Goal: Task Accomplishment & Management: Manage account settings

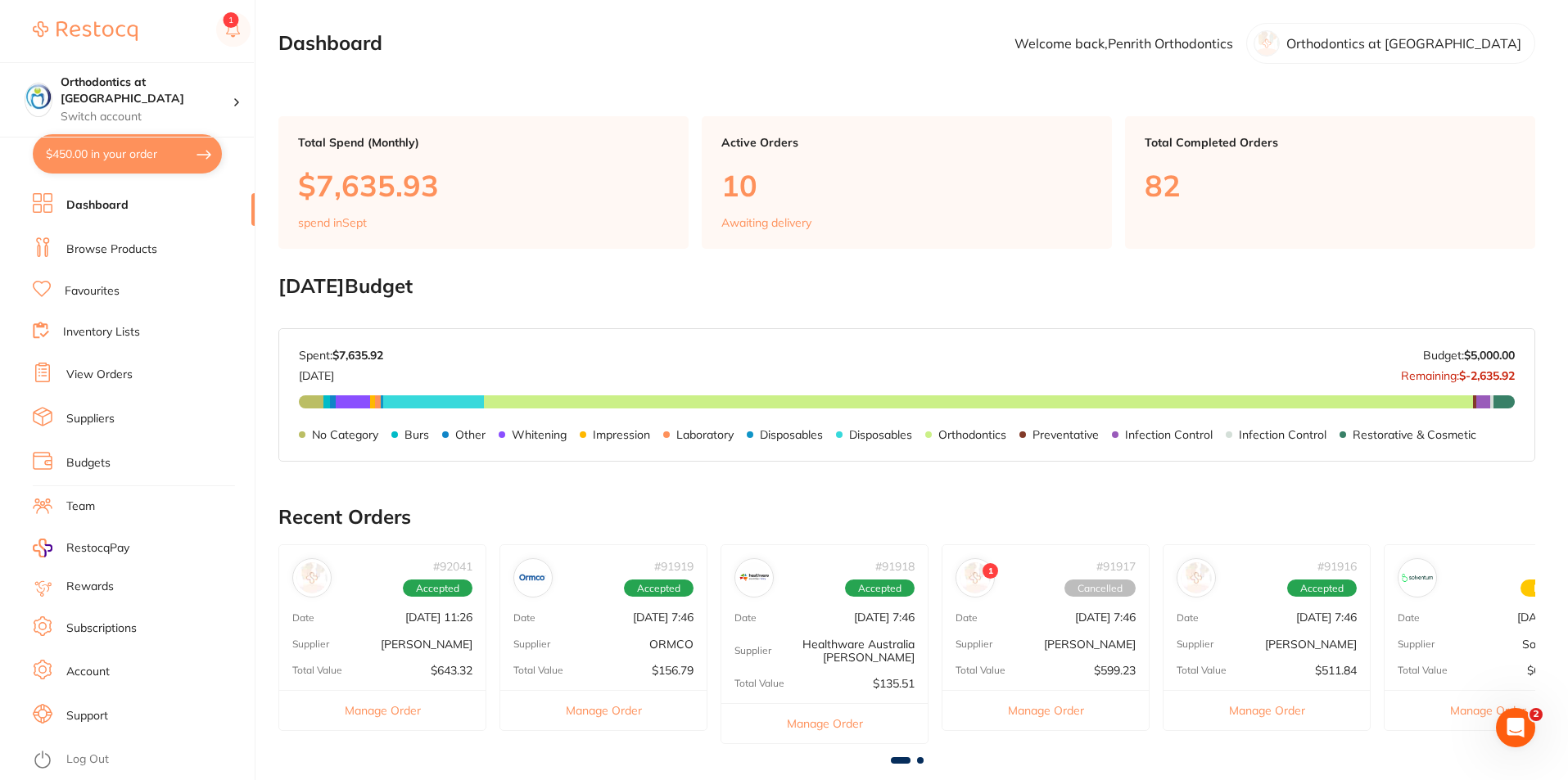
click at [74, 758] on link "Log Out" at bounding box center [87, 760] width 42 height 17
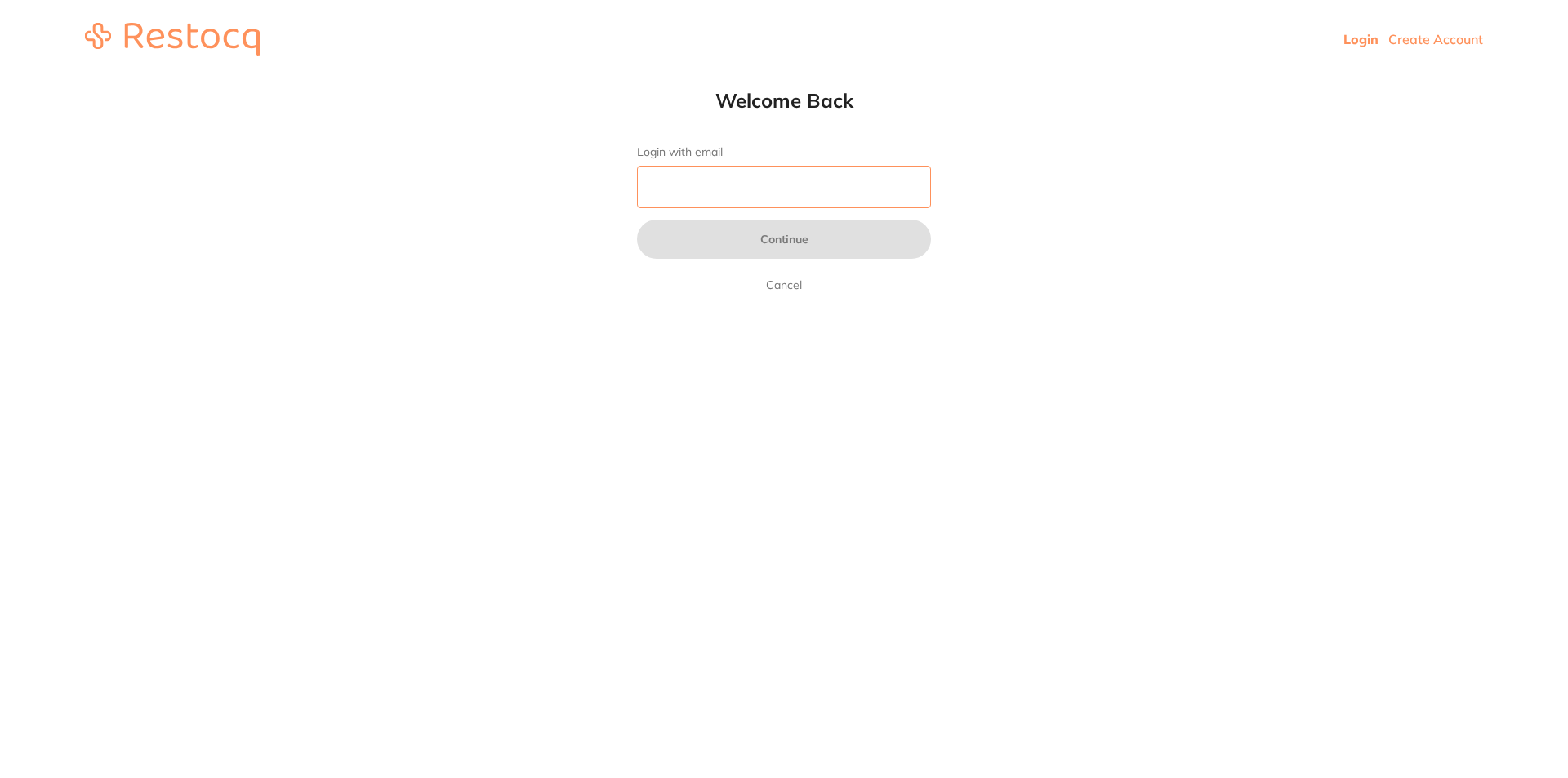
click at [709, 187] on input "Login with email" at bounding box center [784, 187] width 294 height 42
type input "[EMAIL_ADDRESS][DOMAIN_NAME]"
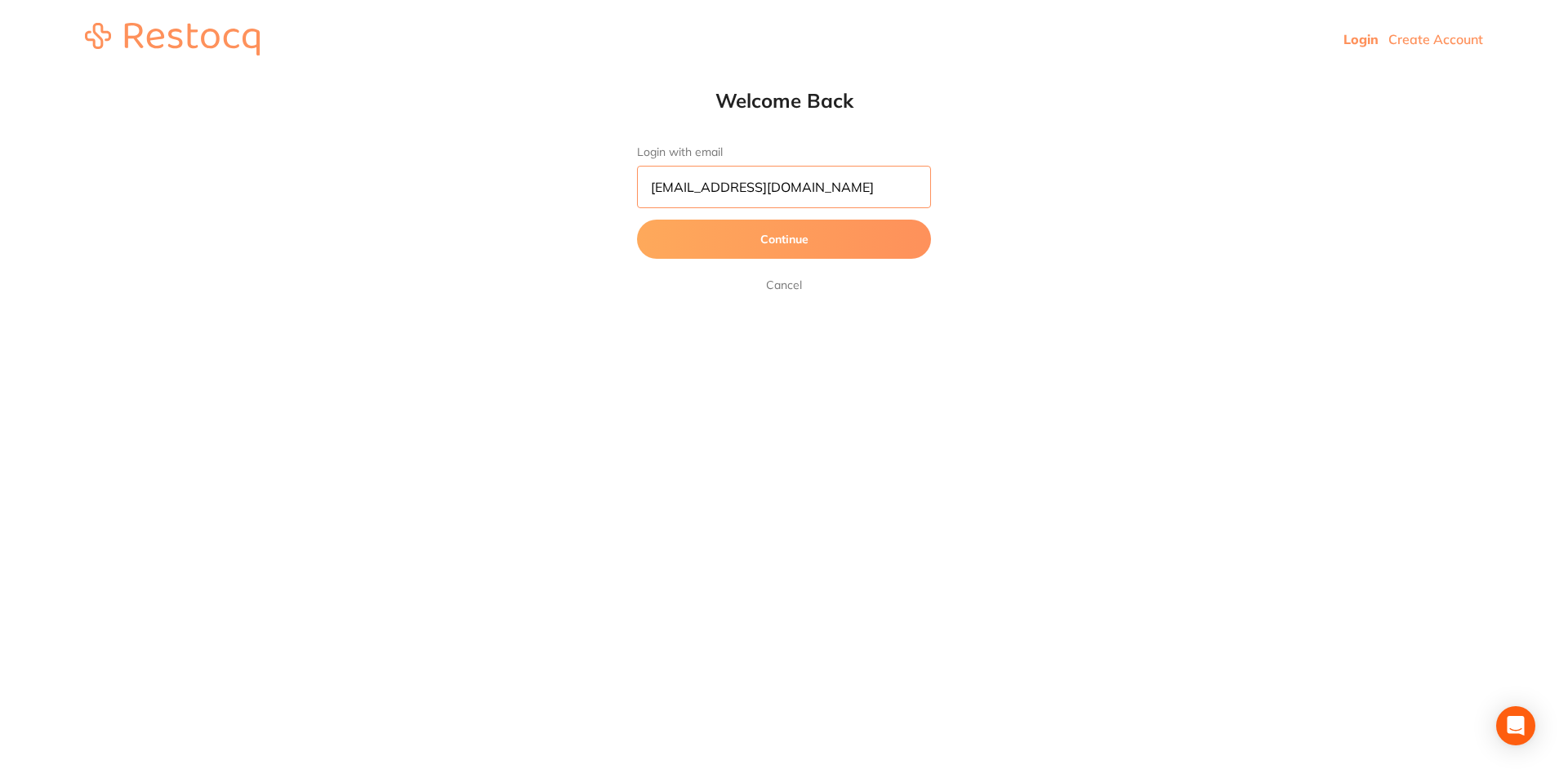
click at [903, 186] on input "[EMAIL_ADDRESS][DOMAIN_NAME]" at bounding box center [784, 187] width 294 height 42
drag, startPoint x: 905, startPoint y: 185, endPoint x: 619, endPoint y: 189, distance: 286.0
click at [603, 92] on html "Login Create Account Welcome Back Login with email [EMAIL_ADDRESS][DOMAIN_NAME]…" at bounding box center [784, 45] width 1568 height 92
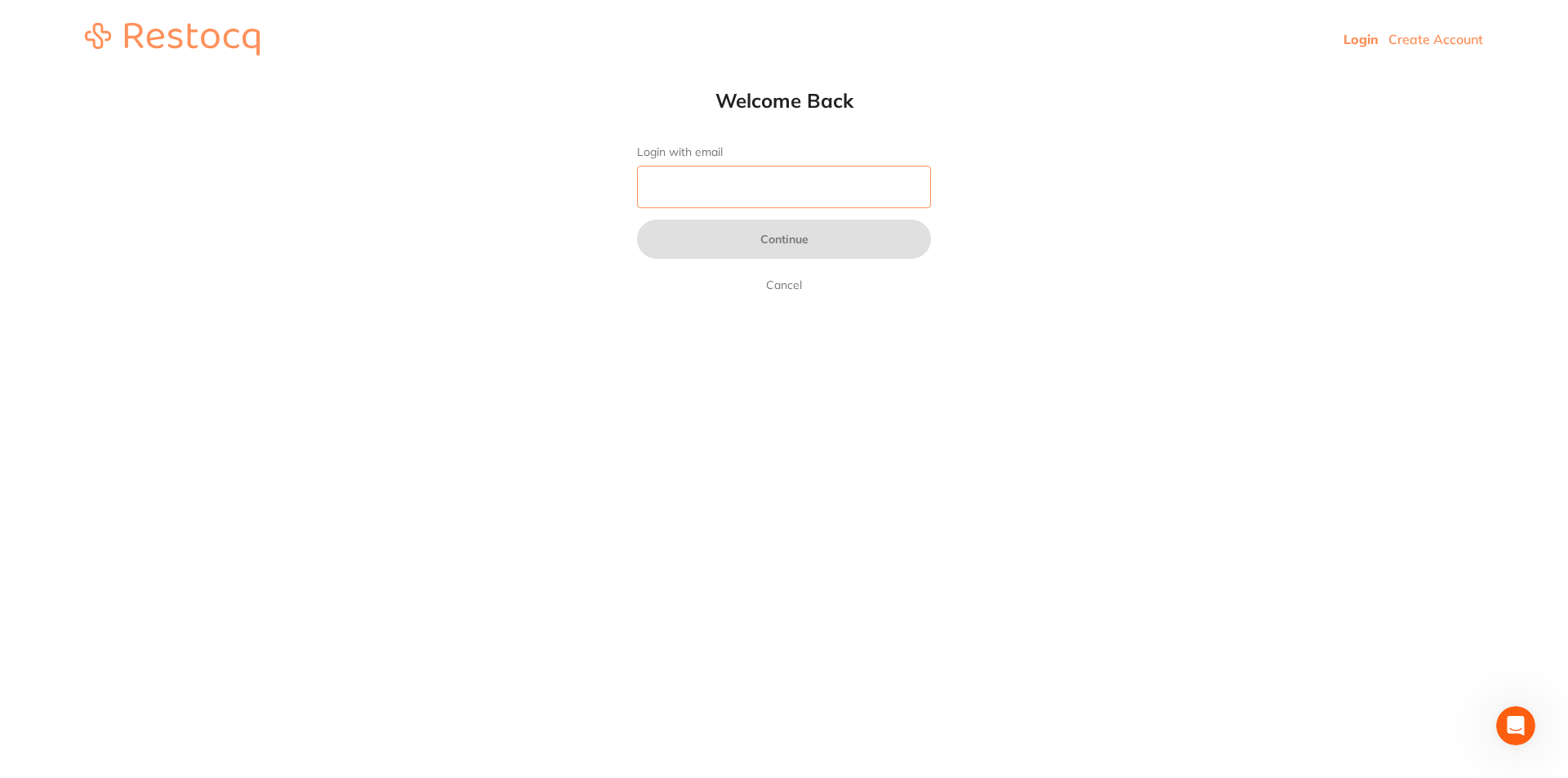
click at [750, 185] on input "Login with email" at bounding box center [784, 187] width 294 height 42
type input "[EMAIL_ADDRESS][DOMAIN_NAME]"
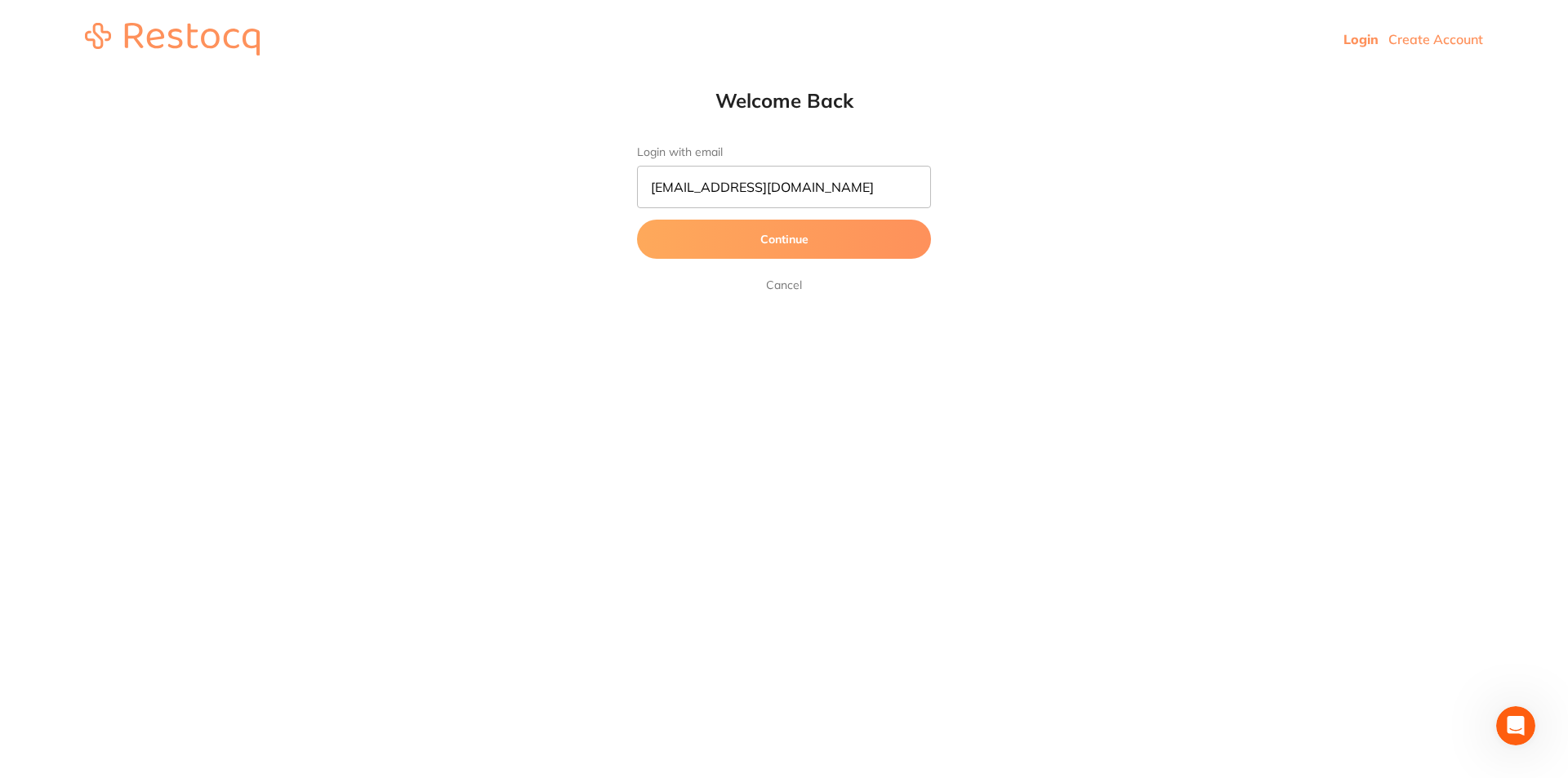
click at [788, 243] on button "Continue" at bounding box center [784, 239] width 294 height 39
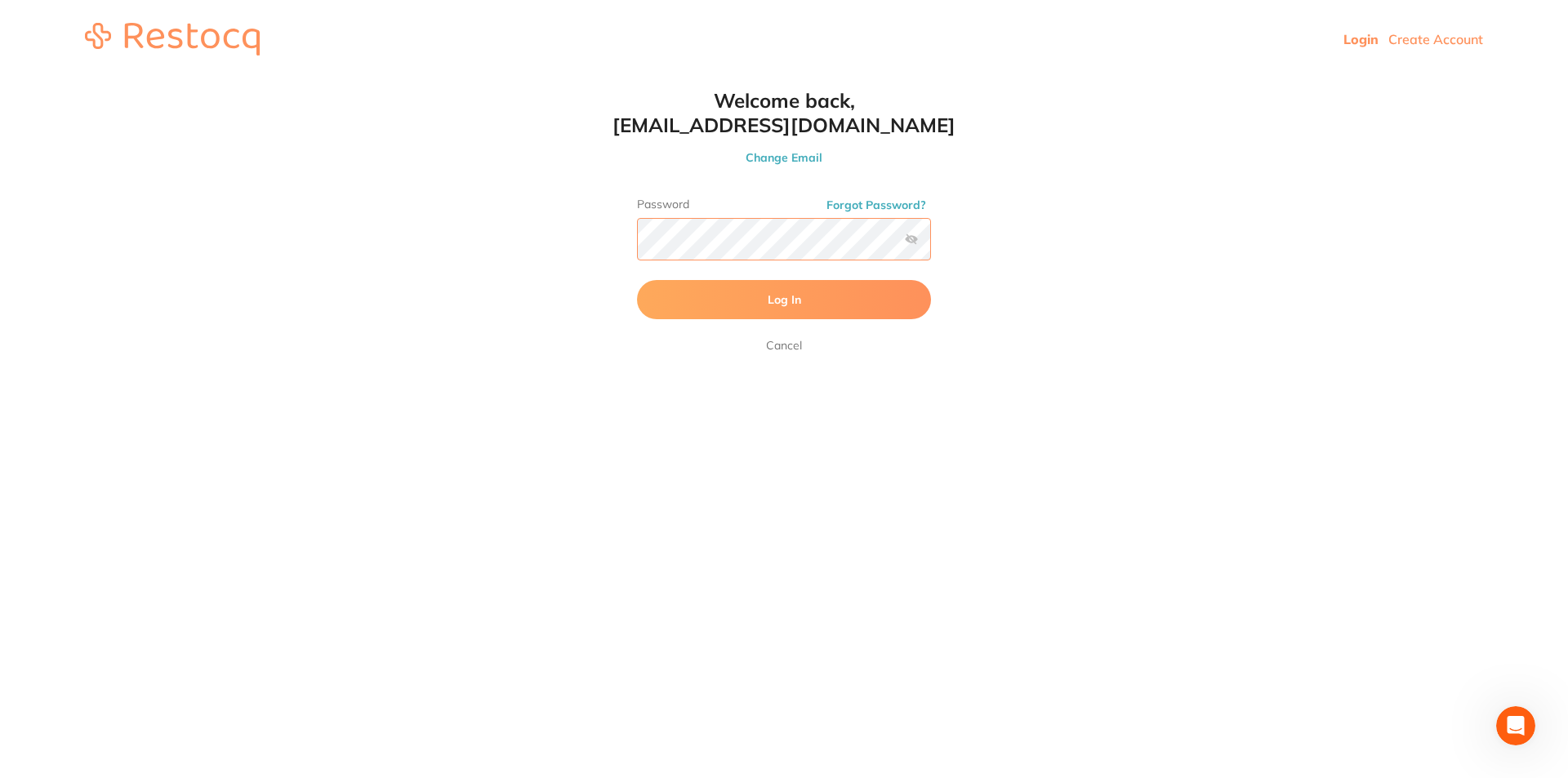
click at [637, 280] on button "Log In" at bounding box center [784, 299] width 294 height 39
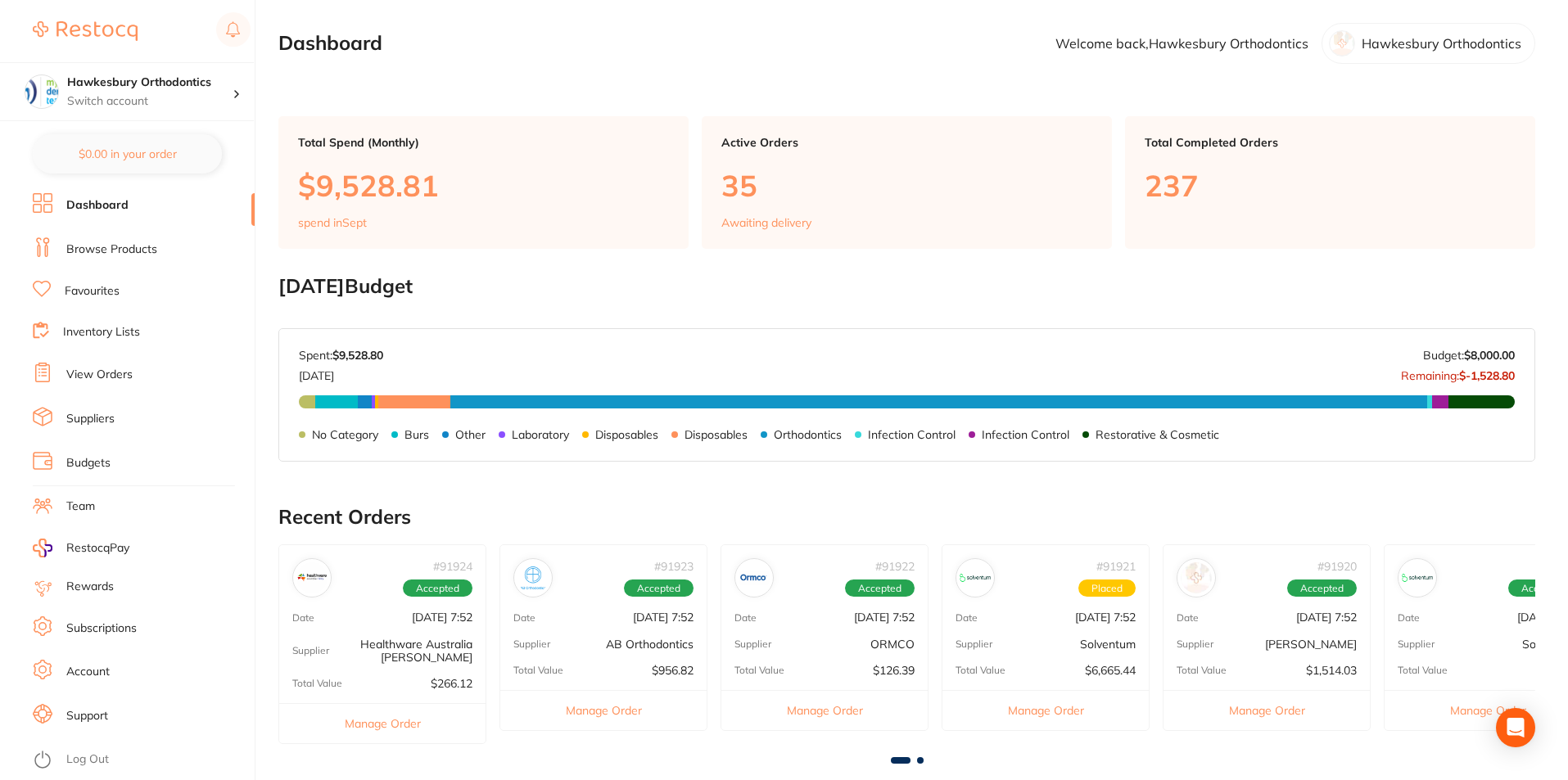
click at [130, 243] on link "Browse Products" at bounding box center [112, 250] width 91 height 17
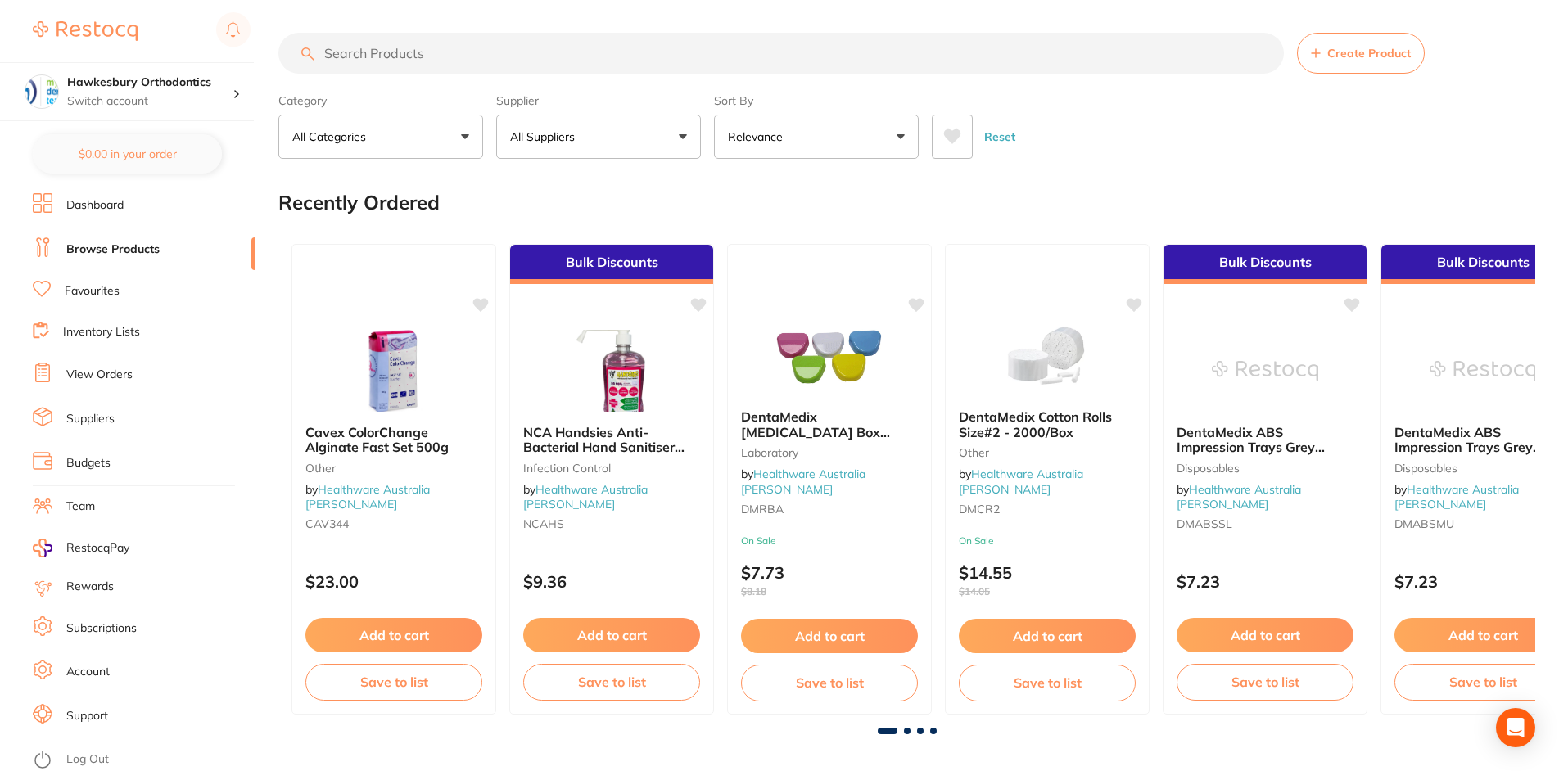
click at [110, 372] on link "View Orders" at bounding box center [99, 375] width 66 height 17
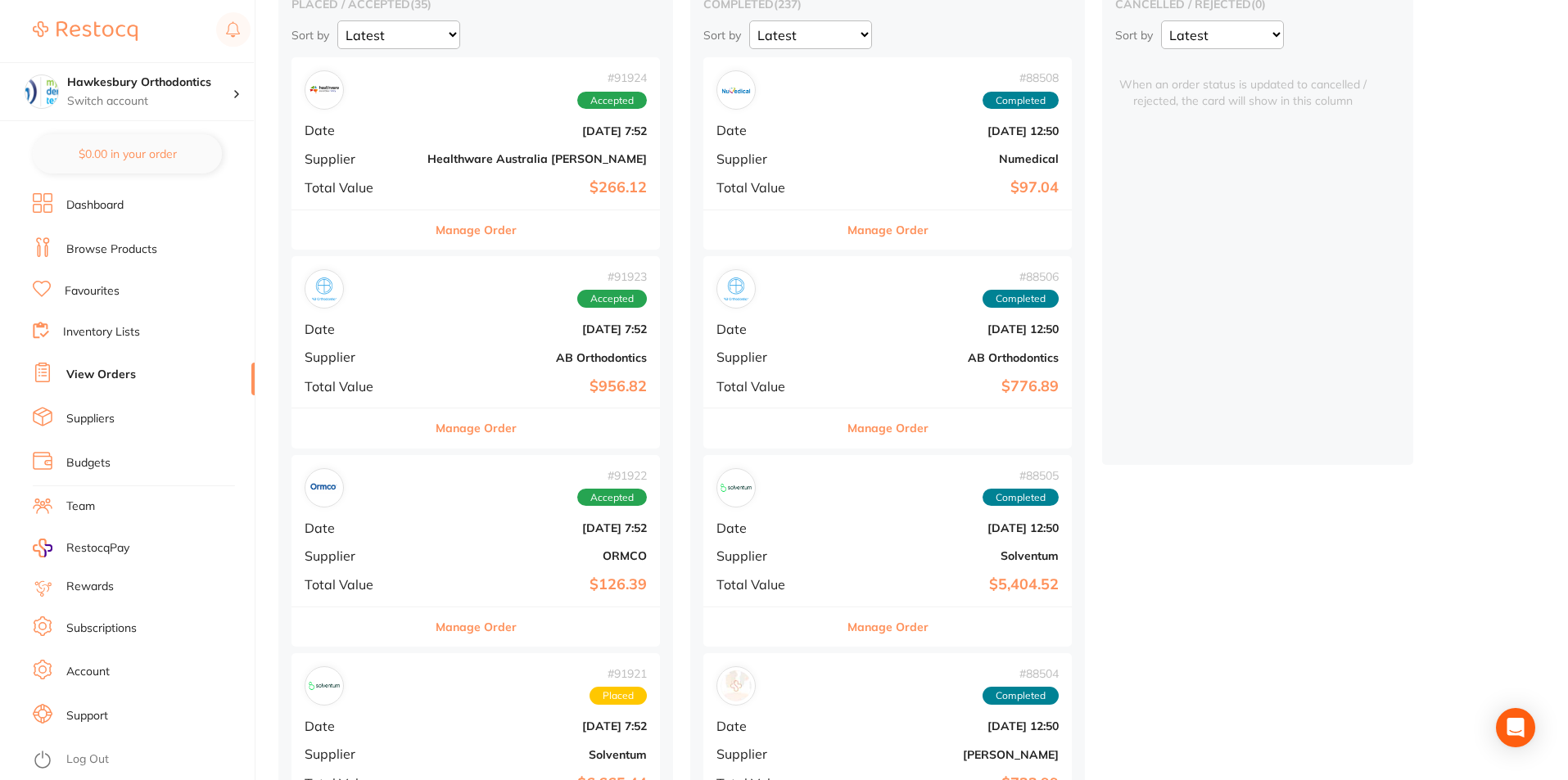
scroll to position [164, 0]
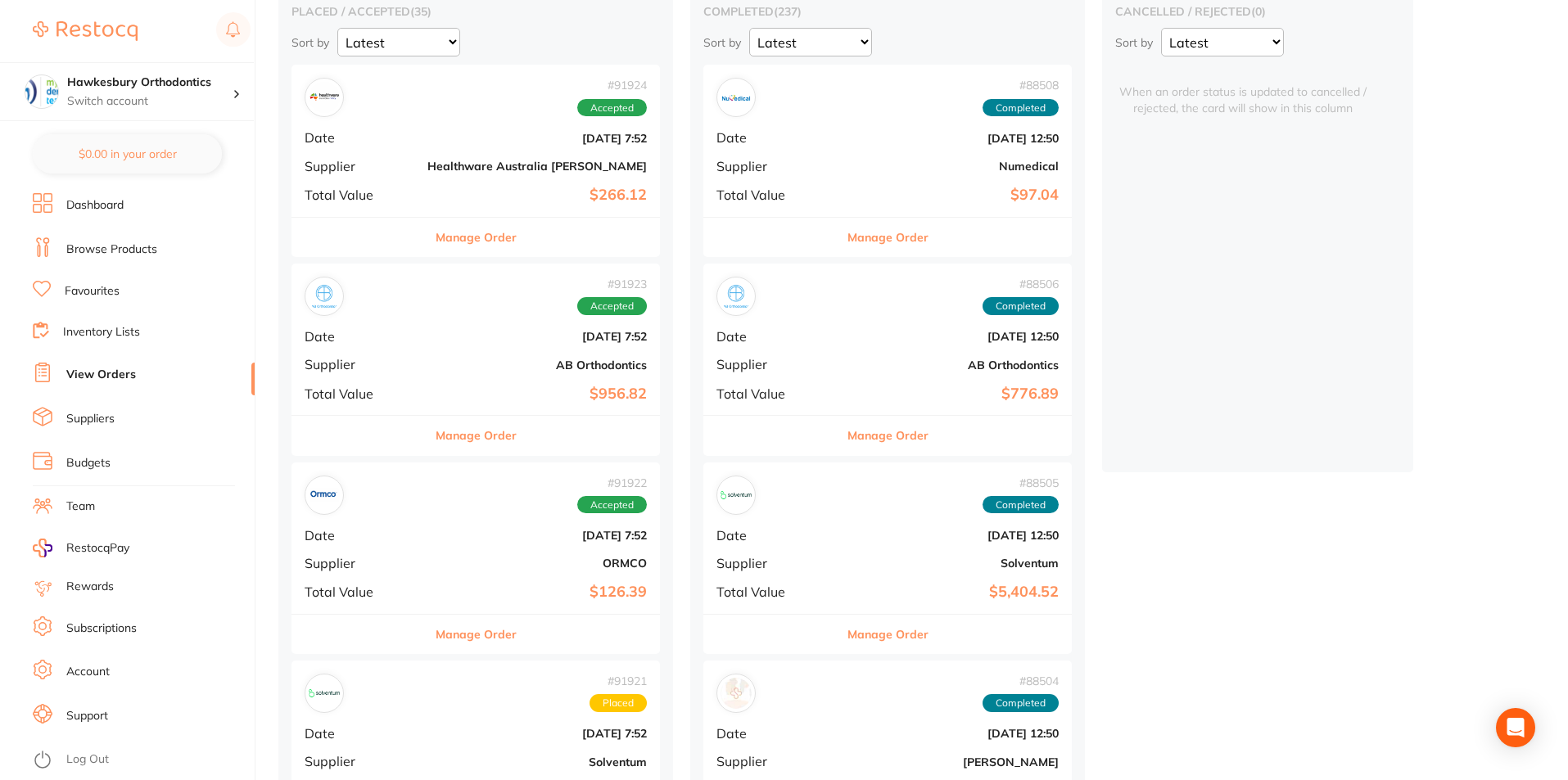
click at [438, 235] on button "Manage Order" at bounding box center [477, 237] width 81 height 39
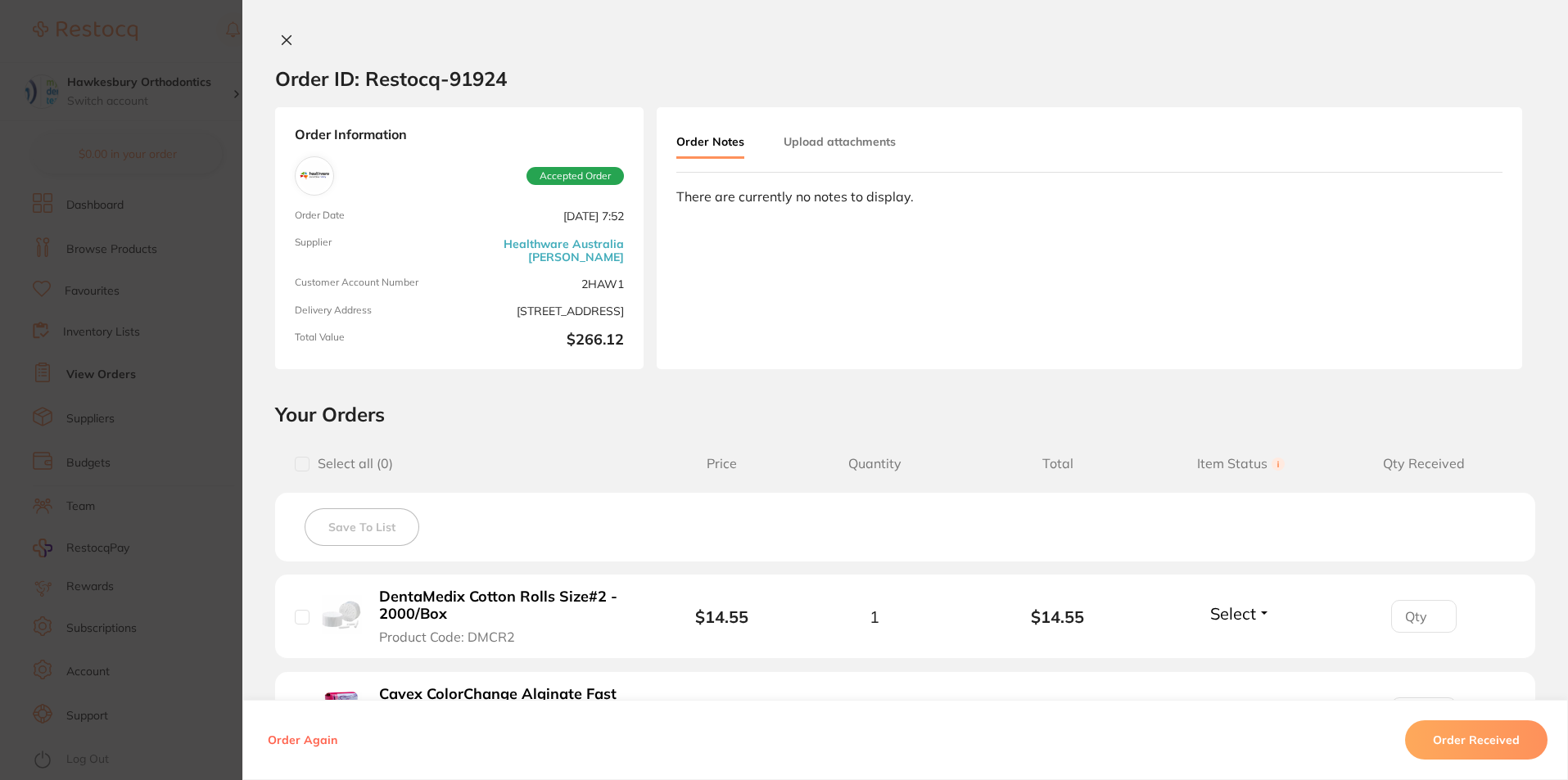
click at [280, 38] on icon at bounding box center [287, 41] width 13 height 13
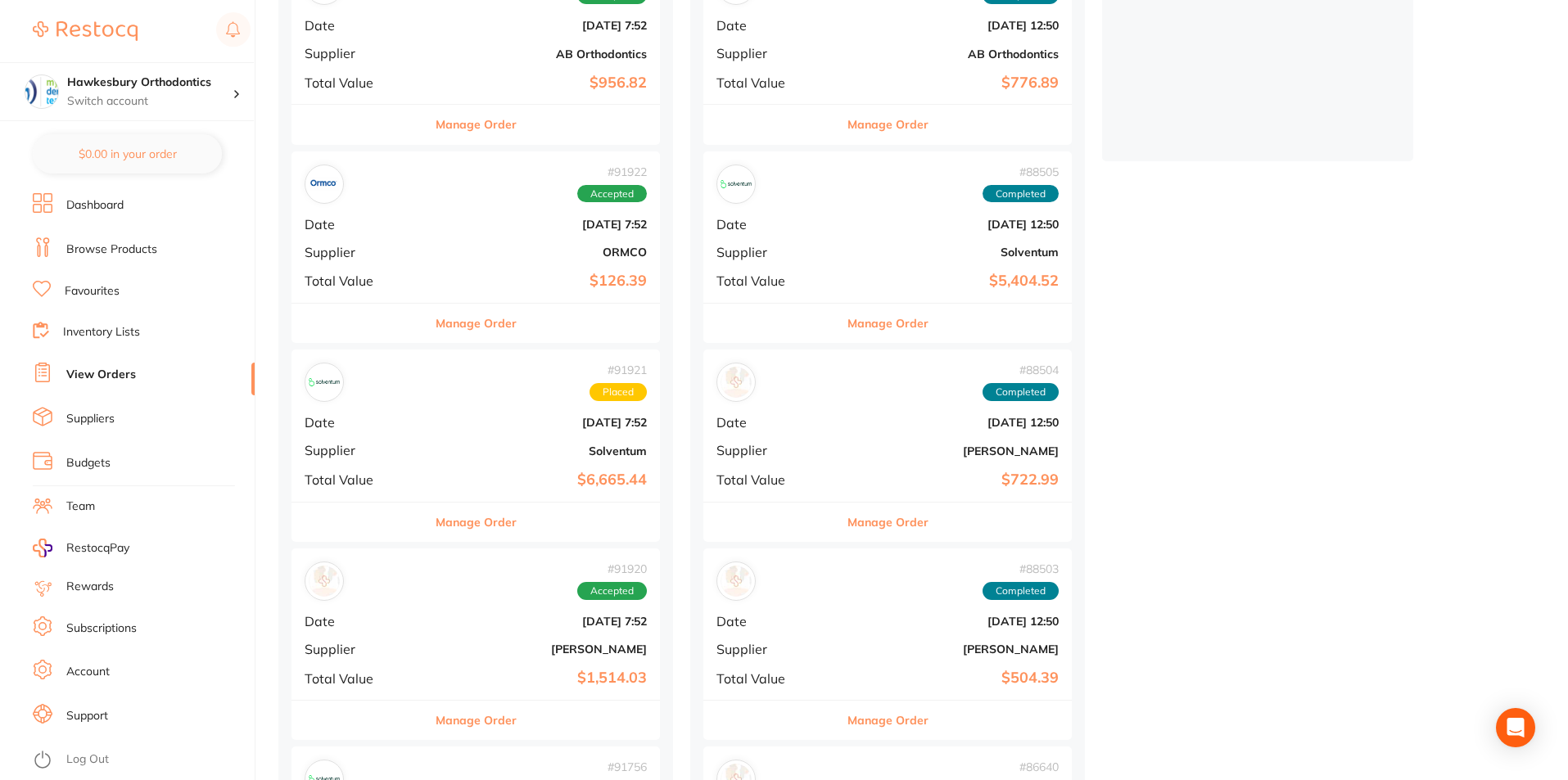
scroll to position [655, 0]
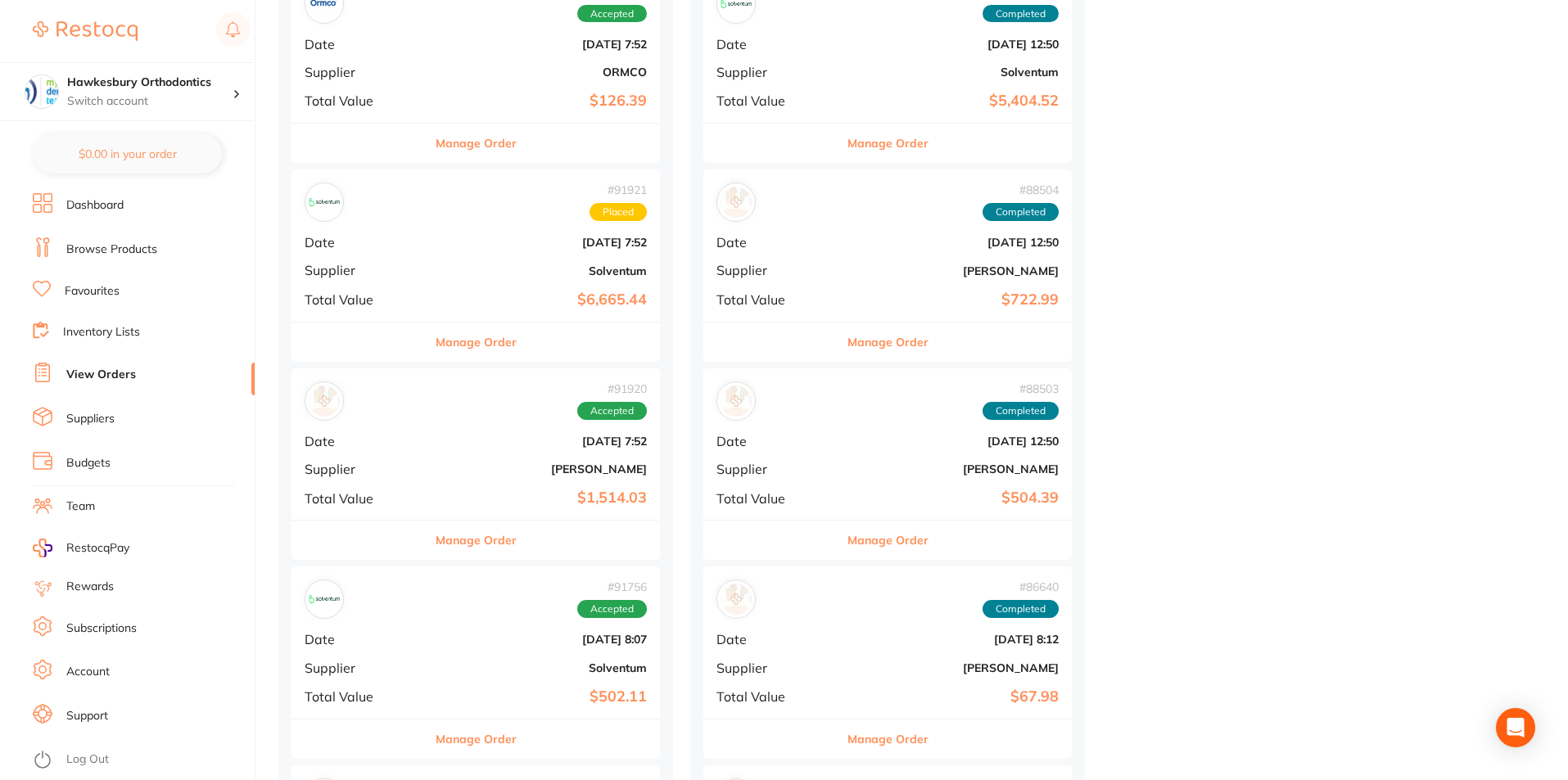
click at [437, 536] on button "Manage Order" at bounding box center [477, 540] width 81 height 39
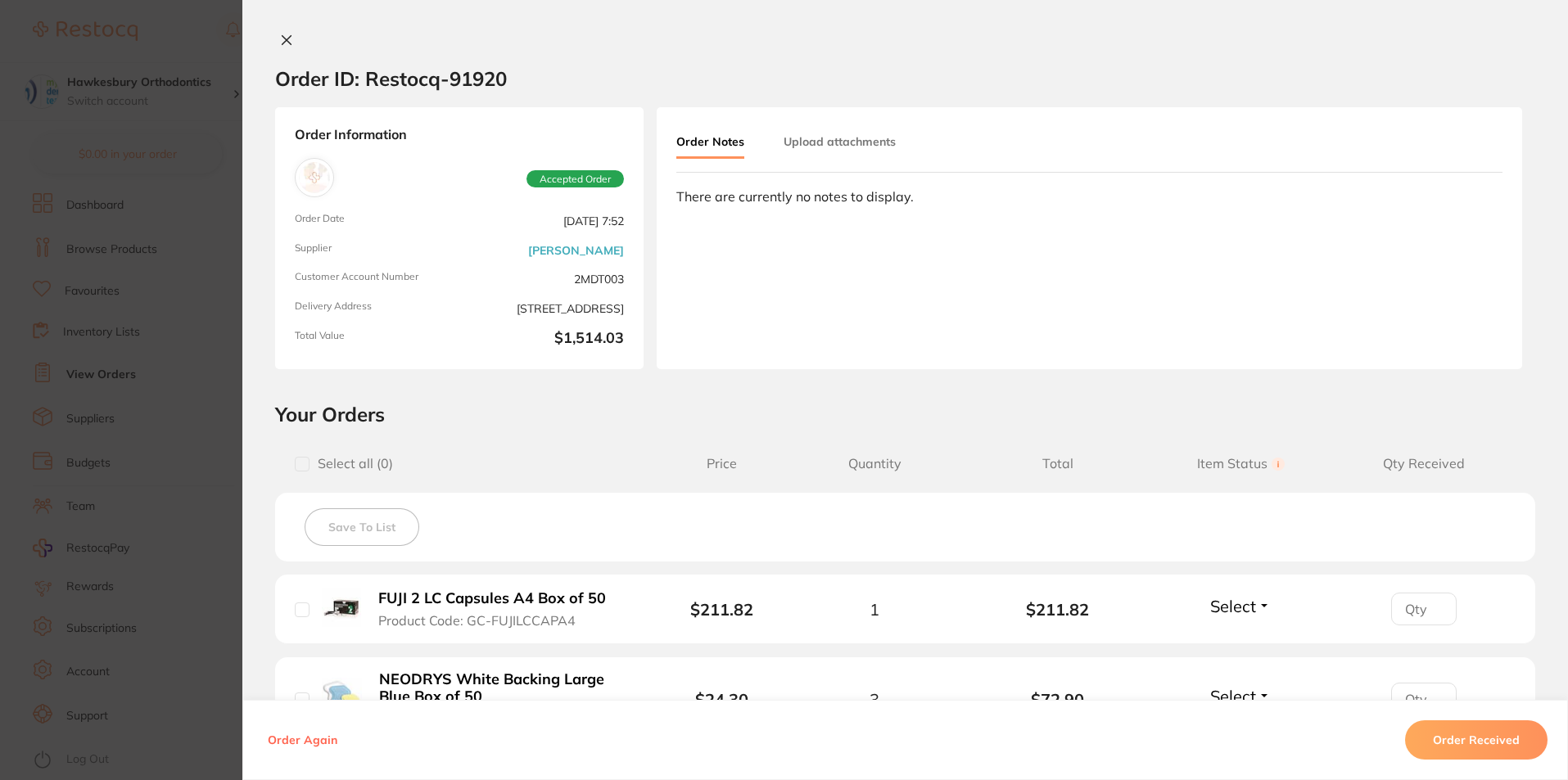
scroll to position [573, 0]
click at [282, 36] on icon at bounding box center [287, 41] width 13 height 13
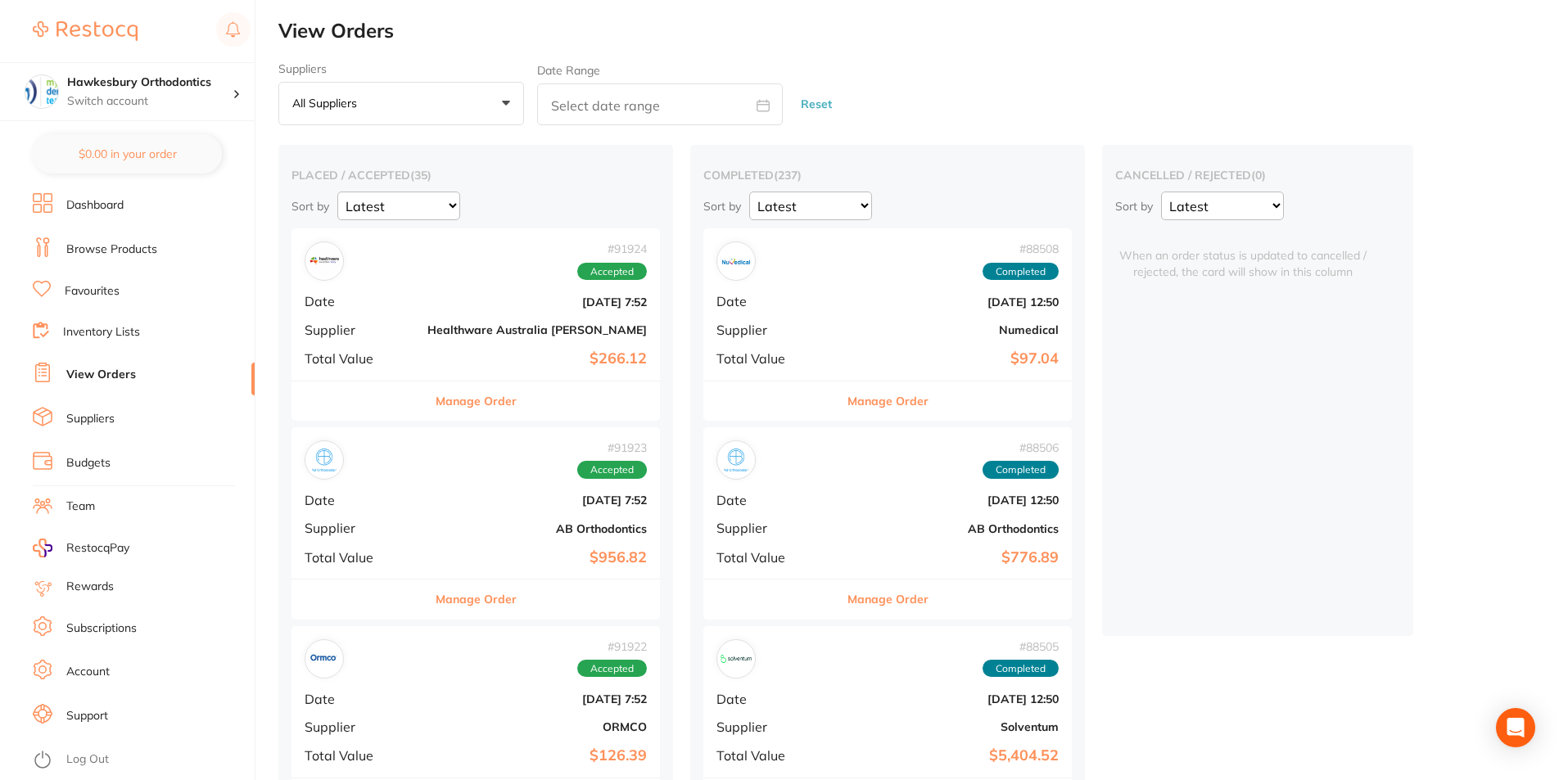
click at [133, 243] on link "Browse Products" at bounding box center [112, 250] width 91 height 17
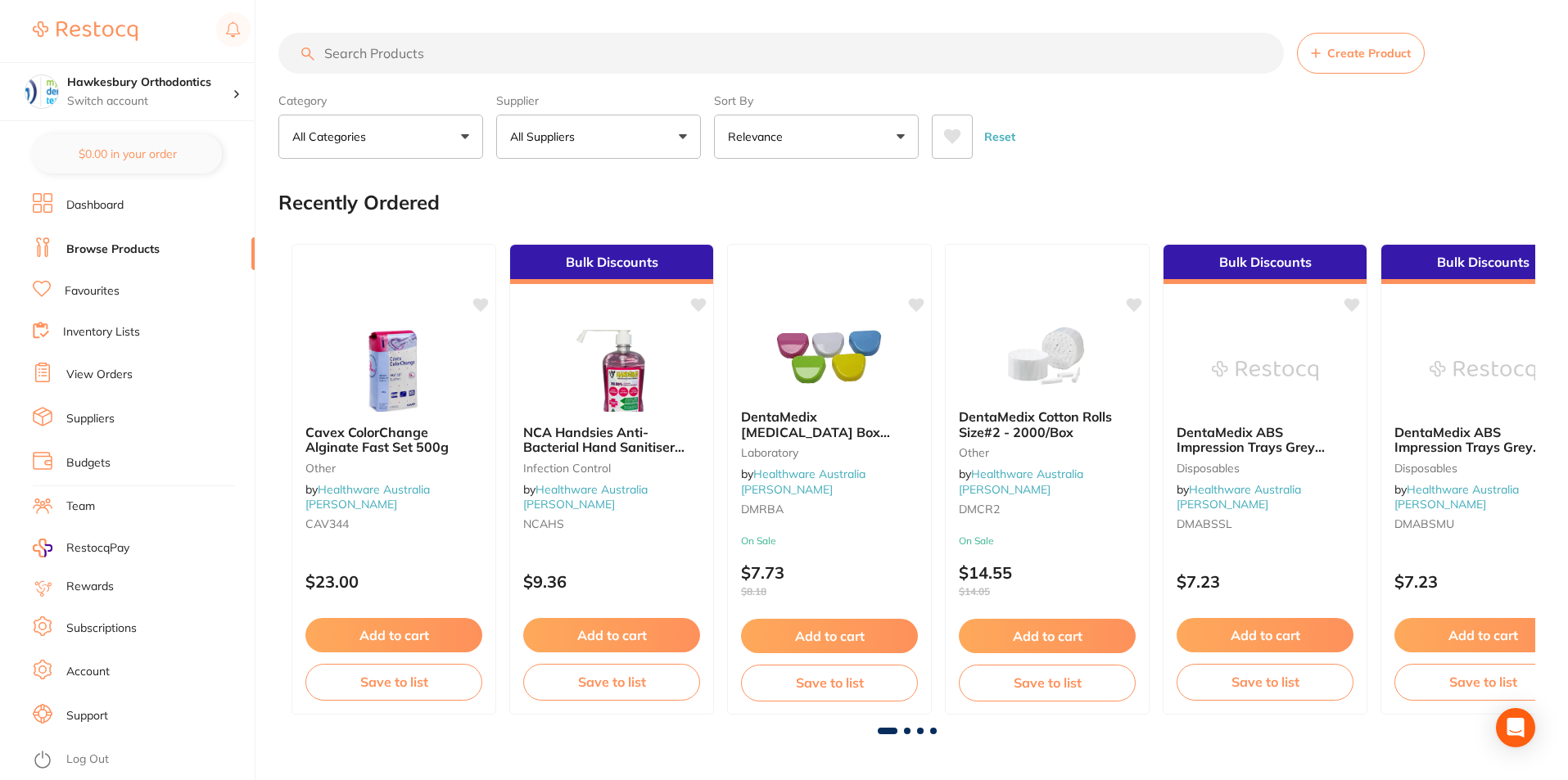
click at [686, 134] on button "All Suppliers" at bounding box center [598, 136] width 205 height 44
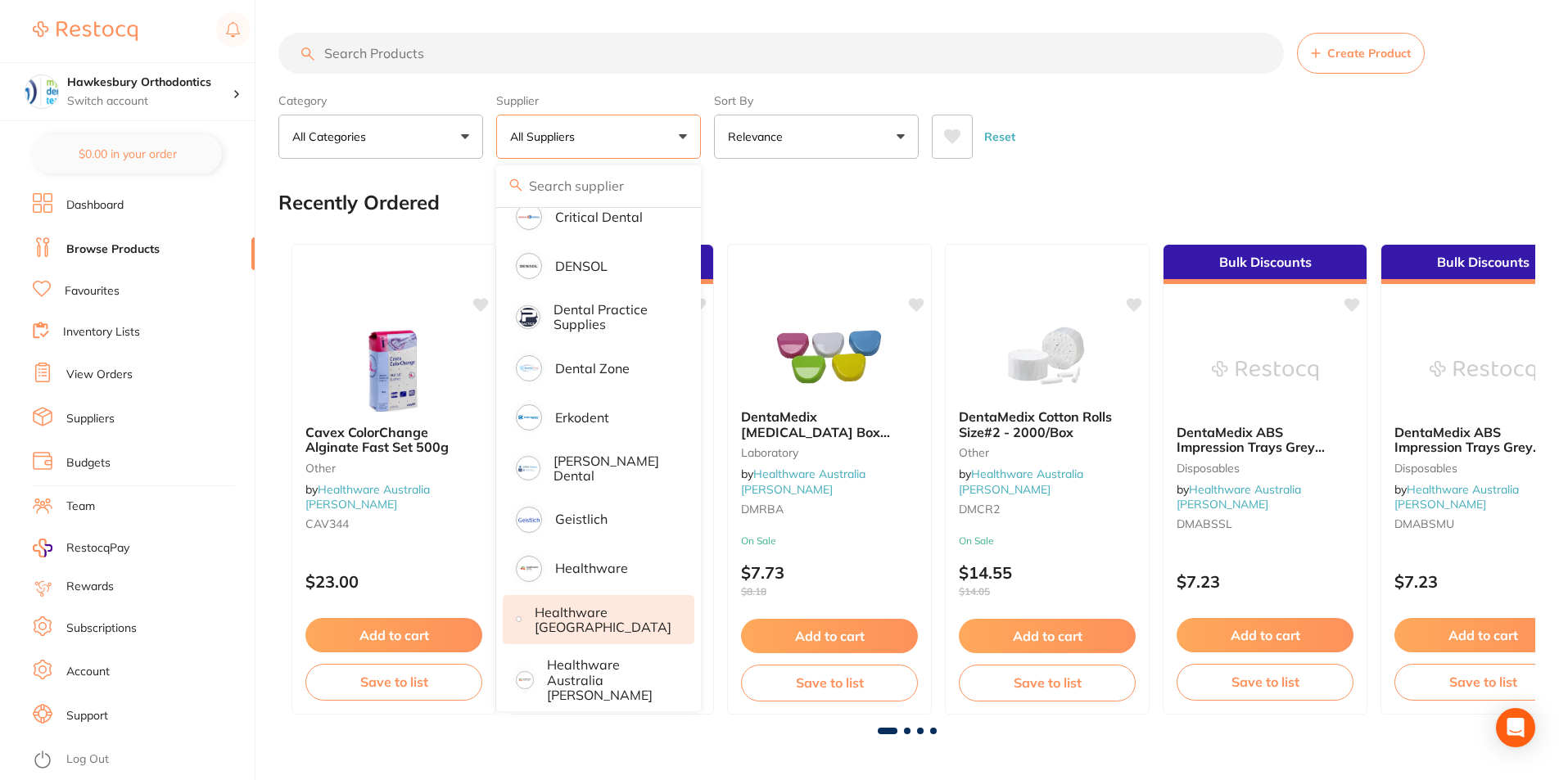
scroll to position [573, 0]
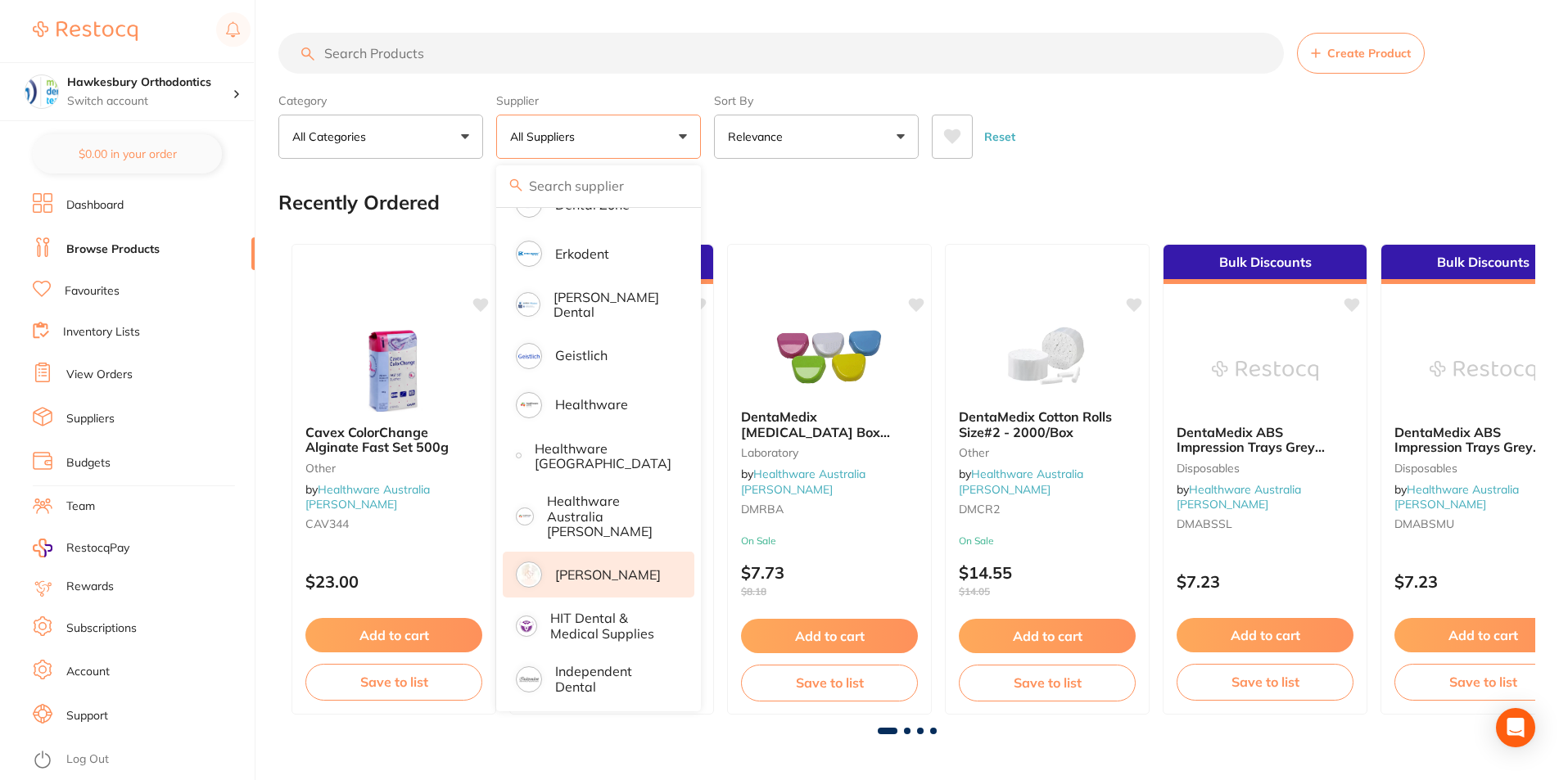
click at [583, 568] on p "[PERSON_NAME]" at bounding box center [607, 575] width 105 height 15
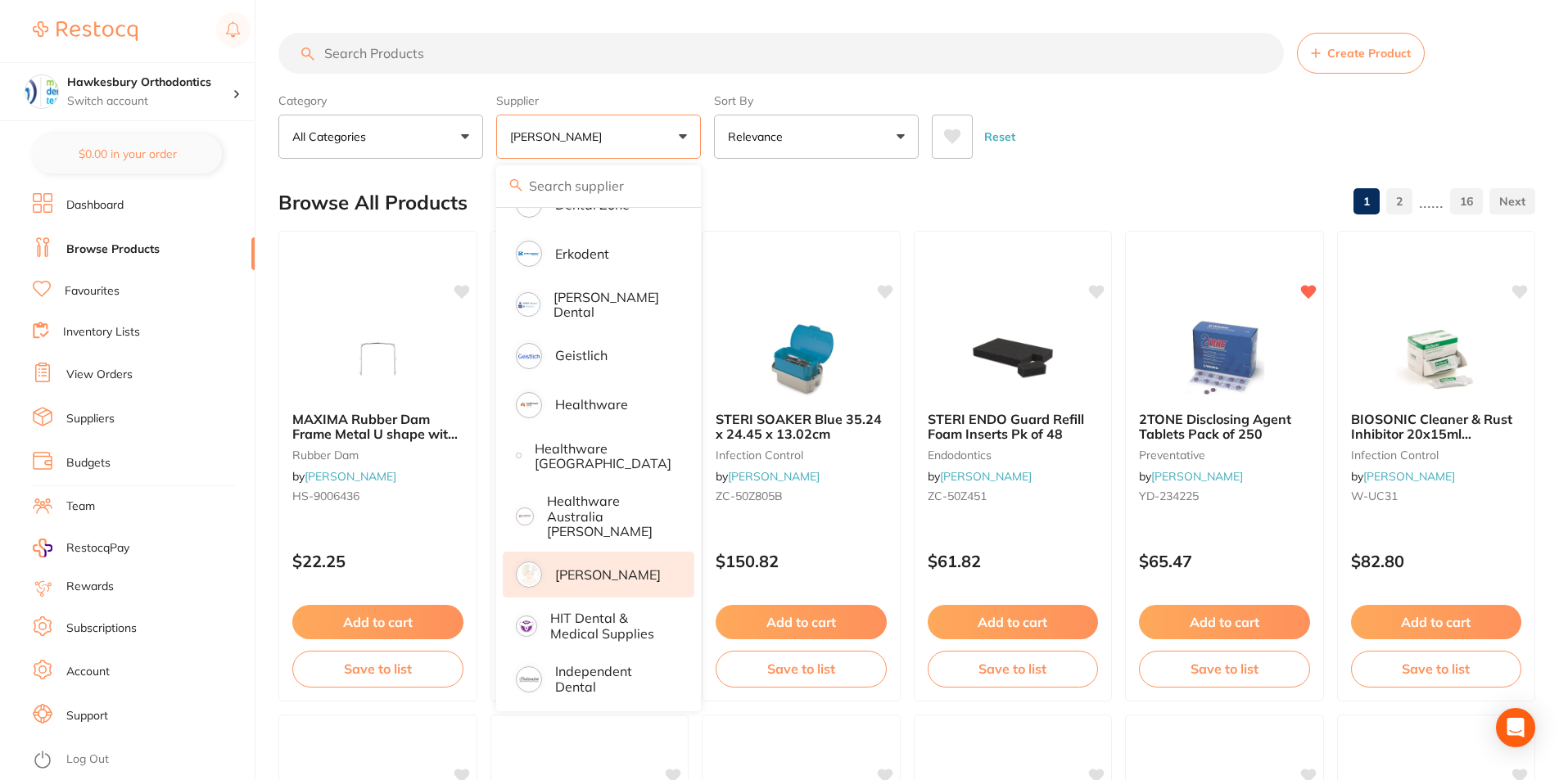
click at [1074, 184] on div "Browse All Products 1 2 ...... 16" at bounding box center [907, 202] width 1256 height 55
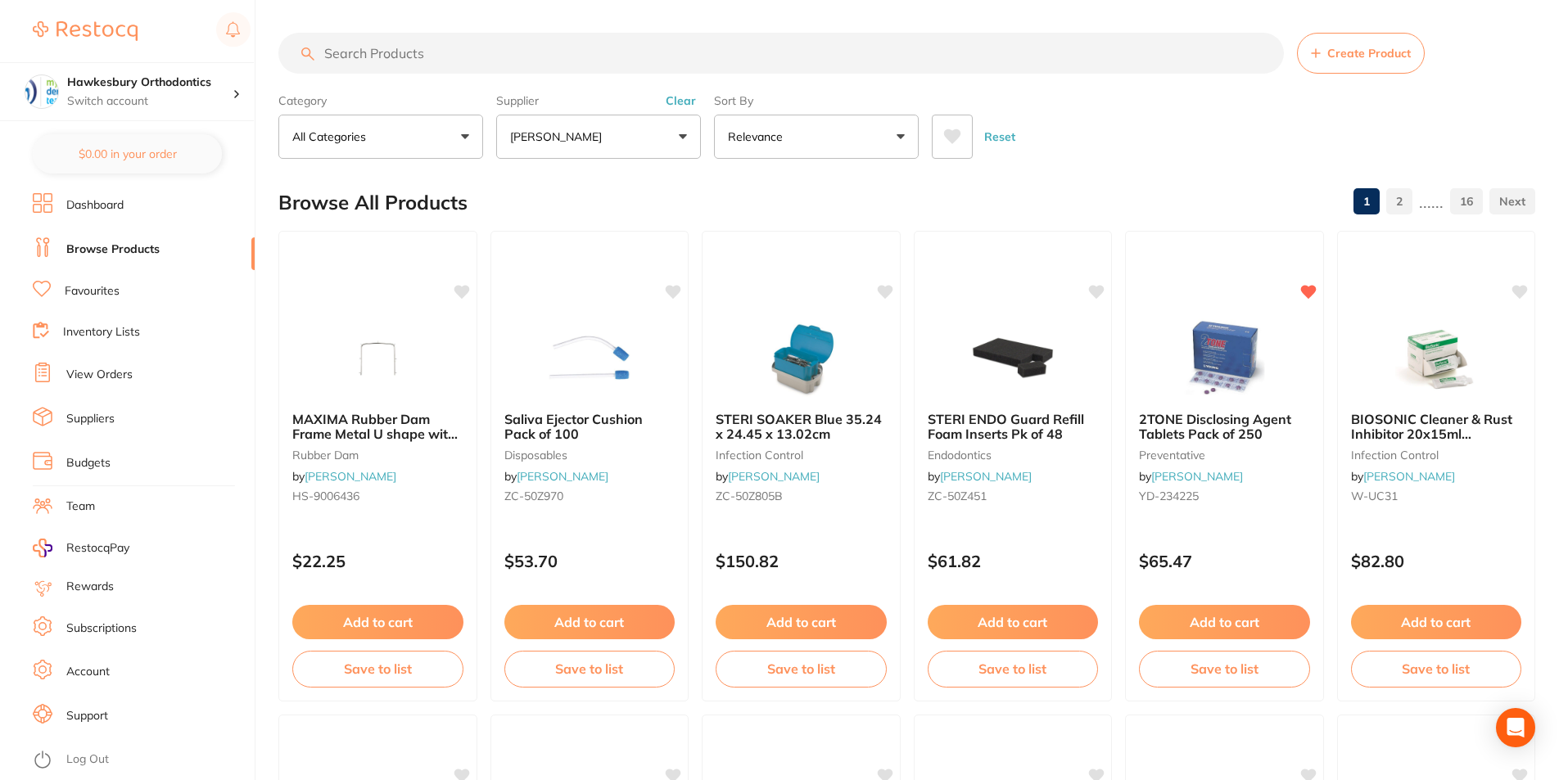
click at [336, 46] on input "search" at bounding box center [781, 53] width 1005 height 41
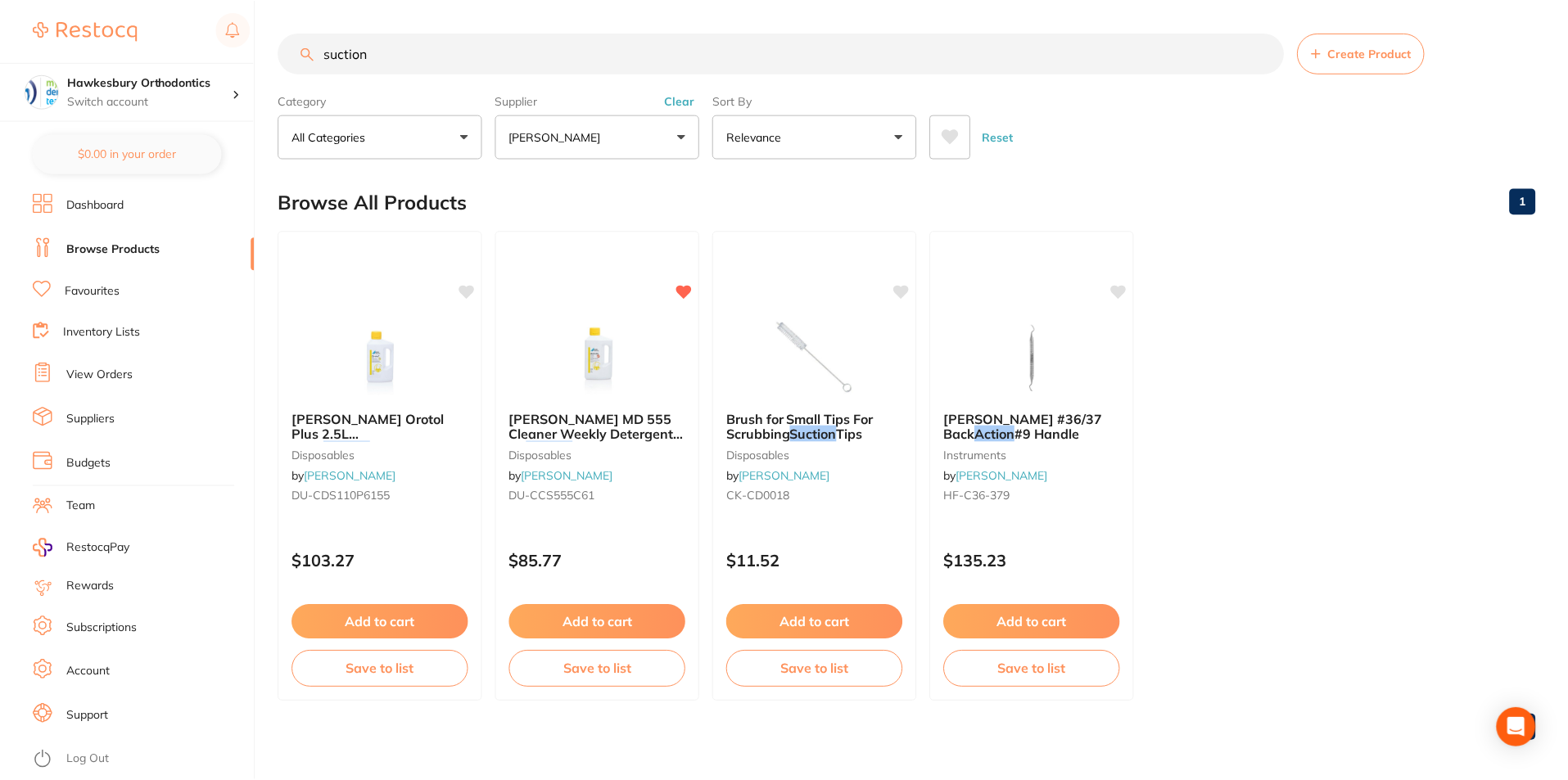
scroll to position [524, 0]
drag, startPoint x: 394, startPoint y: 54, endPoint x: 316, endPoint y: 57, distance: 78.1
click at [316, 57] on input "suction" at bounding box center [781, 53] width 1005 height 41
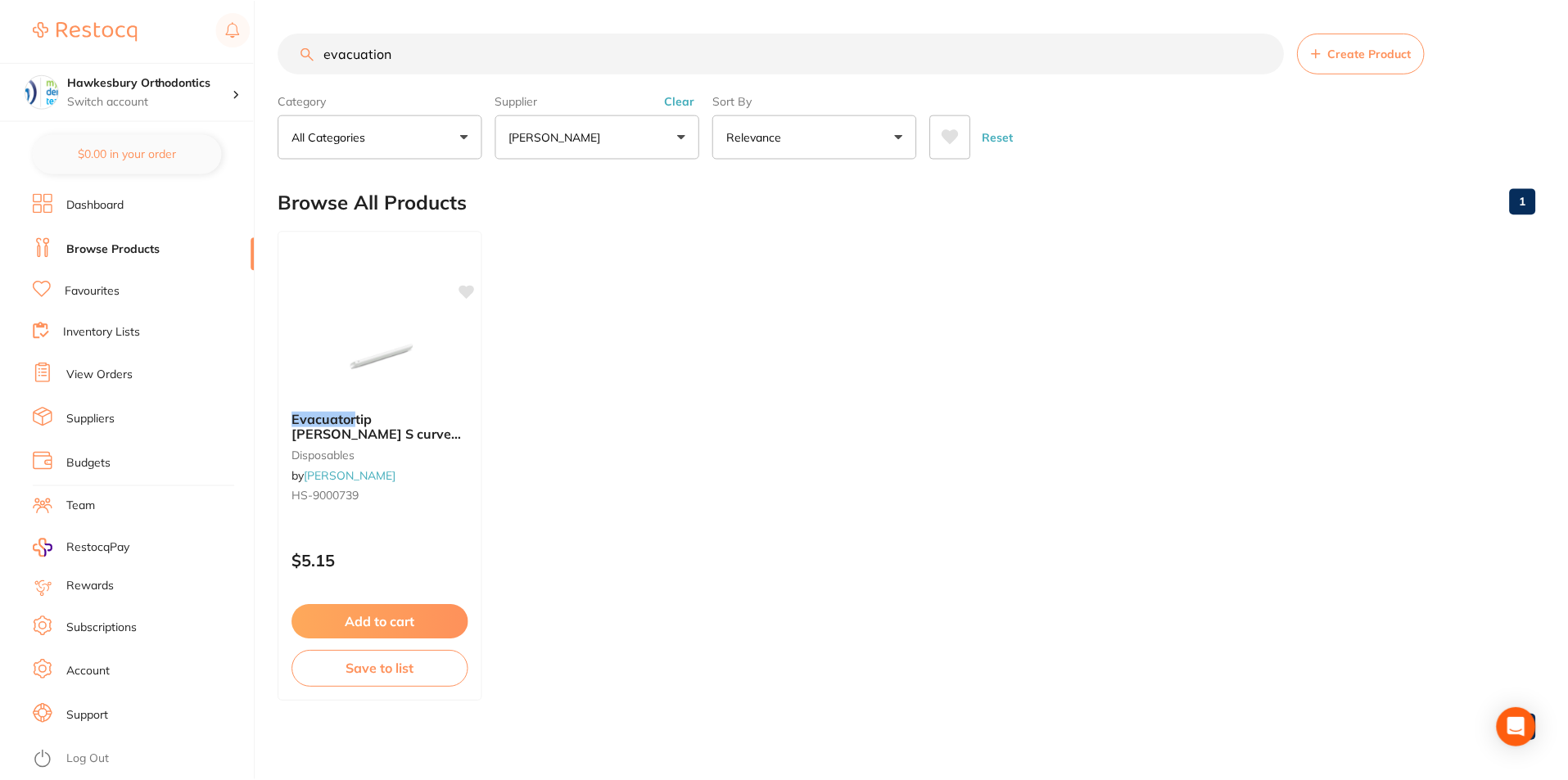
scroll to position [172, 0]
type input "evacuation"
click at [387, 618] on button "Add to cart" at bounding box center [380, 622] width 177 height 34
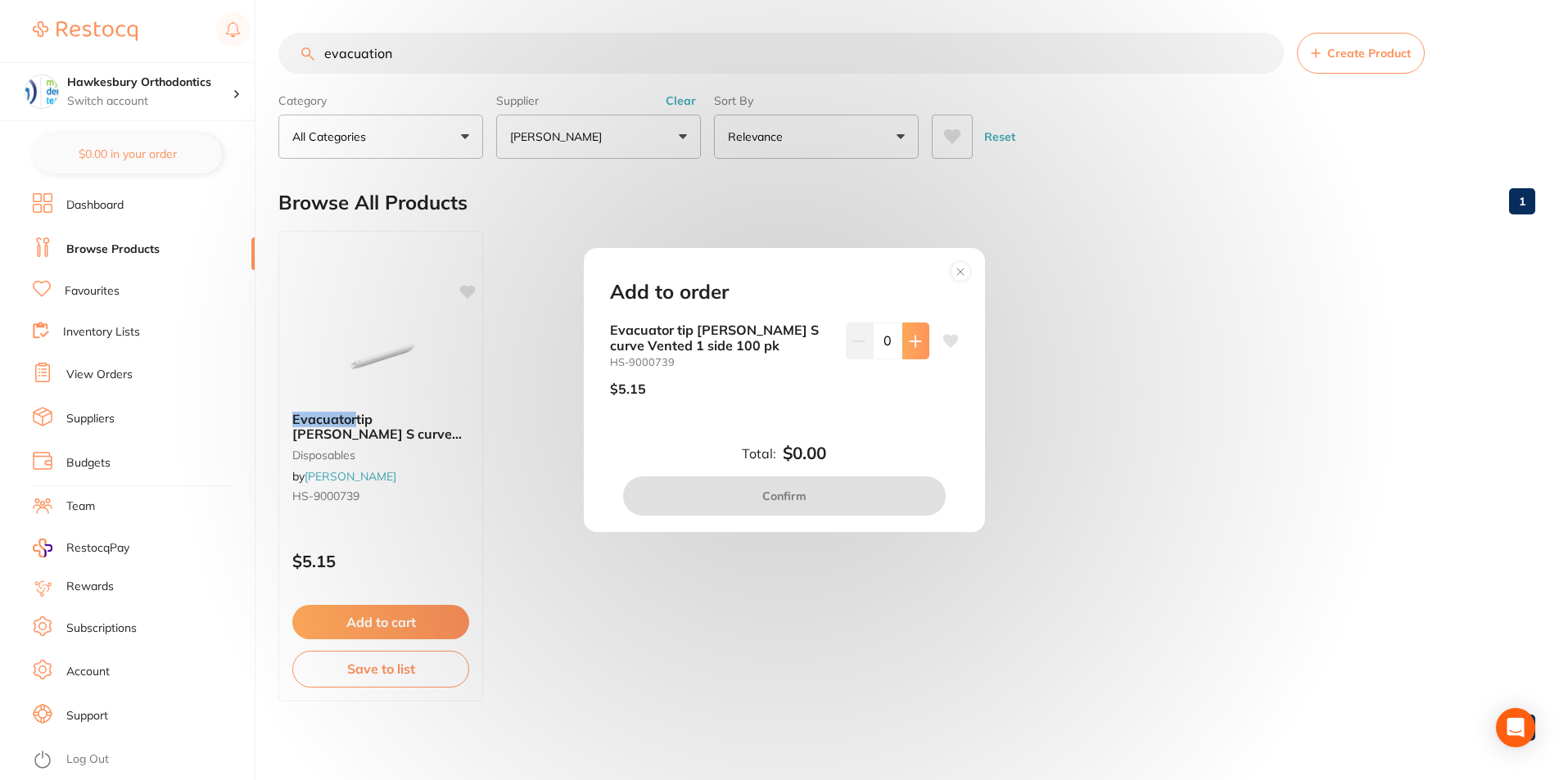
click at [916, 336] on icon at bounding box center [916, 342] width 13 height 13
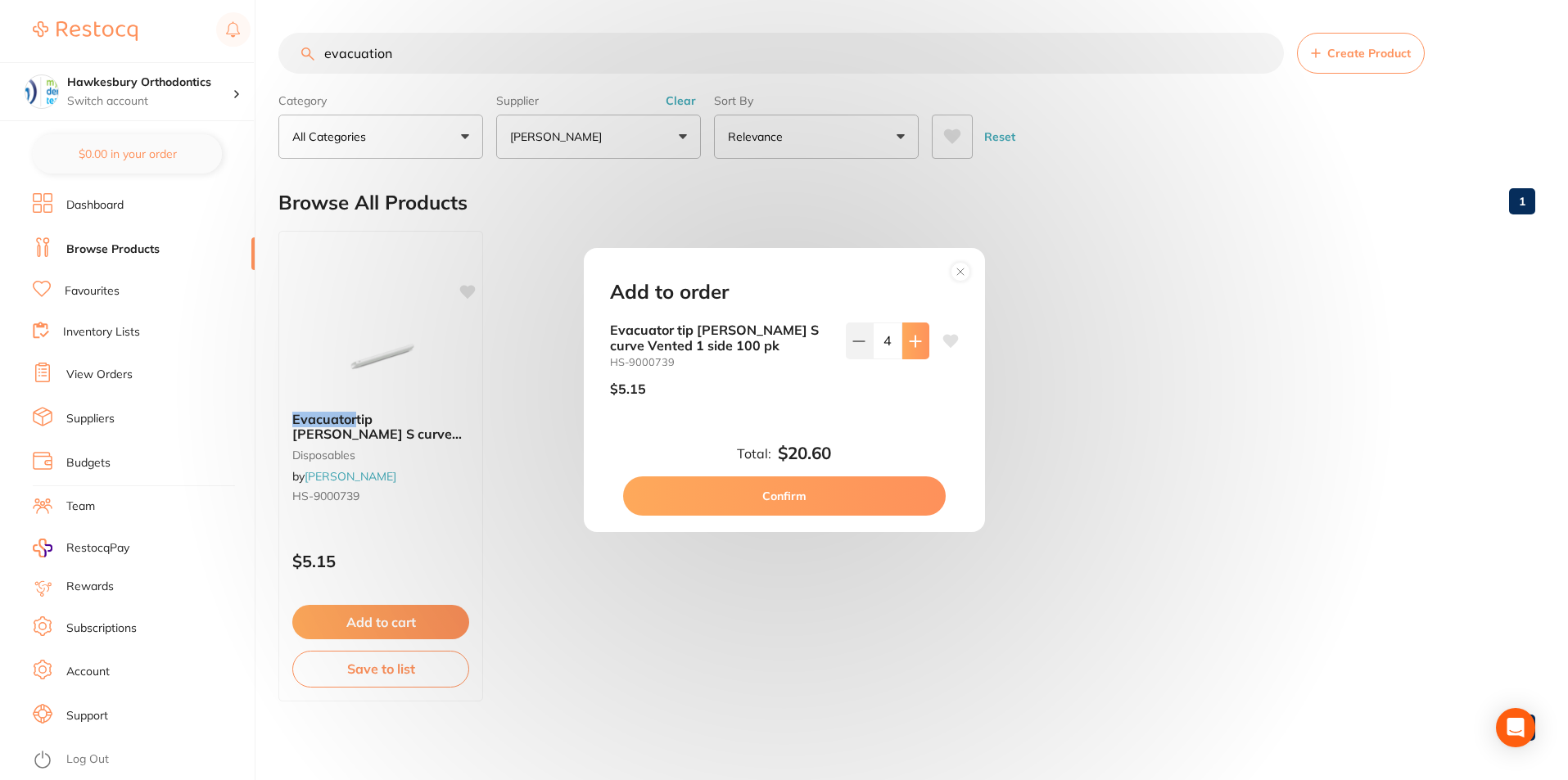
type input "5"
click at [808, 500] on button "Confirm" at bounding box center [784, 496] width 322 height 39
checkbox input "false"
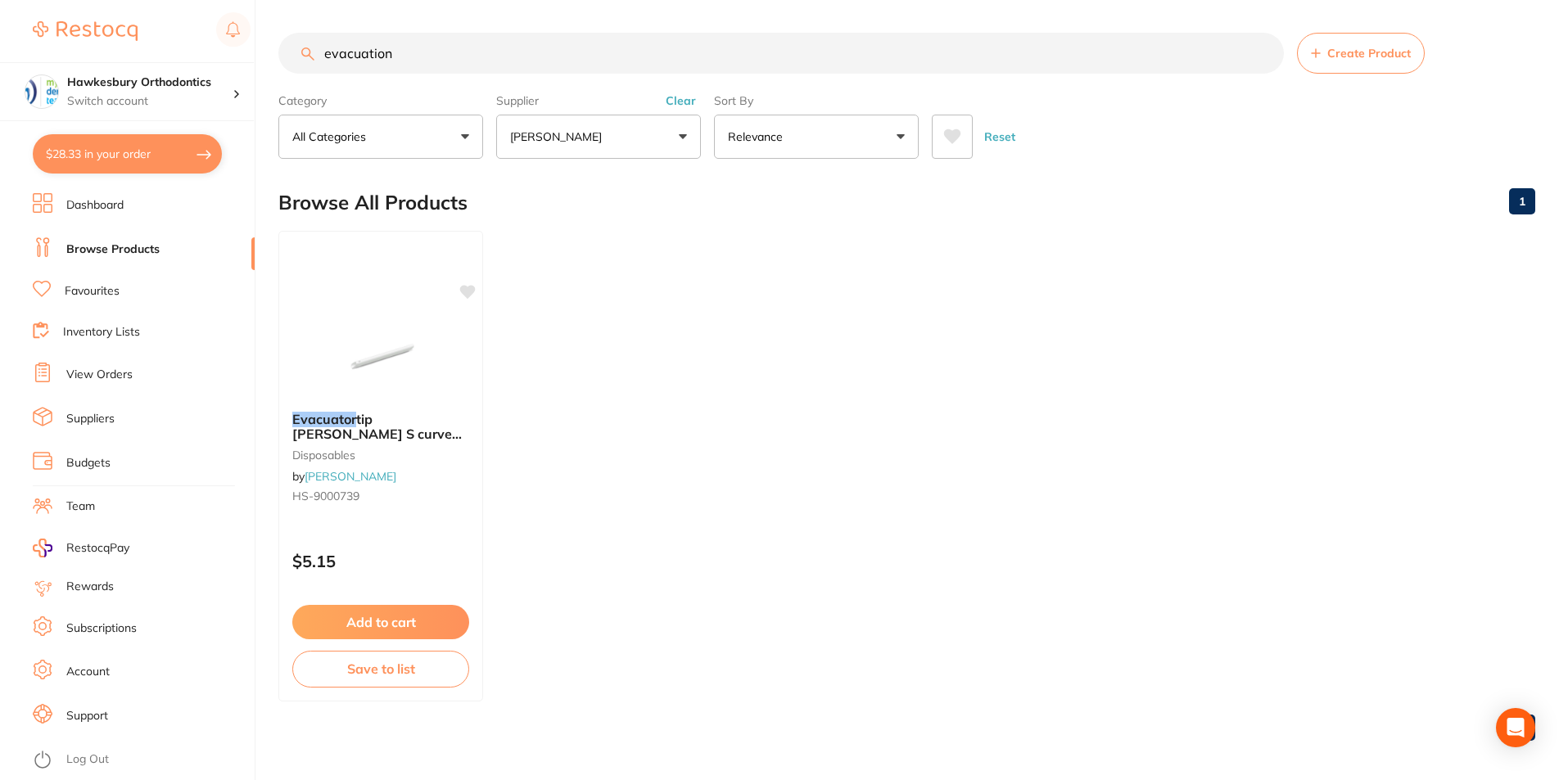
click at [424, 47] on input "evacuation" at bounding box center [781, 53] width 1005 height 41
drag, startPoint x: 417, startPoint y: 54, endPoint x: 323, endPoint y: 56, distance: 94.0
click at [323, 56] on input "evacuation" at bounding box center [781, 53] width 1005 height 41
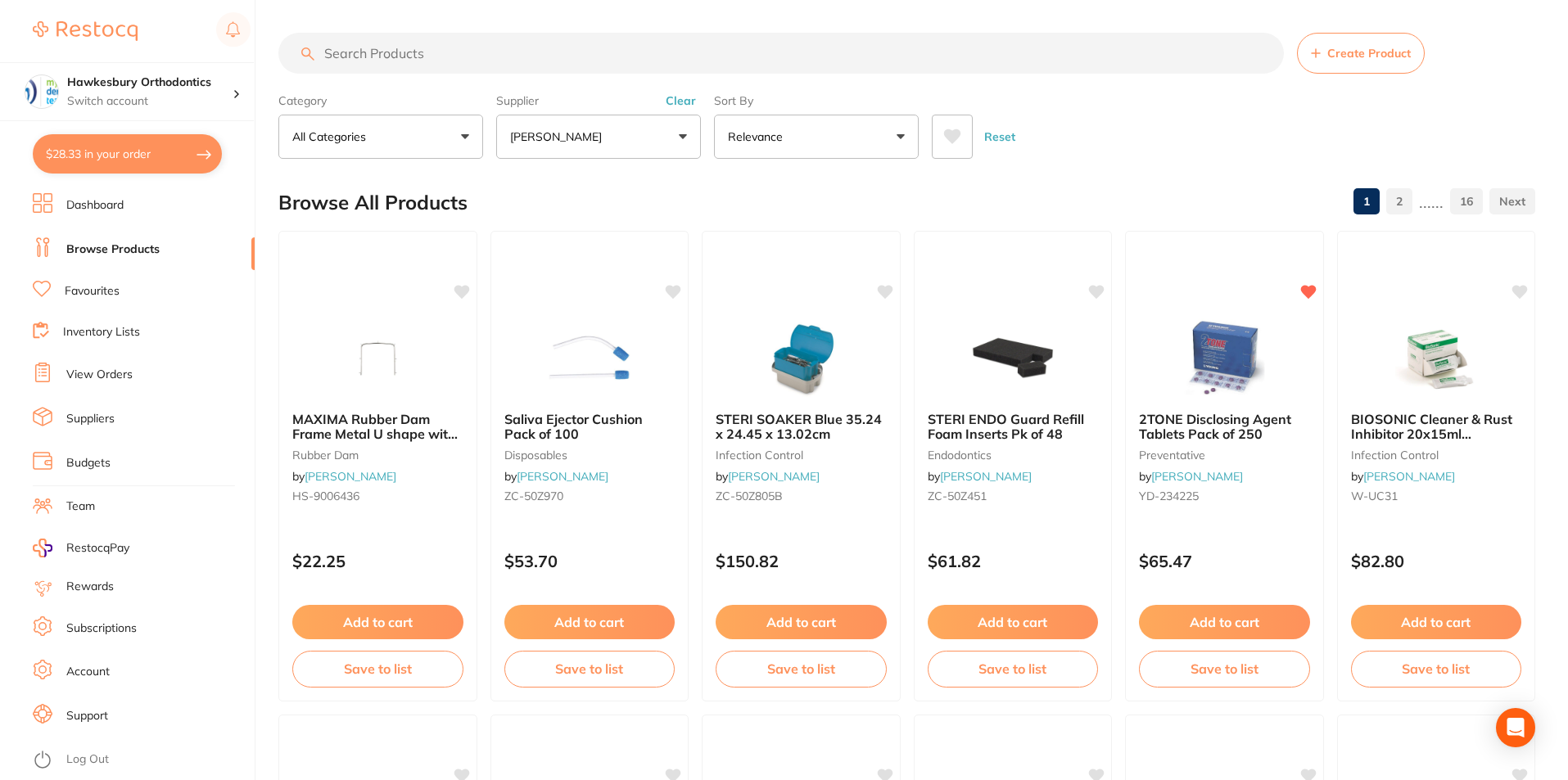
scroll to position [774, 0]
click at [102, 288] on link "Favourites" at bounding box center [92, 292] width 55 height 17
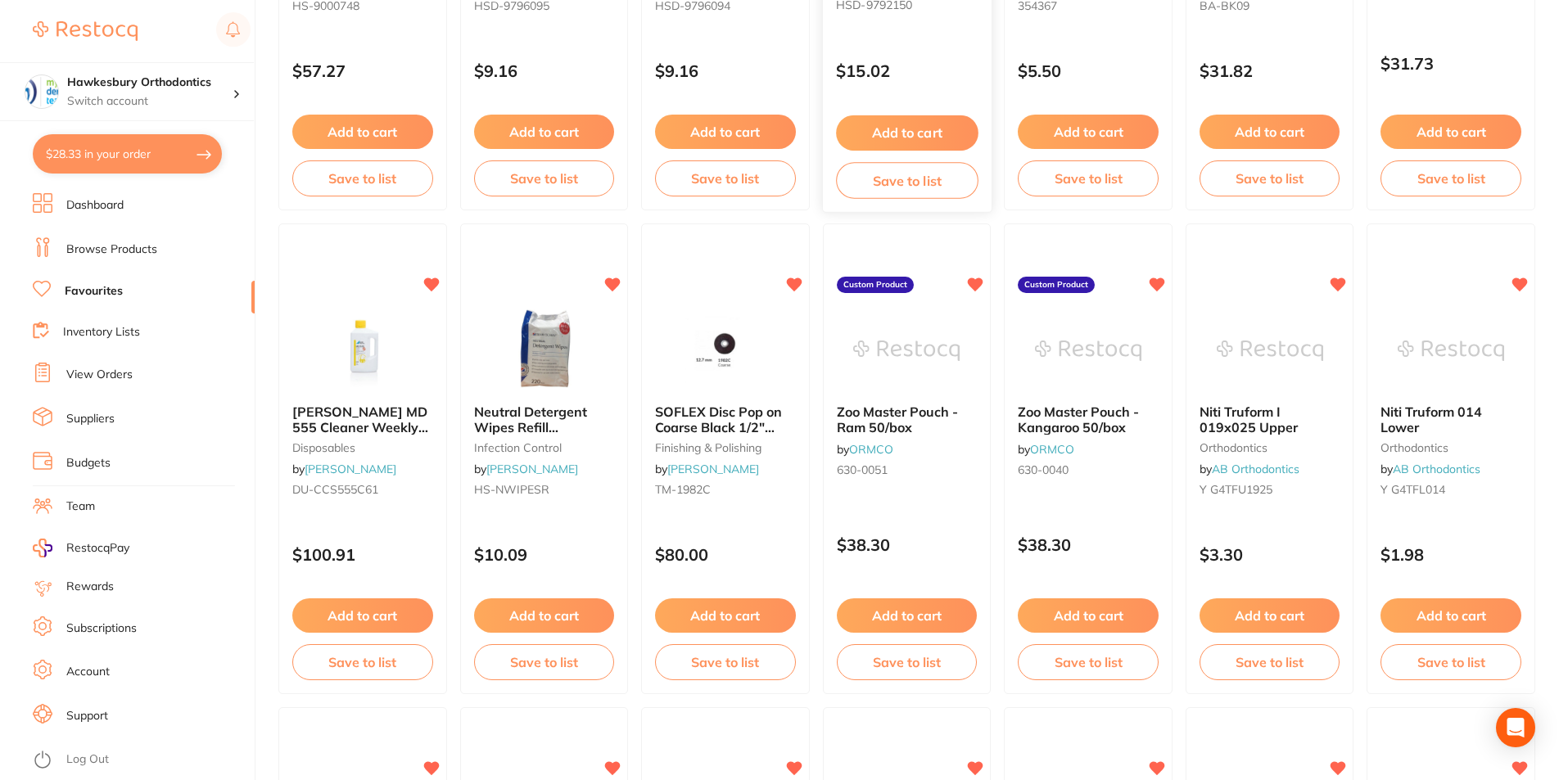
scroll to position [492, 0]
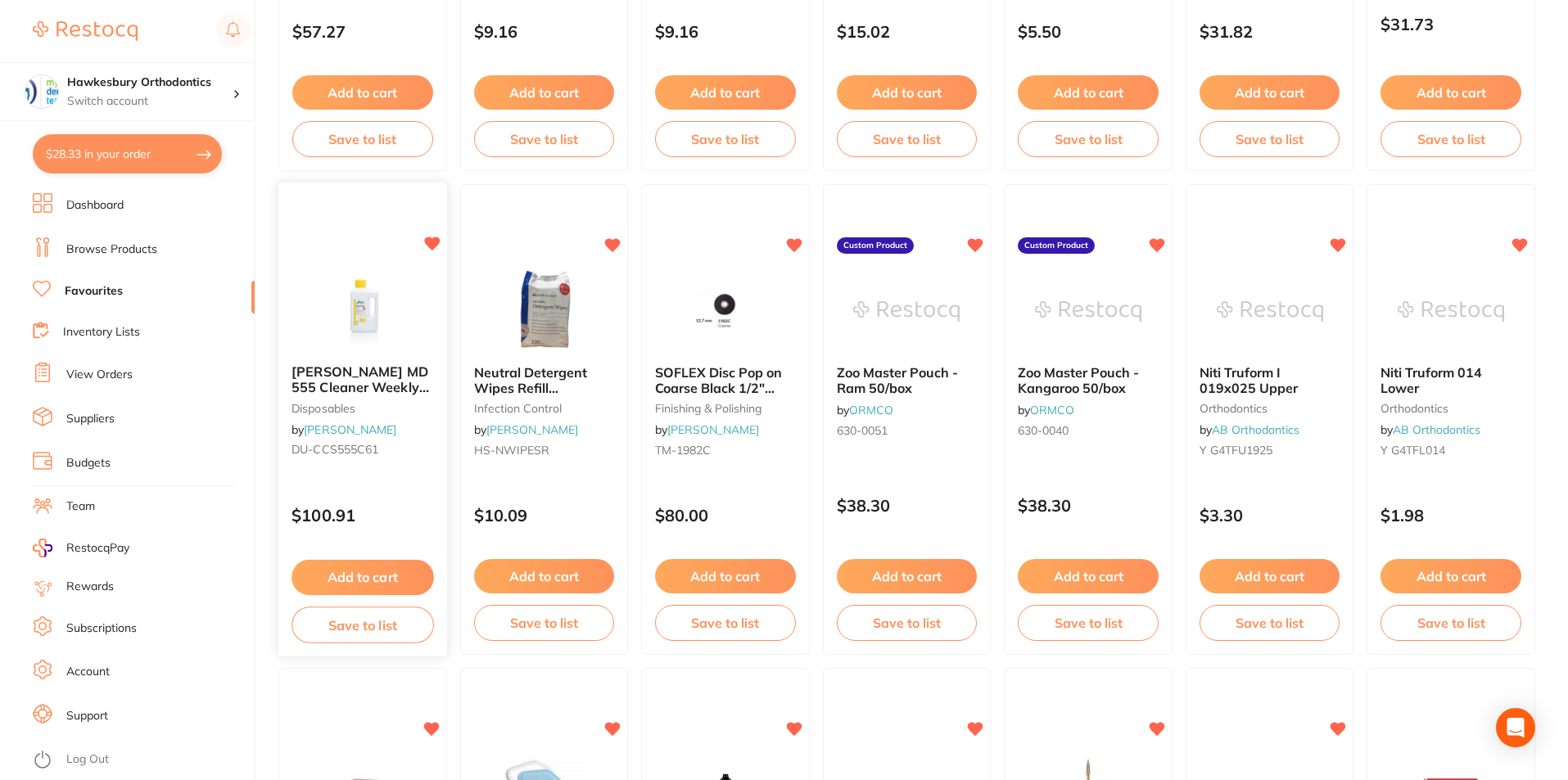
click at [381, 580] on button "Add to cart" at bounding box center [362, 578] width 142 height 35
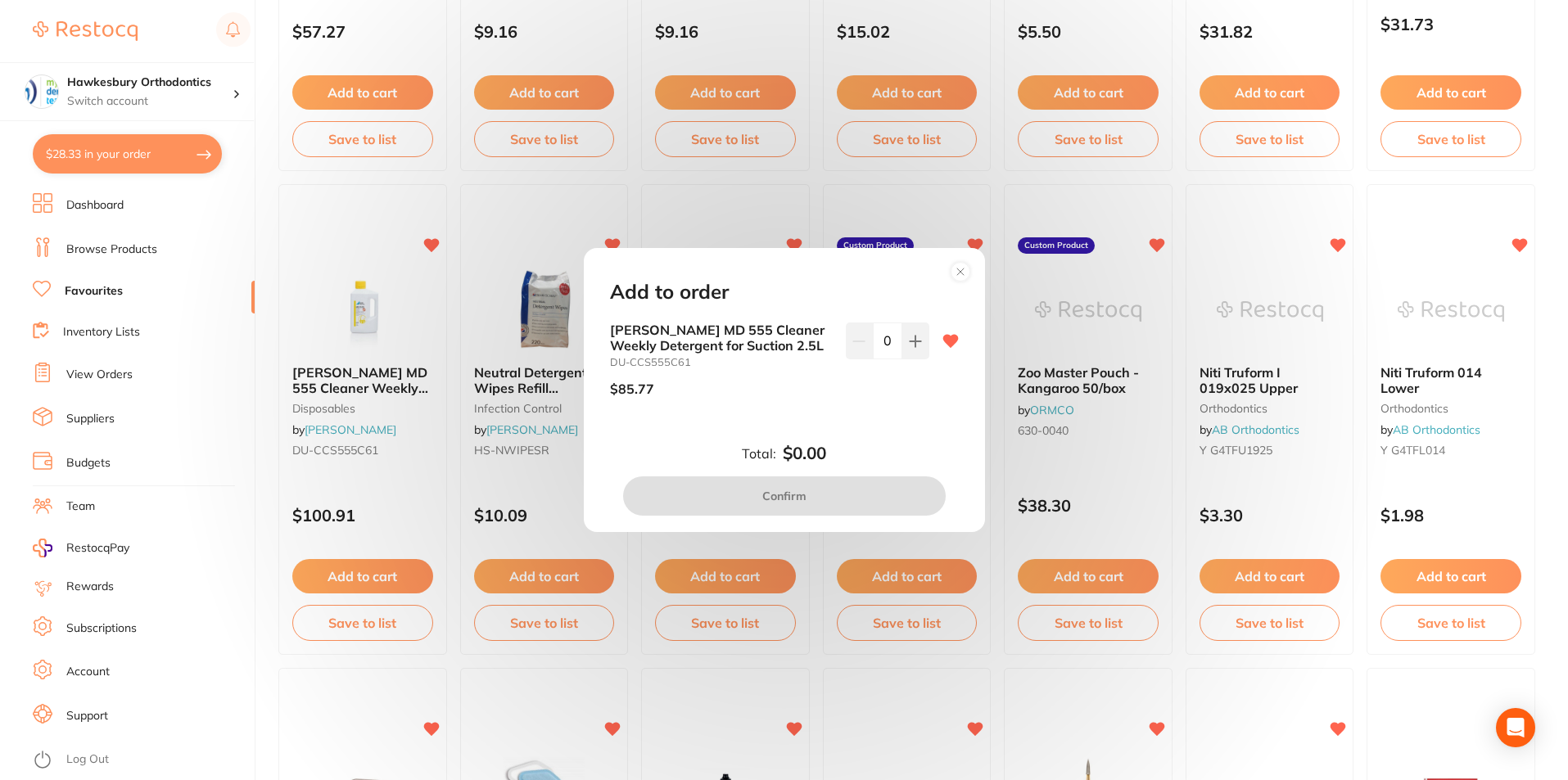
click at [961, 271] on icon at bounding box center [961, 272] width 27 height 27
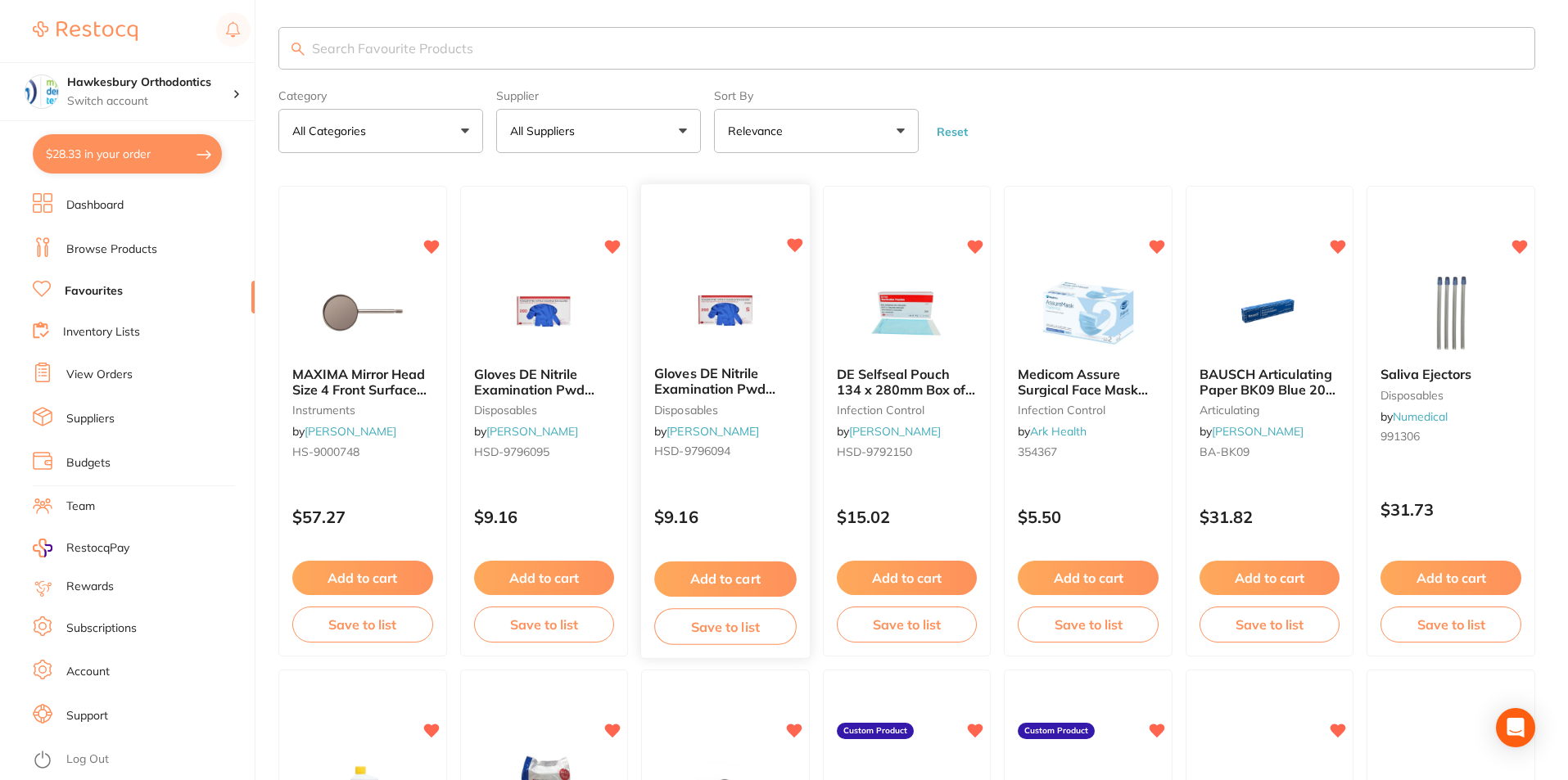
scroll to position [0, 0]
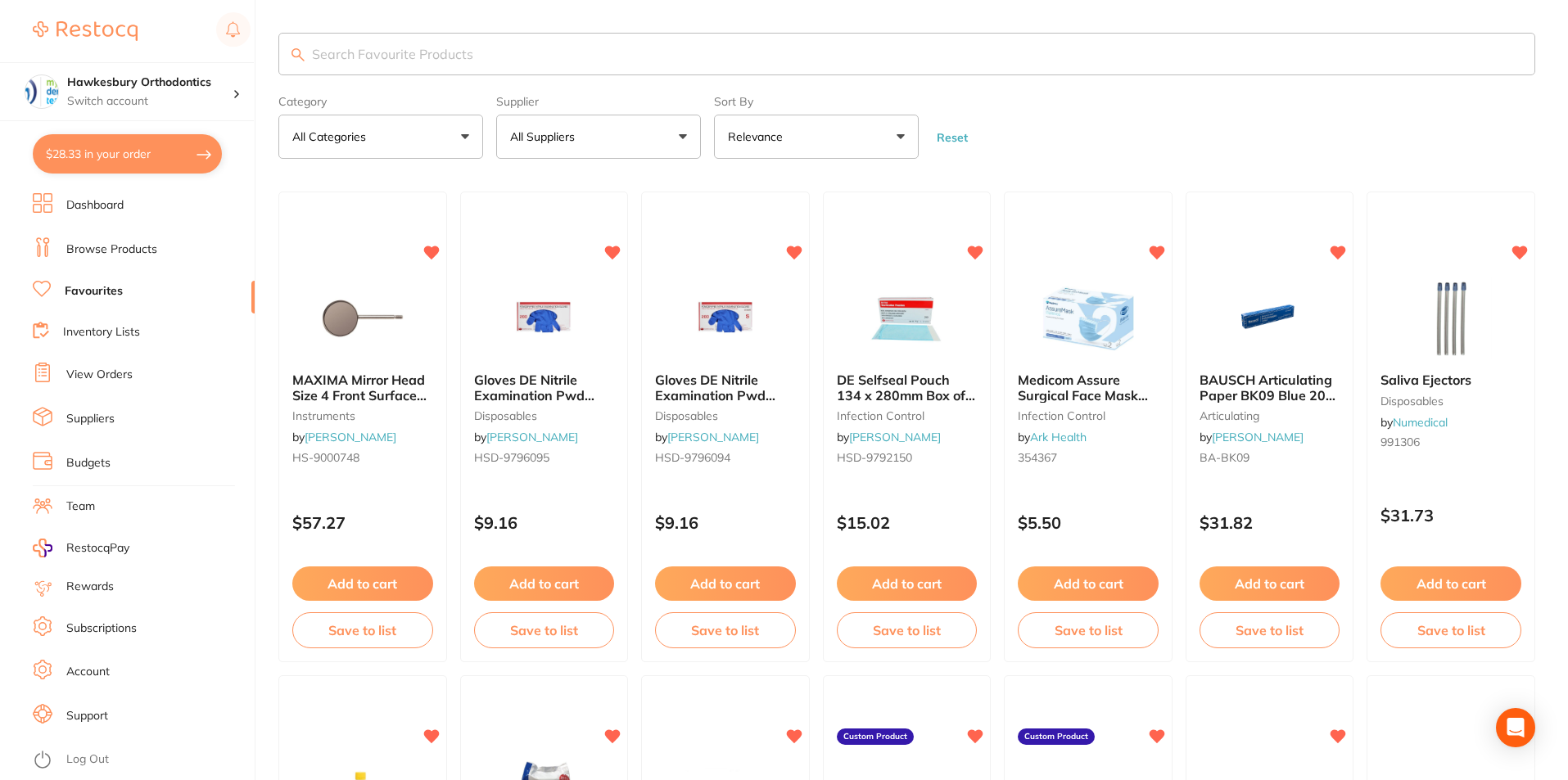
click at [685, 134] on button "All Suppliers" at bounding box center [598, 136] width 205 height 44
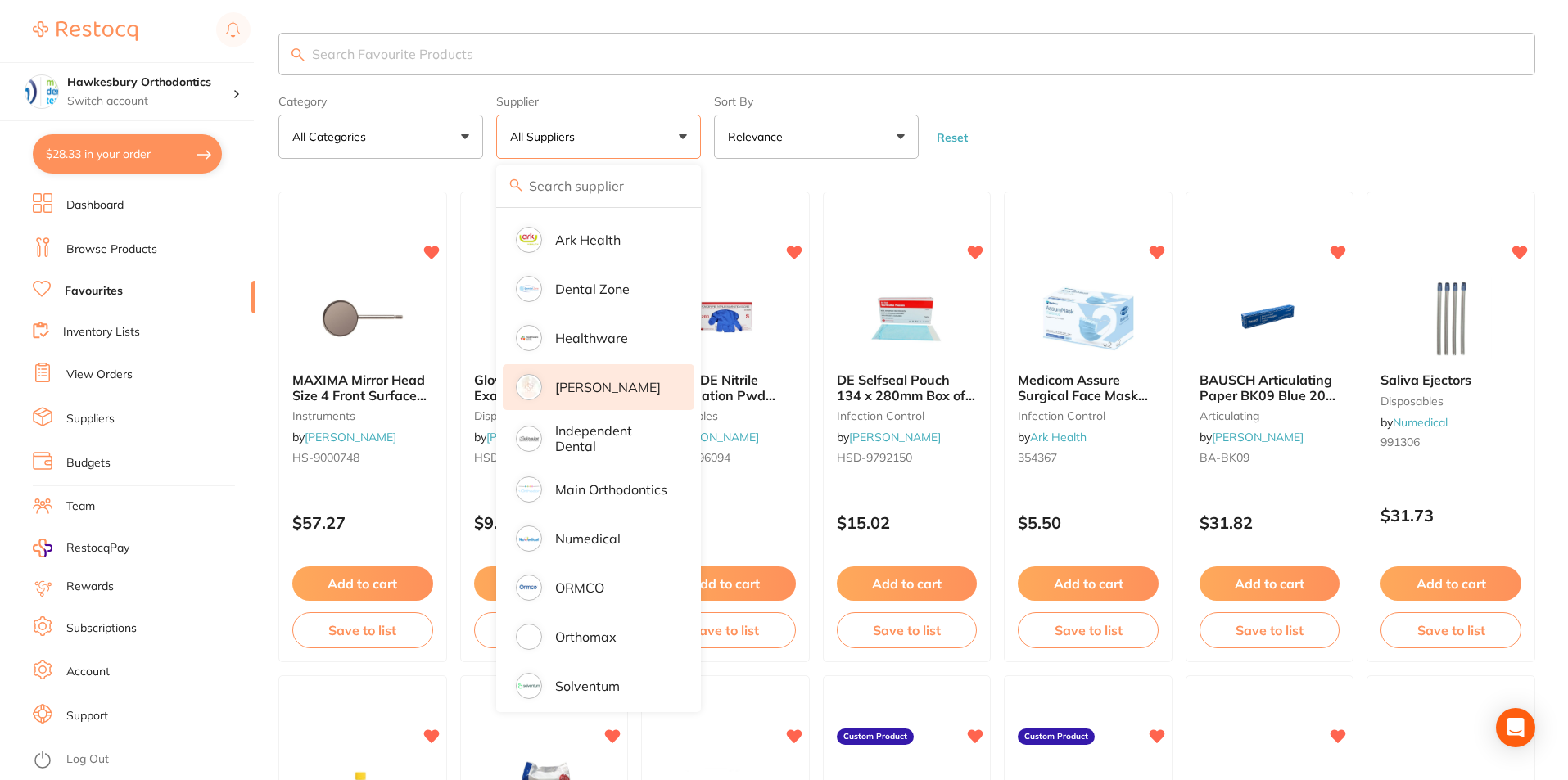
scroll to position [152, 0]
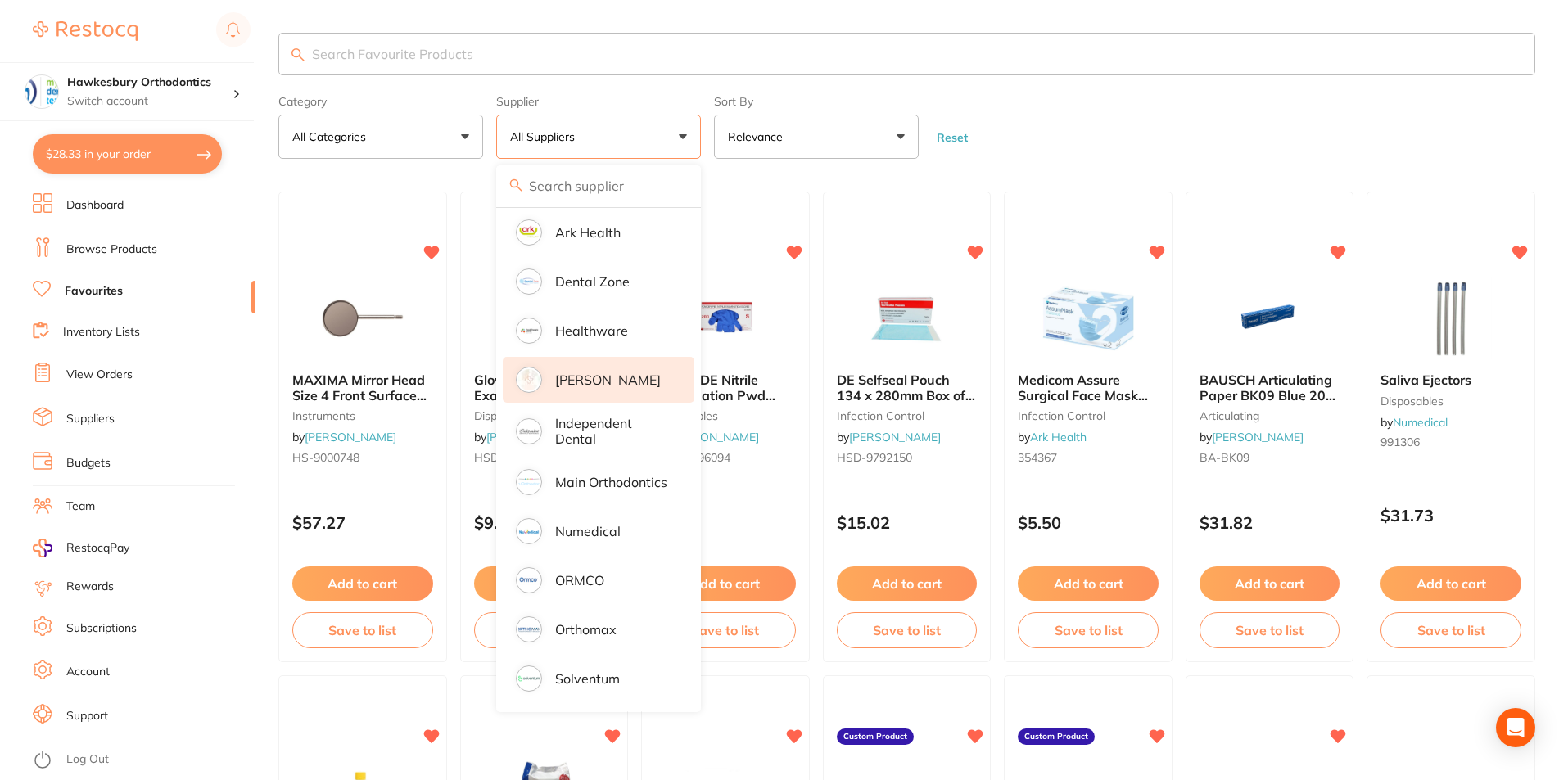
click at [576, 372] on p "[PERSON_NAME]" at bounding box center [607, 380] width 105 height 15
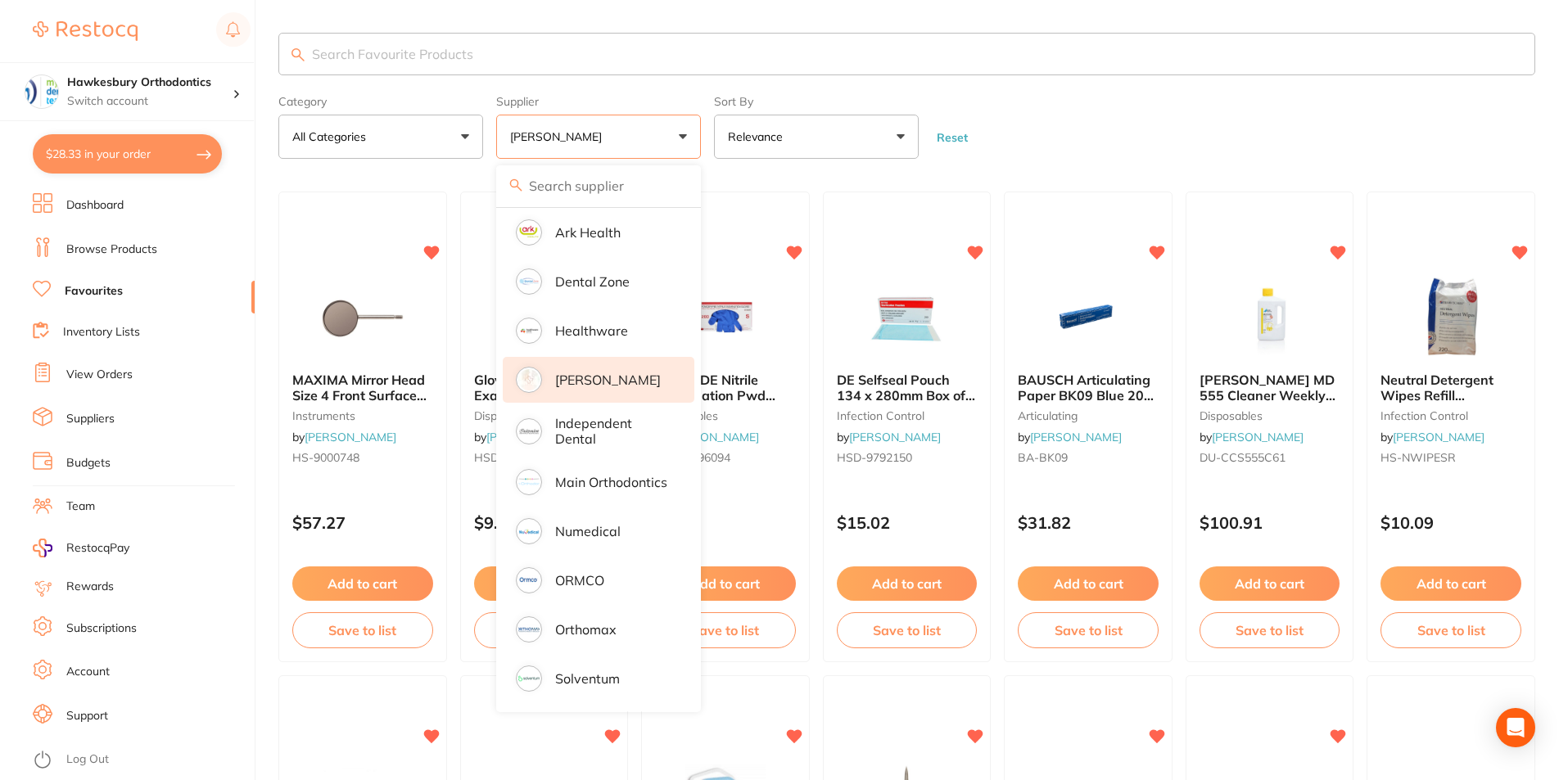
click at [1138, 157] on form "Category All Categories All Categories articulating burs crown & bridge disposa…" at bounding box center [907, 124] width 1256 height 70
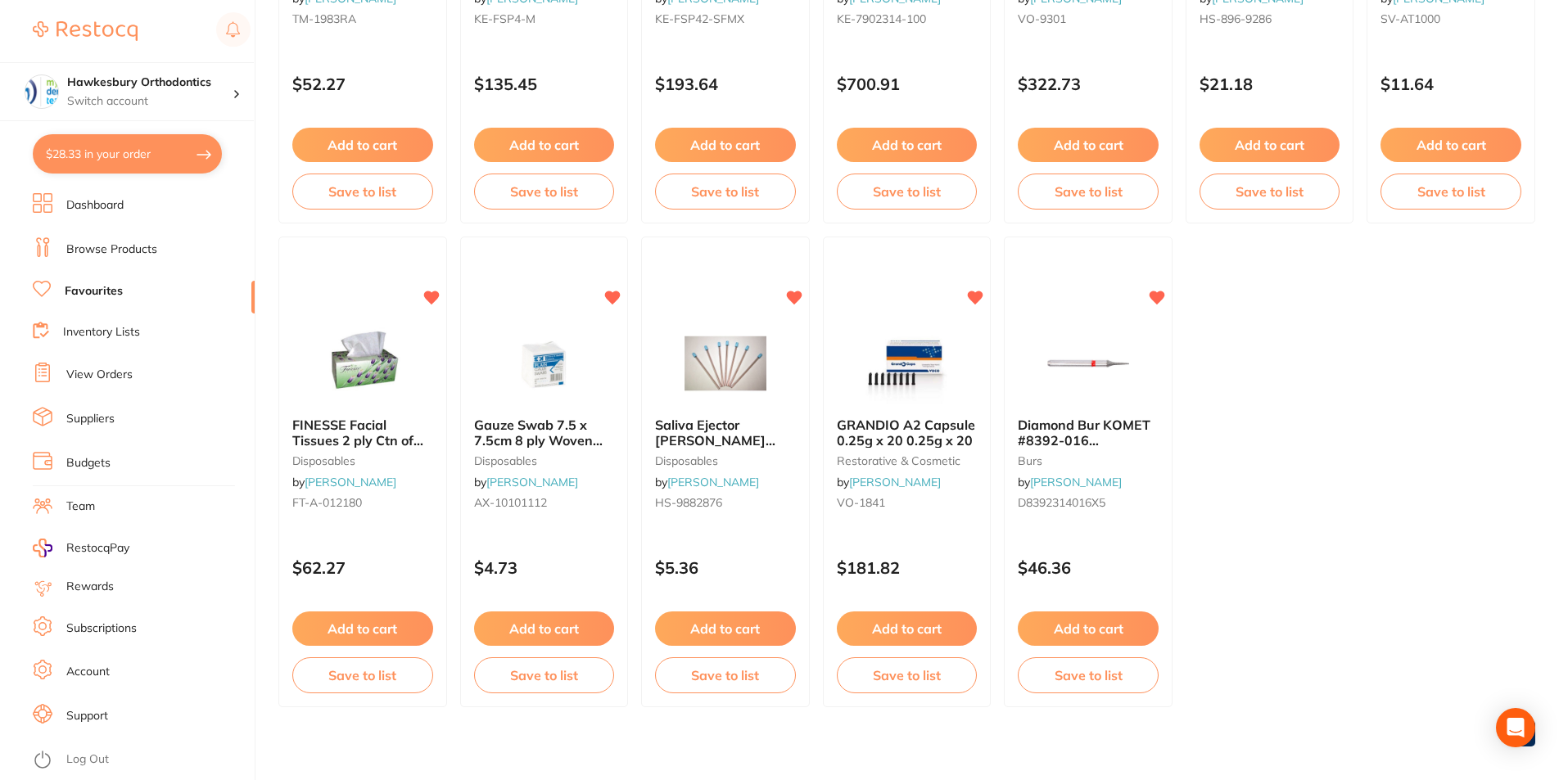
scroll to position [2387, 0]
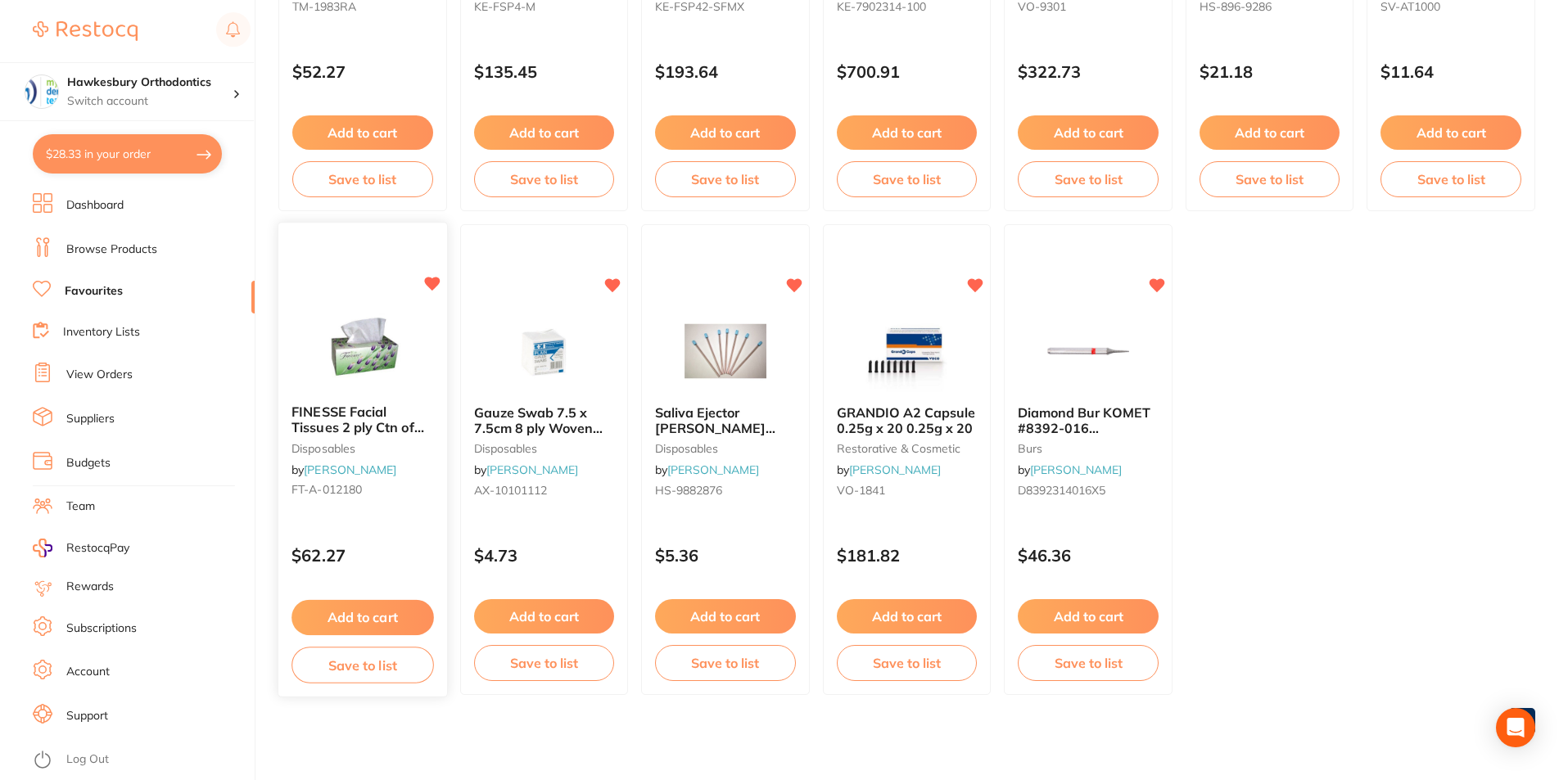
click at [385, 613] on button "Add to cart" at bounding box center [362, 618] width 142 height 35
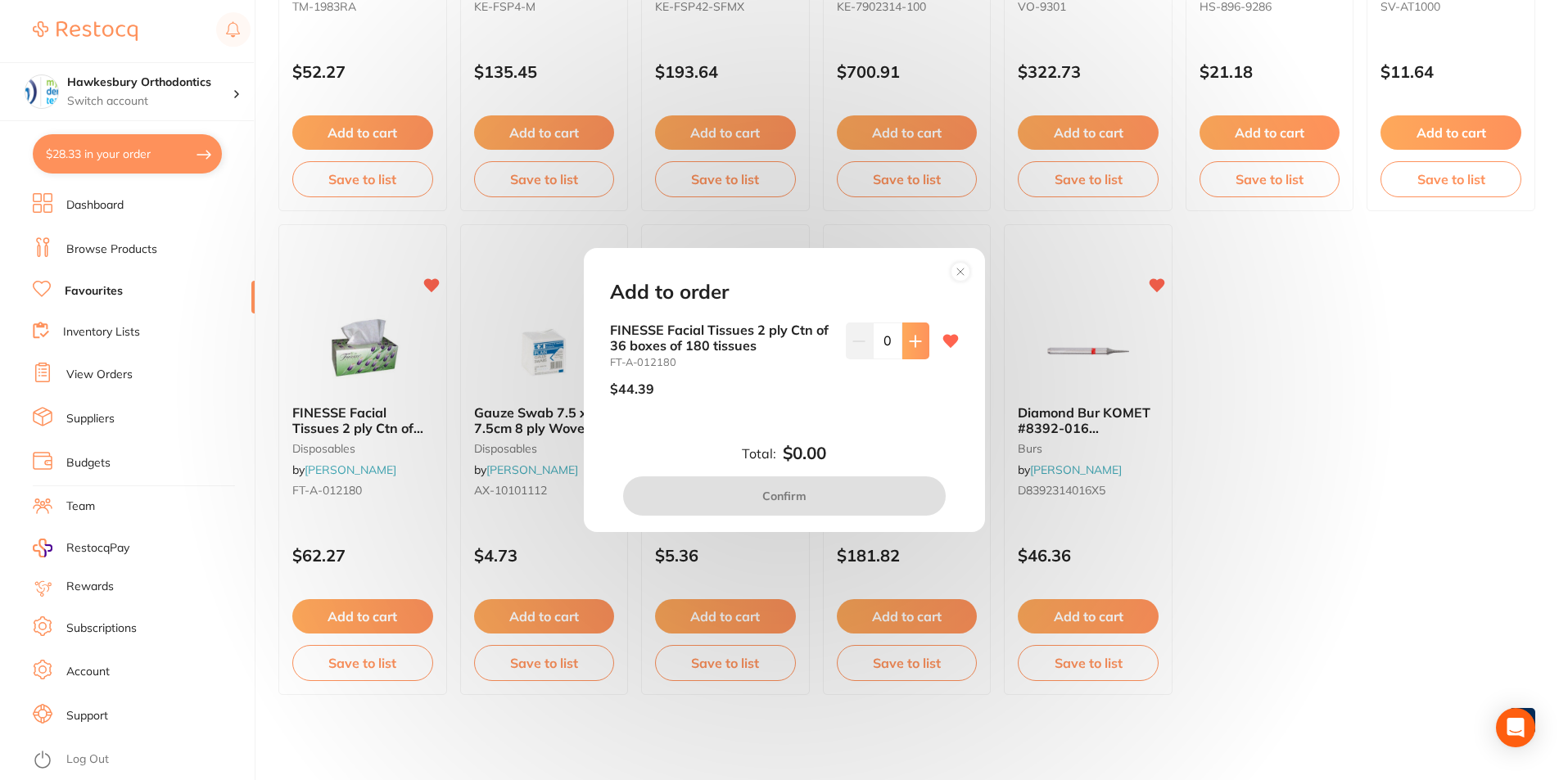
click at [909, 338] on icon at bounding box center [916, 342] width 13 height 13
type input "1"
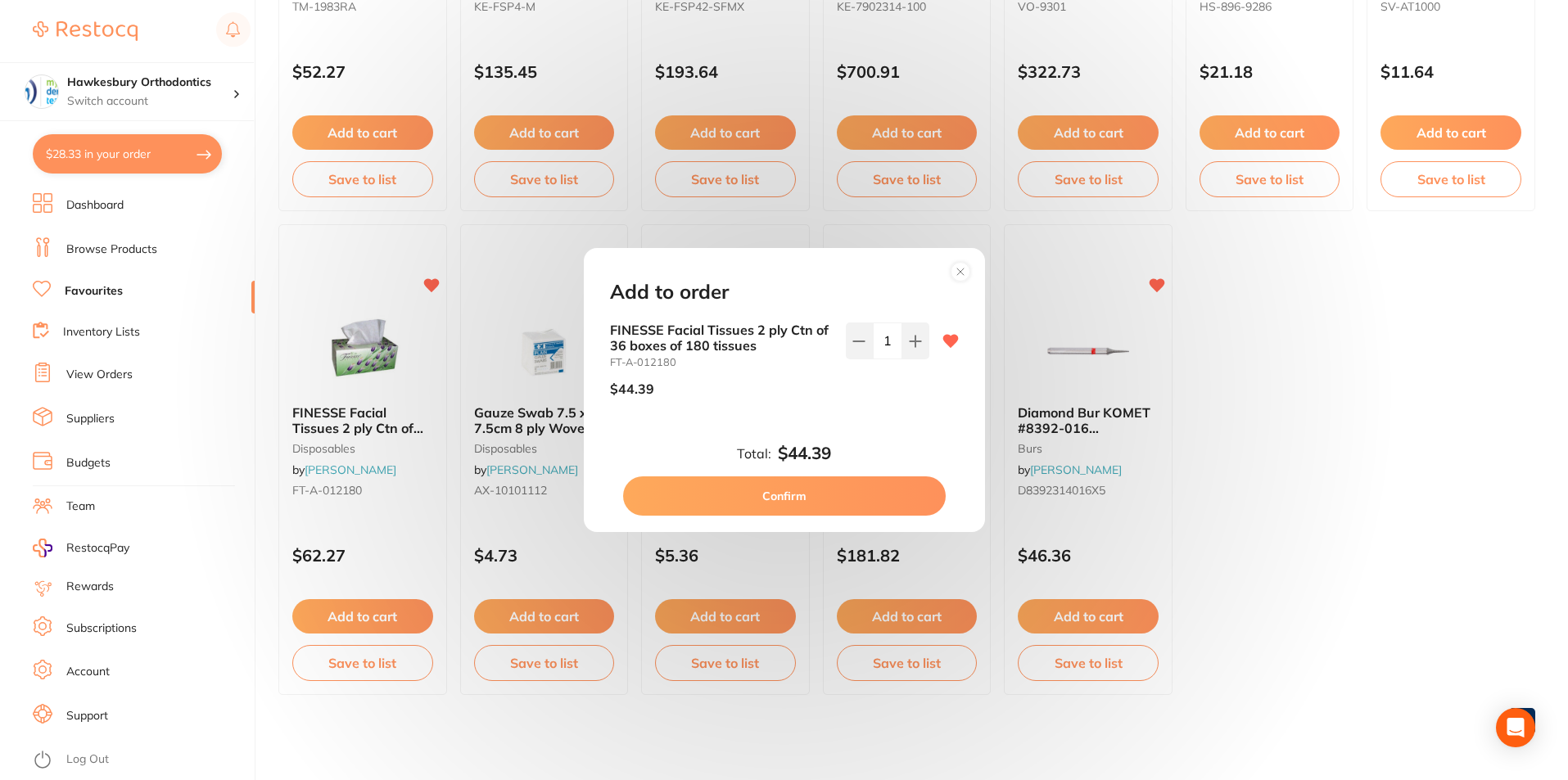
click at [791, 497] on button "Confirm" at bounding box center [784, 496] width 322 height 39
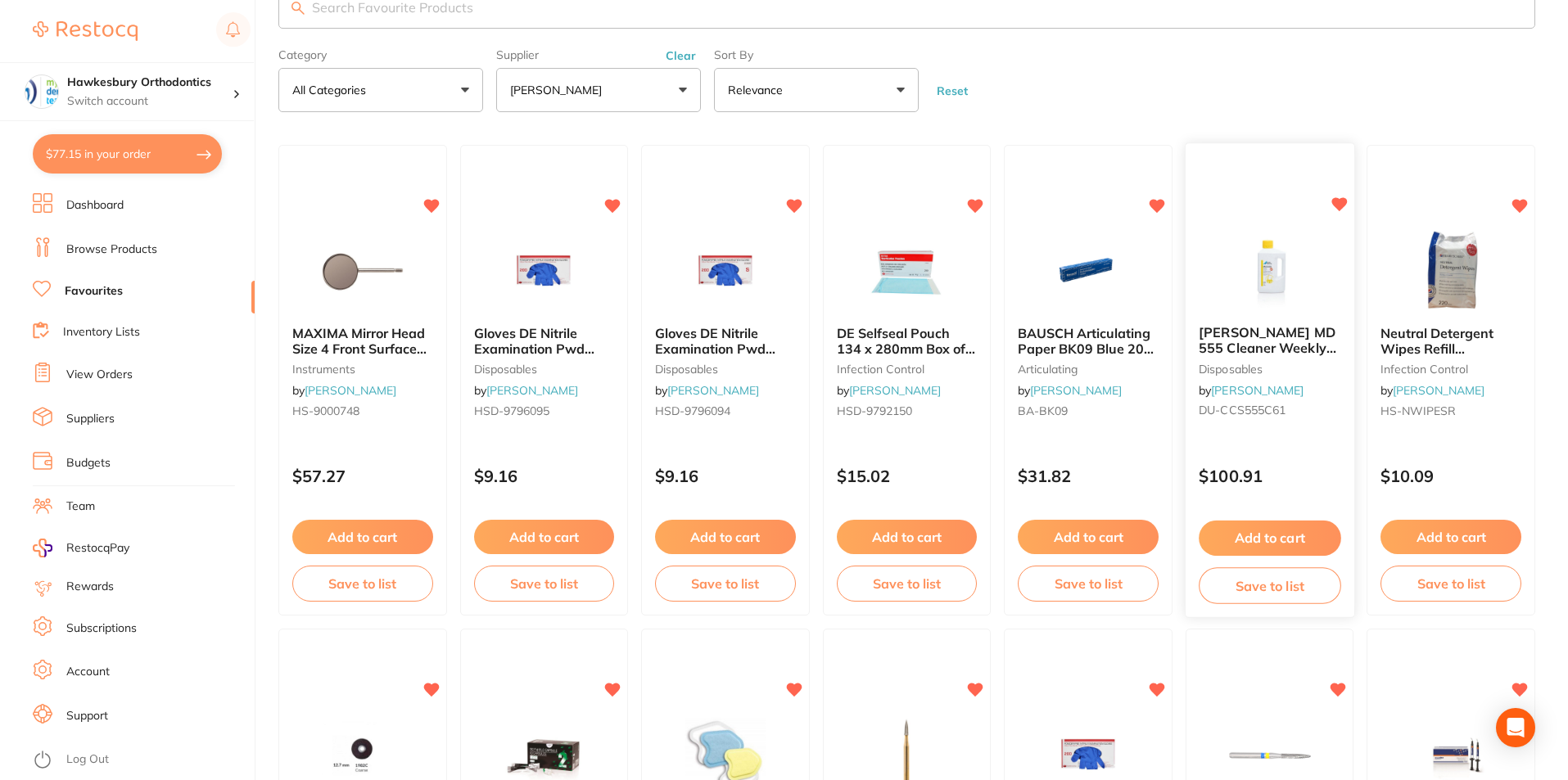
scroll to position [0, 0]
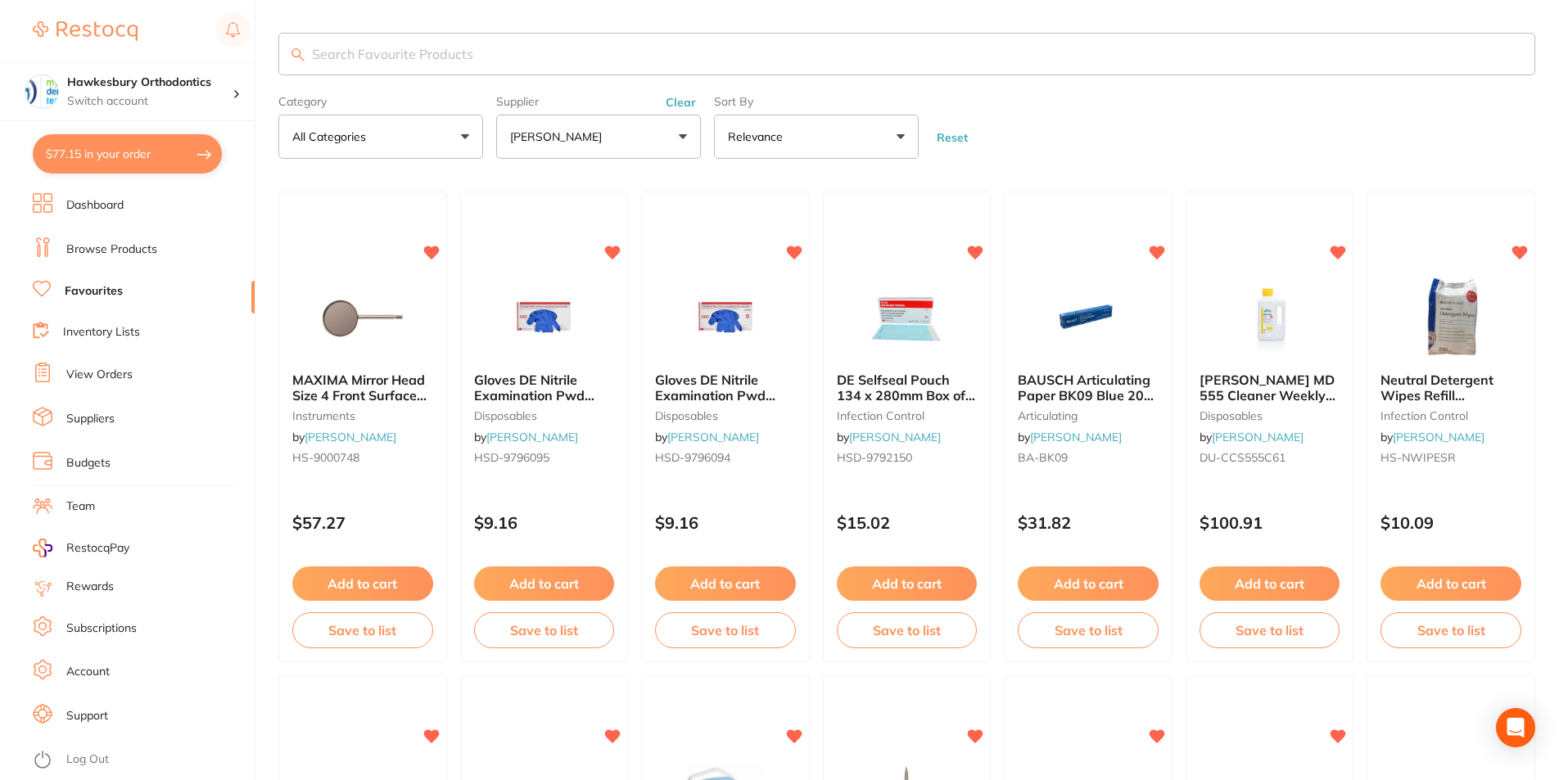
click at [157, 155] on button "$77.15 in your order" at bounding box center [128, 153] width 189 height 39
checkbox input "true"
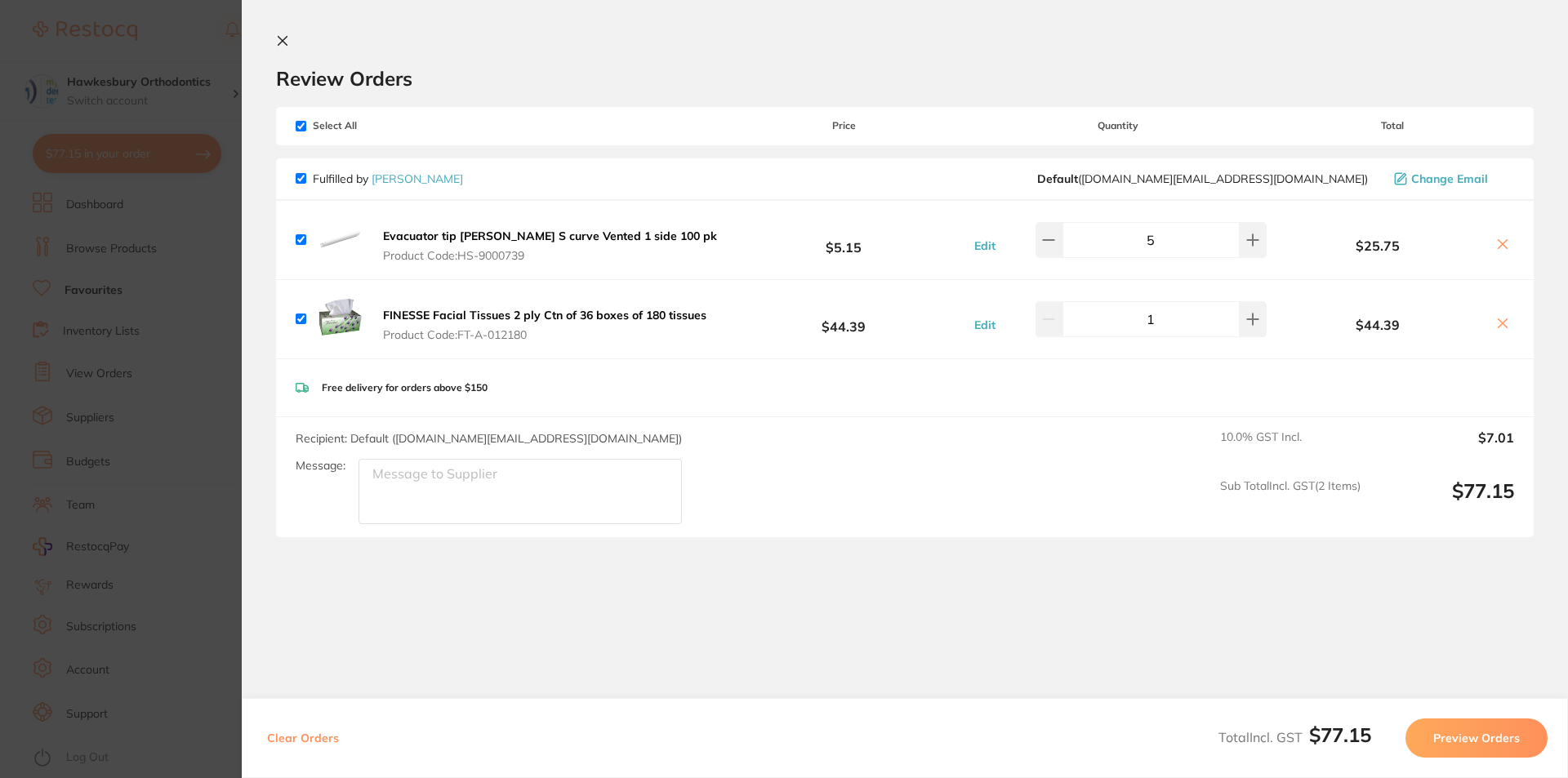
click at [1480, 735] on button "Preview Orders" at bounding box center [1476, 737] width 142 height 39
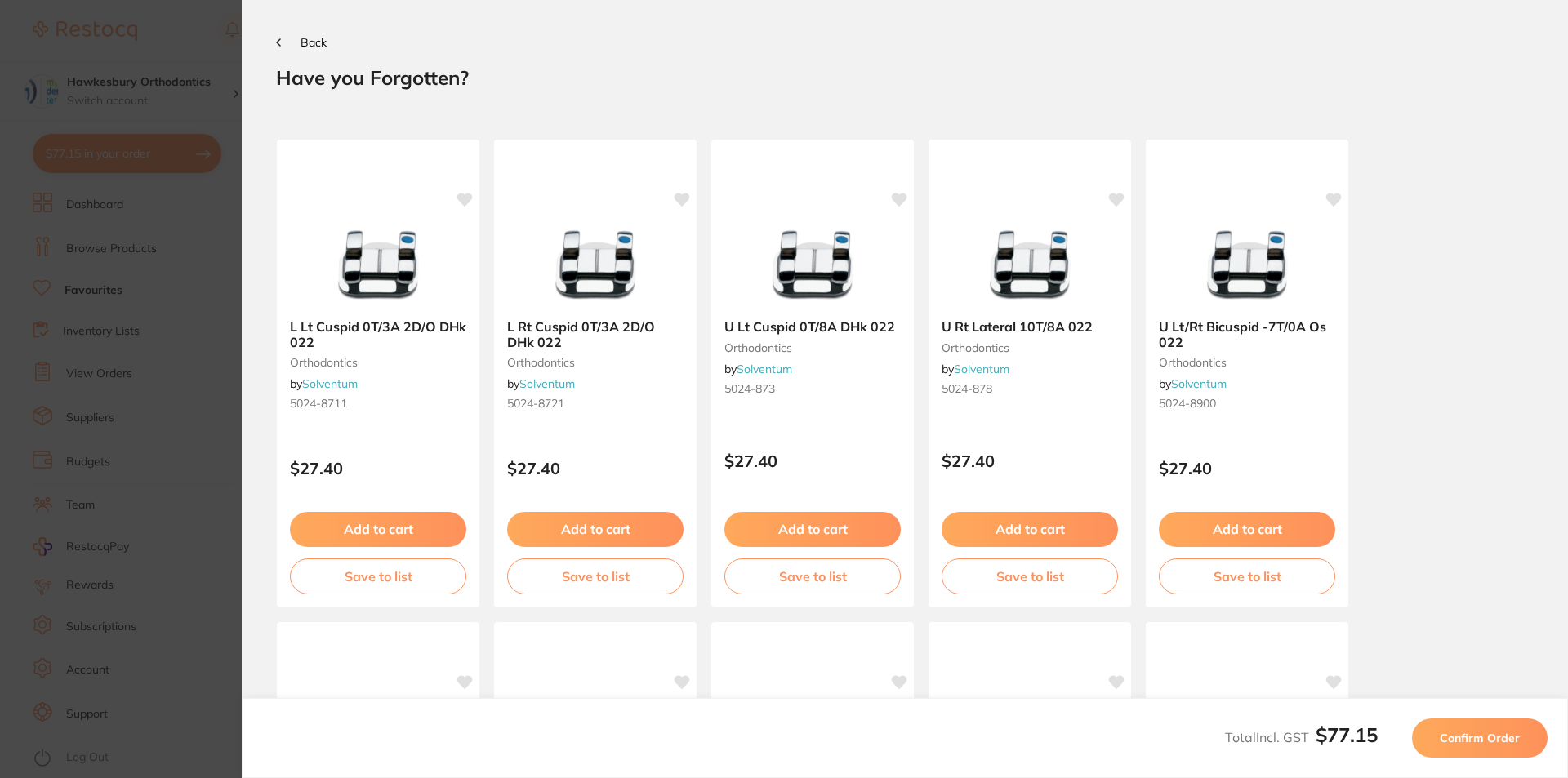
click at [1478, 739] on span "Confirm Order" at bounding box center [1480, 738] width 80 height 15
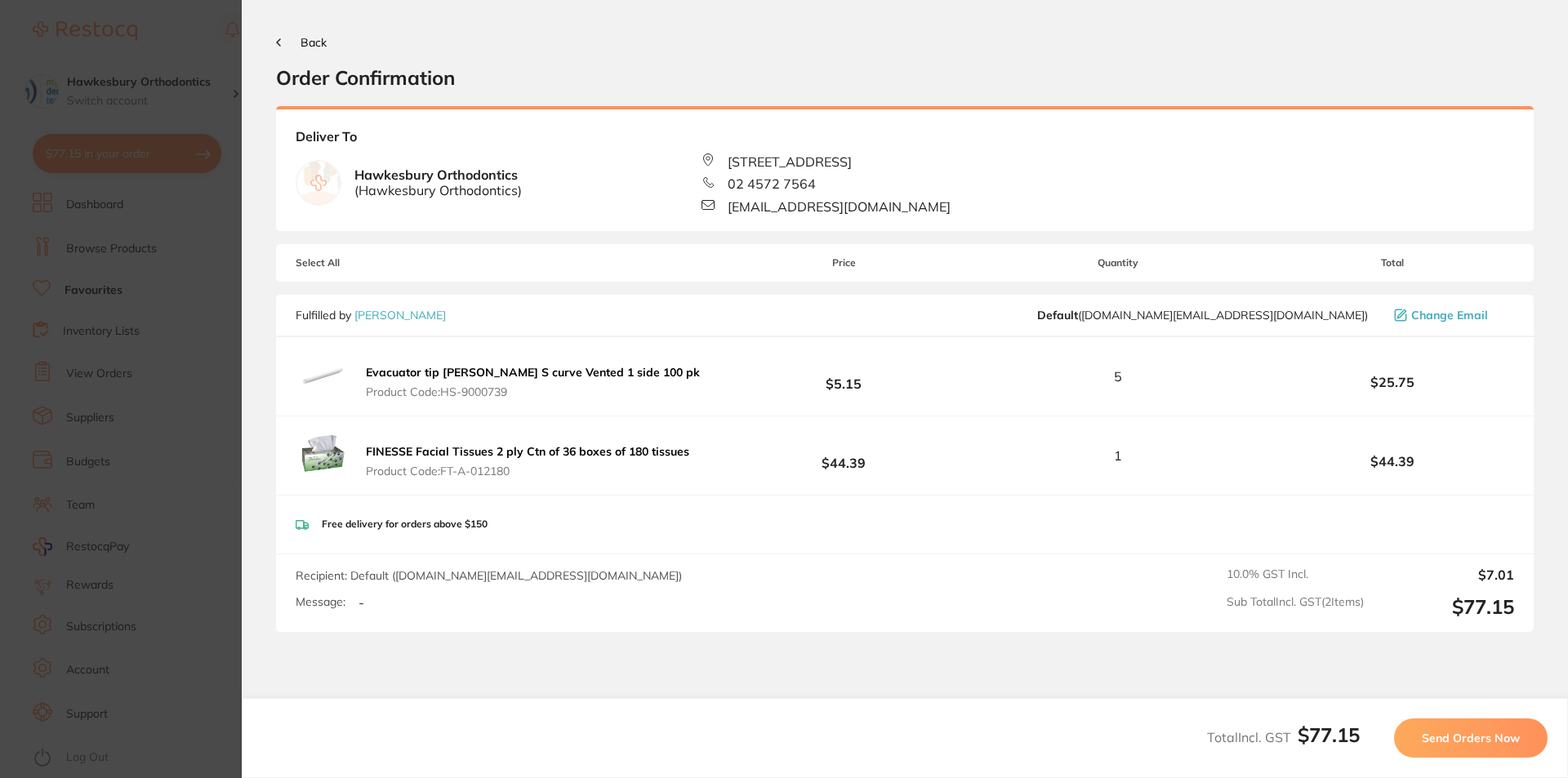
click at [1478, 739] on span "Send Orders Now" at bounding box center [1470, 738] width 98 height 15
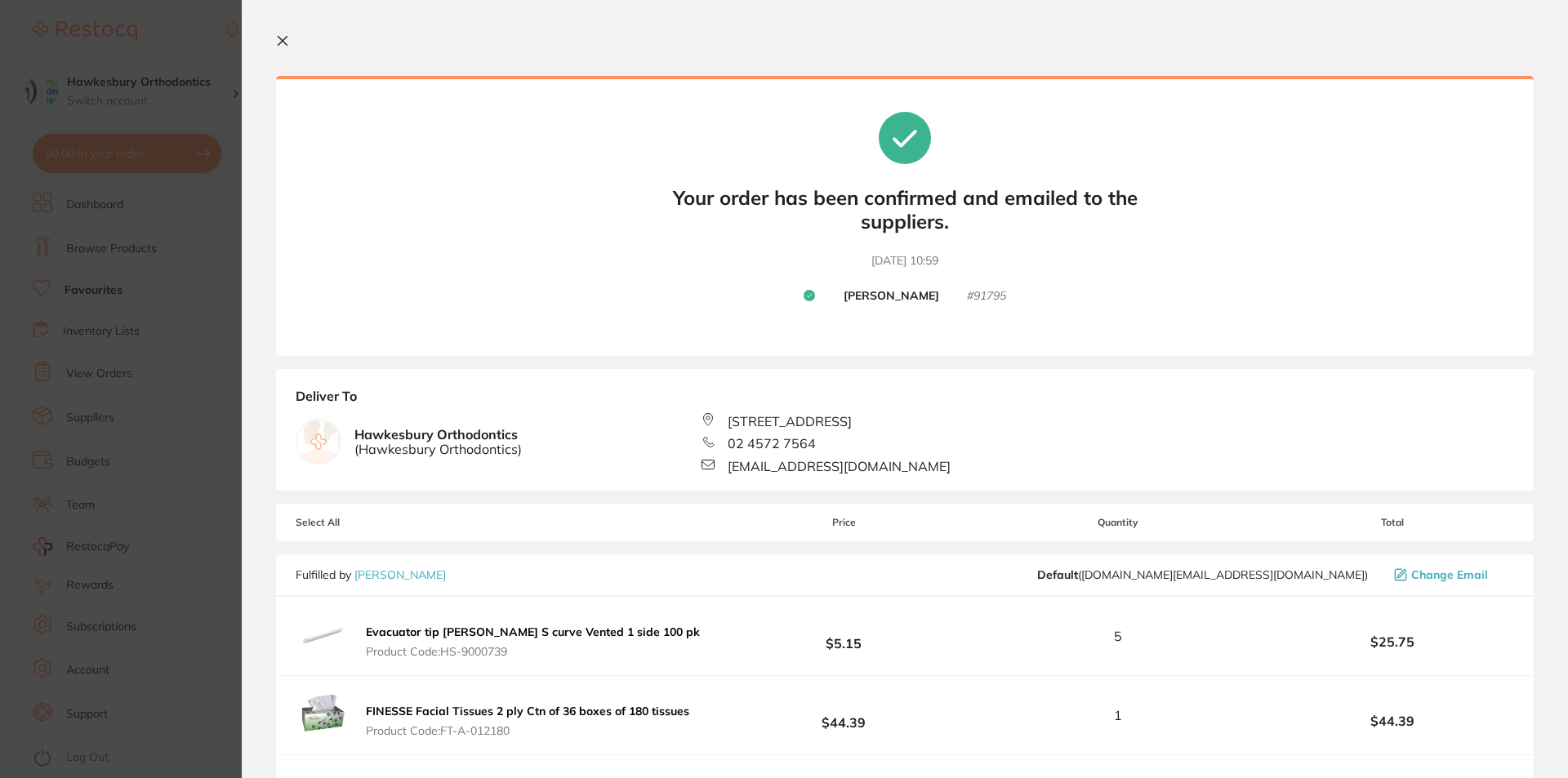
click at [282, 38] on icon at bounding box center [283, 41] width 13 height 13
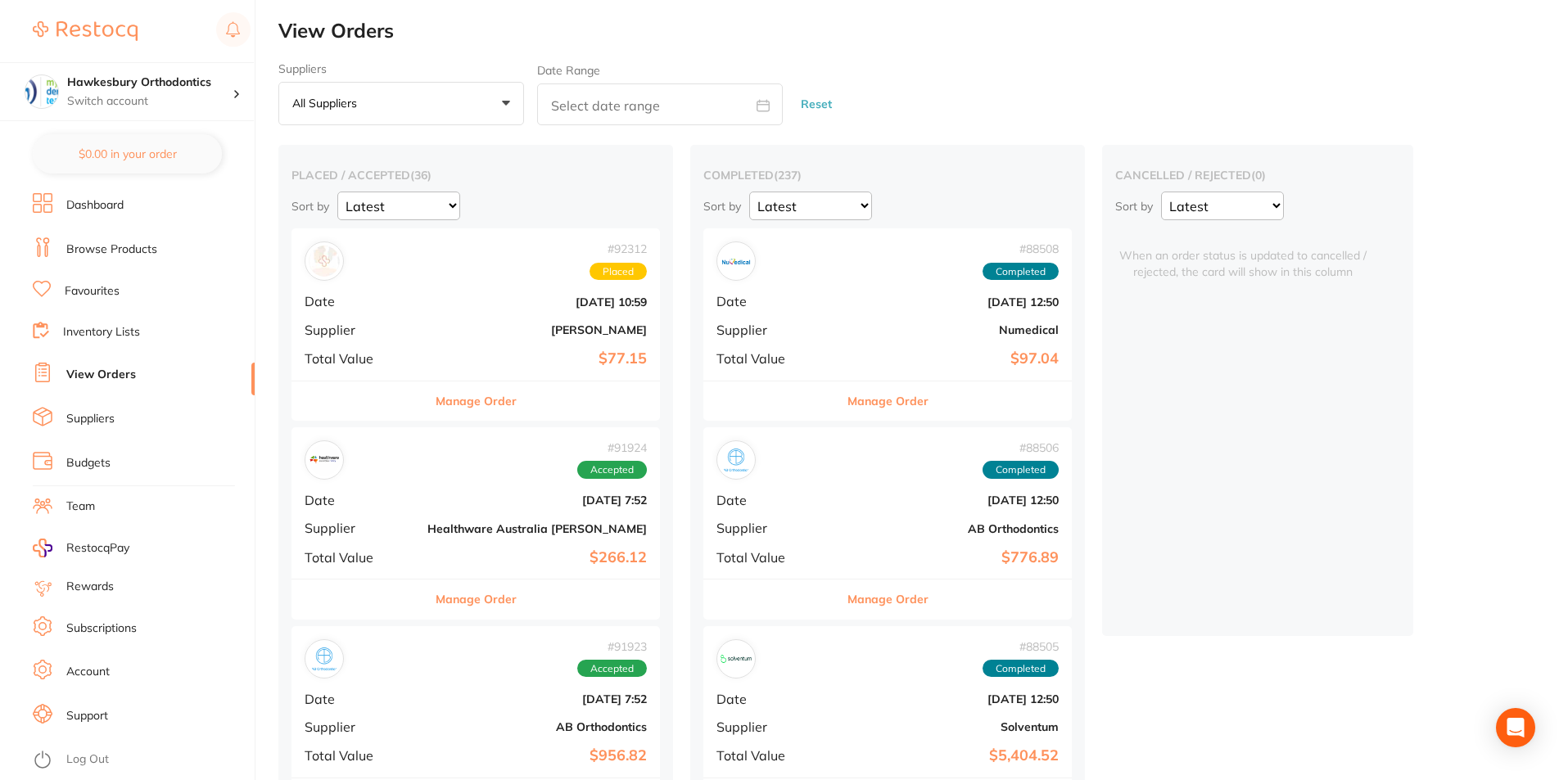
click at [1062, 39] on h2 "View Orders" at bounding box center [923, 31] width 1290 height 23
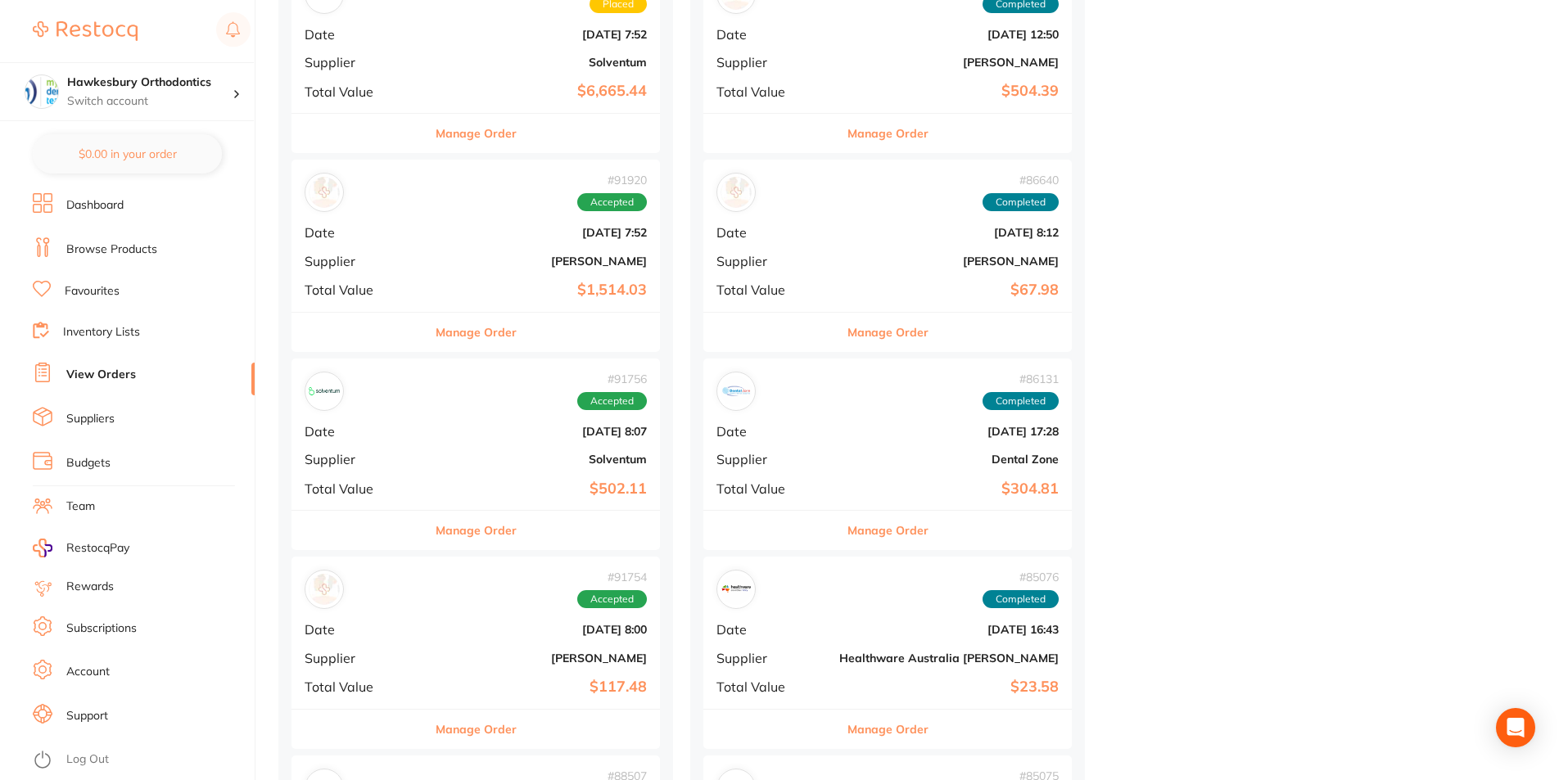
scroll to position [1064, 0]
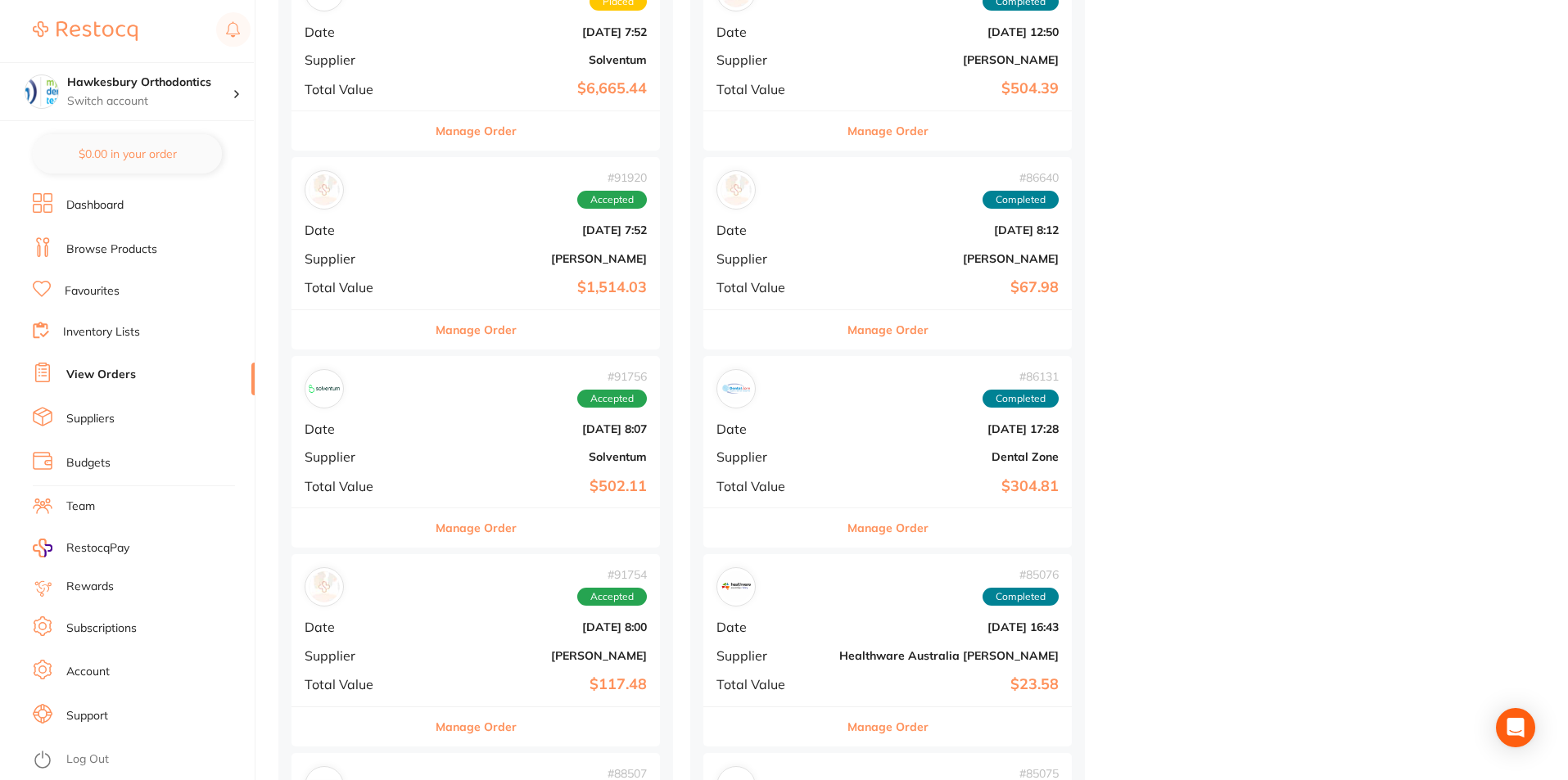
click at [445, 526] on button "Manage Order" at bounding box center [477, 527] width 81 height 39
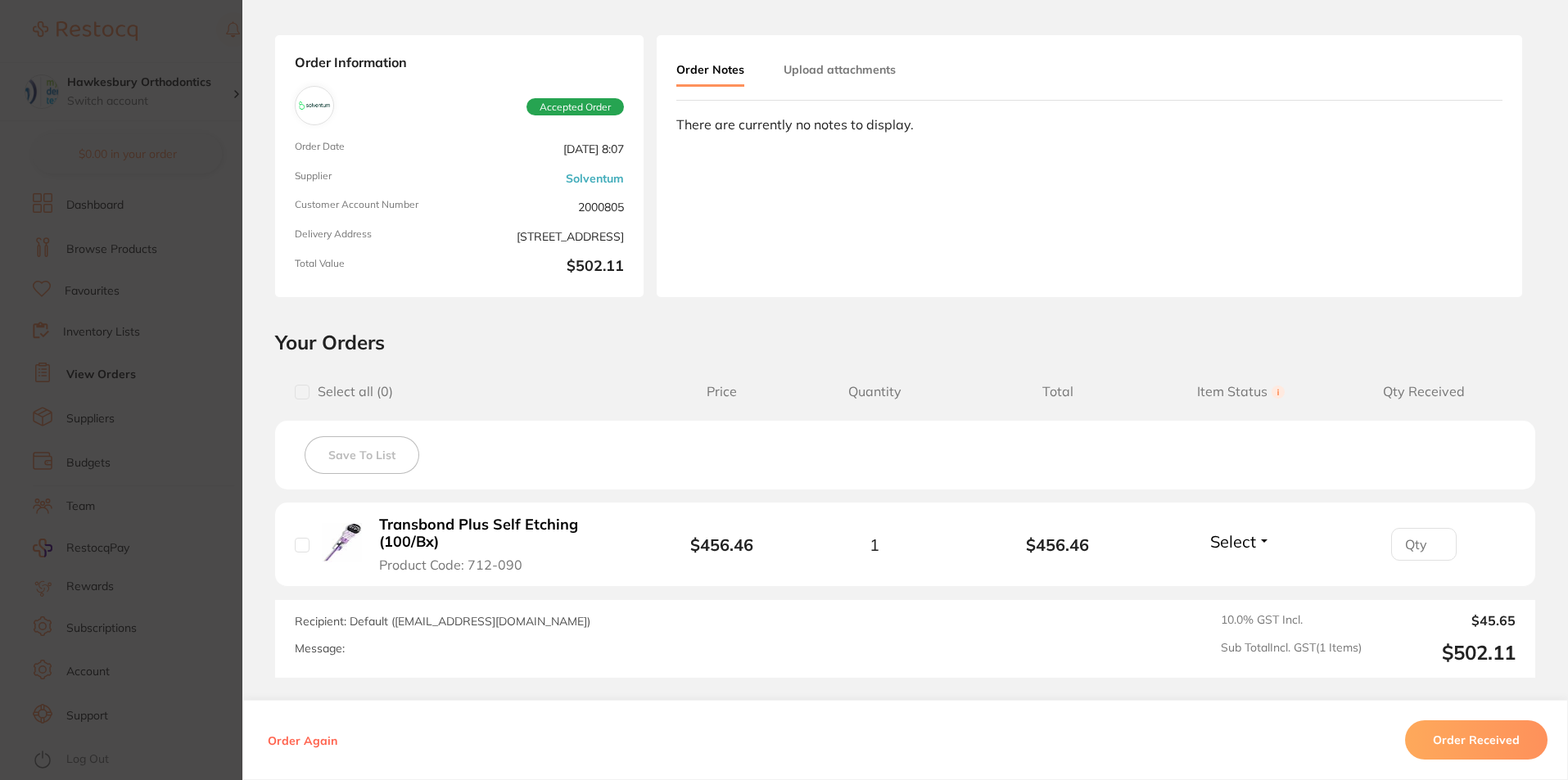
scroll to position [164, 0]
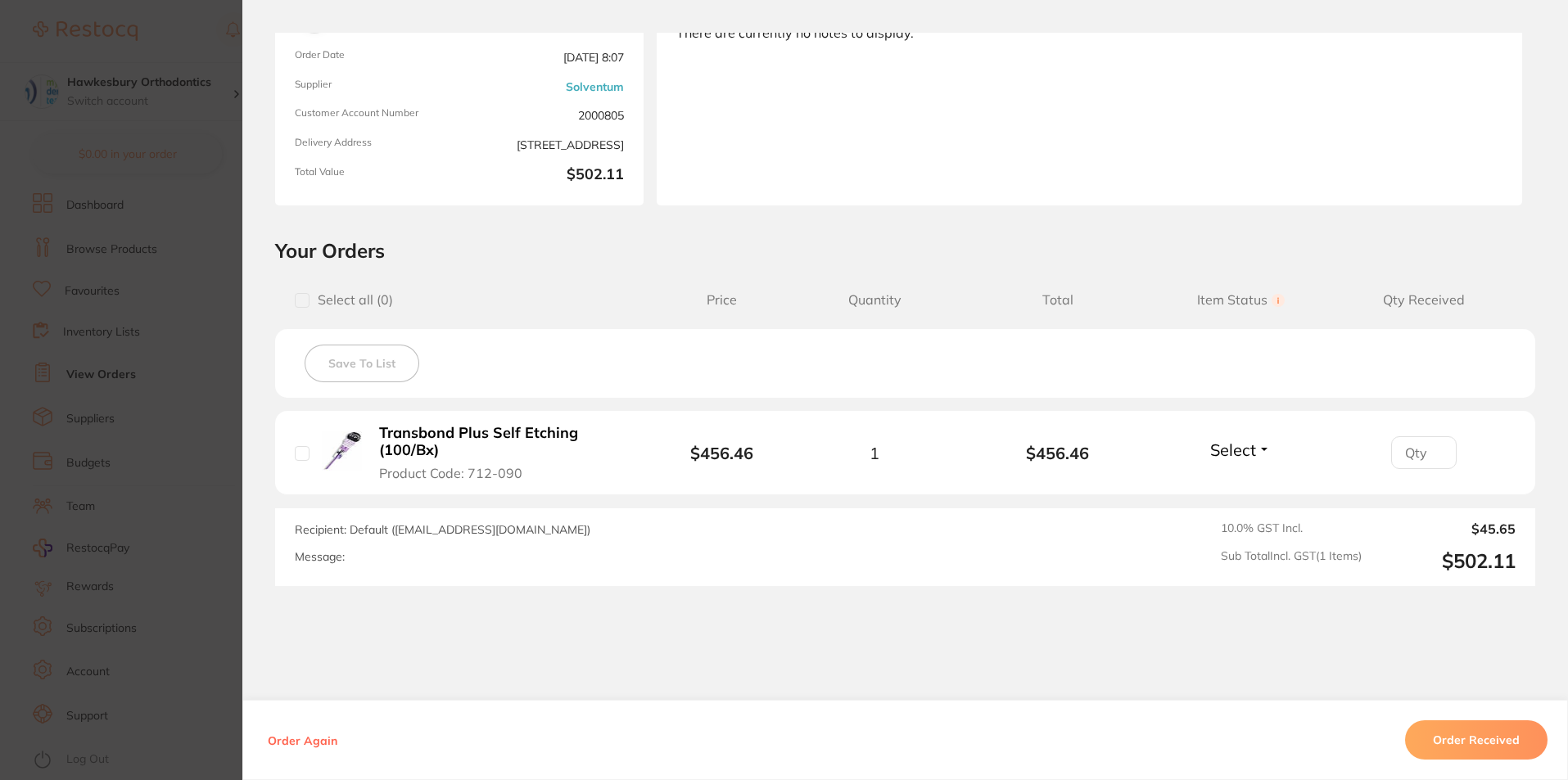
click at [302, 451] on input "checkbox" at bounding box center [302, 453] width 15 height 15
checkbox input "true"
click at [1479, 741] on button "Order Received" at bounding box center [1476, 739] width 143 height 39
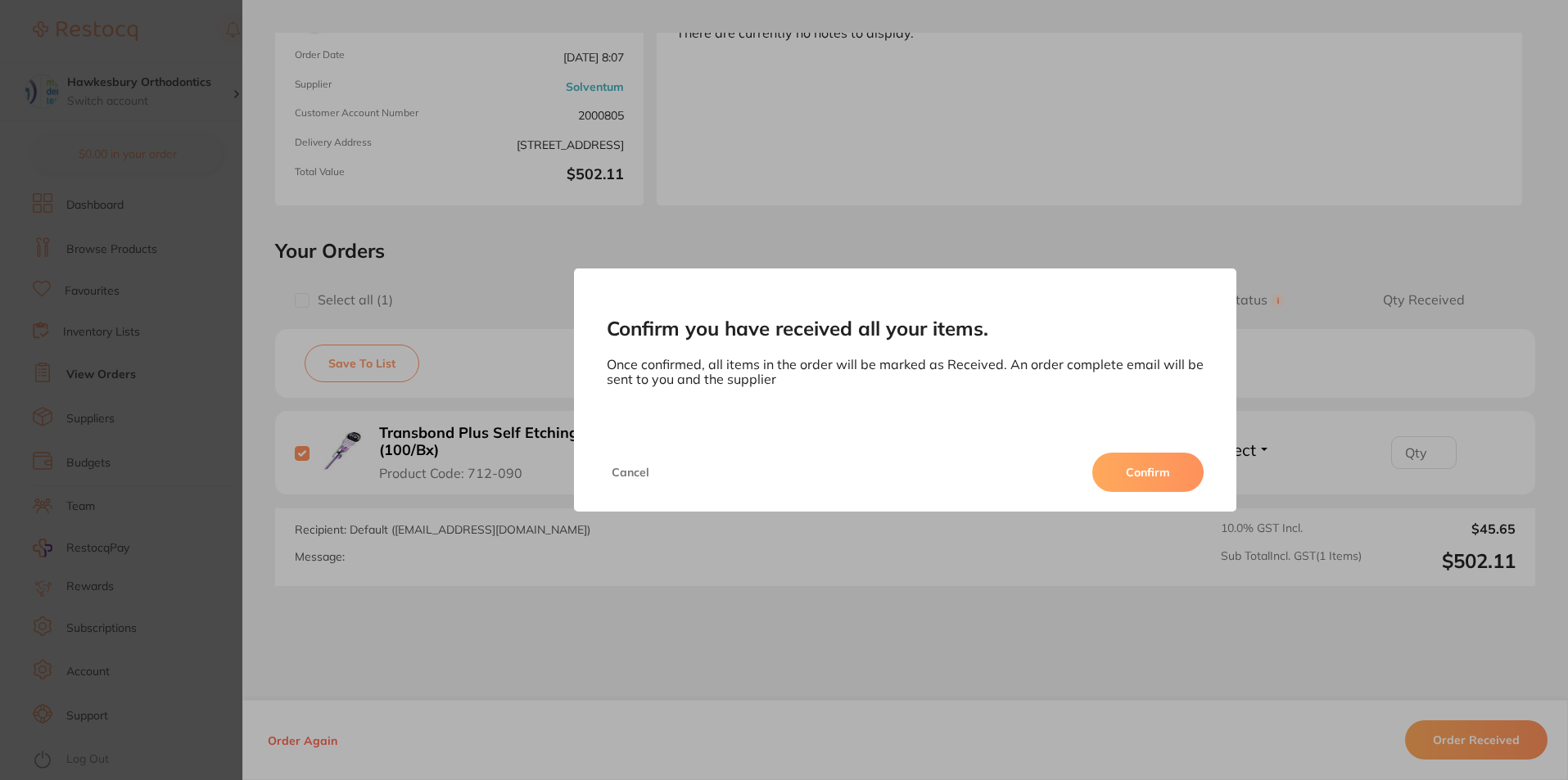
click at [1147, 476] on button "Confirm" at bounding box center [1148, 472] width 111 height 39
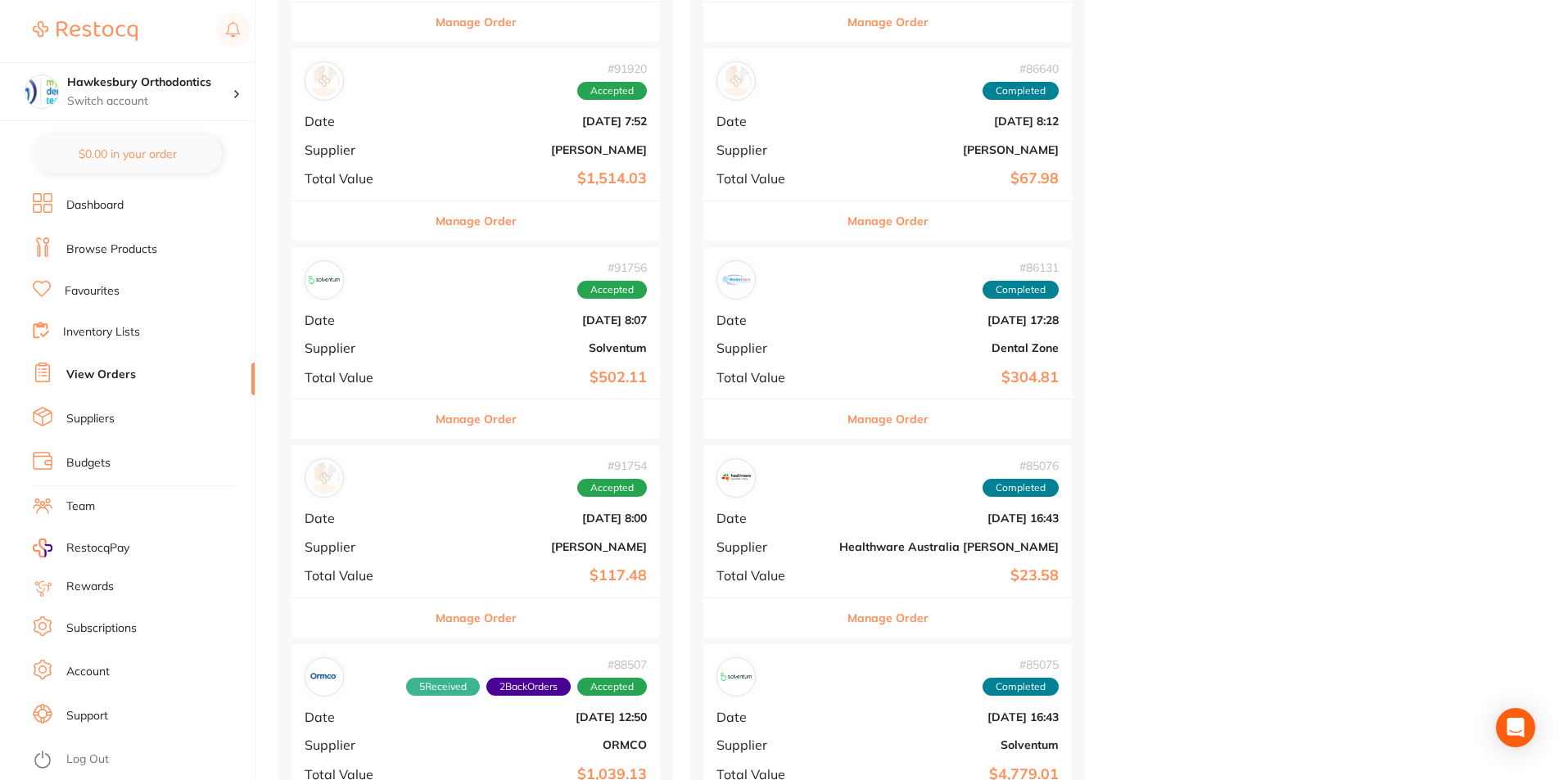
scroll to position [1310, 0]
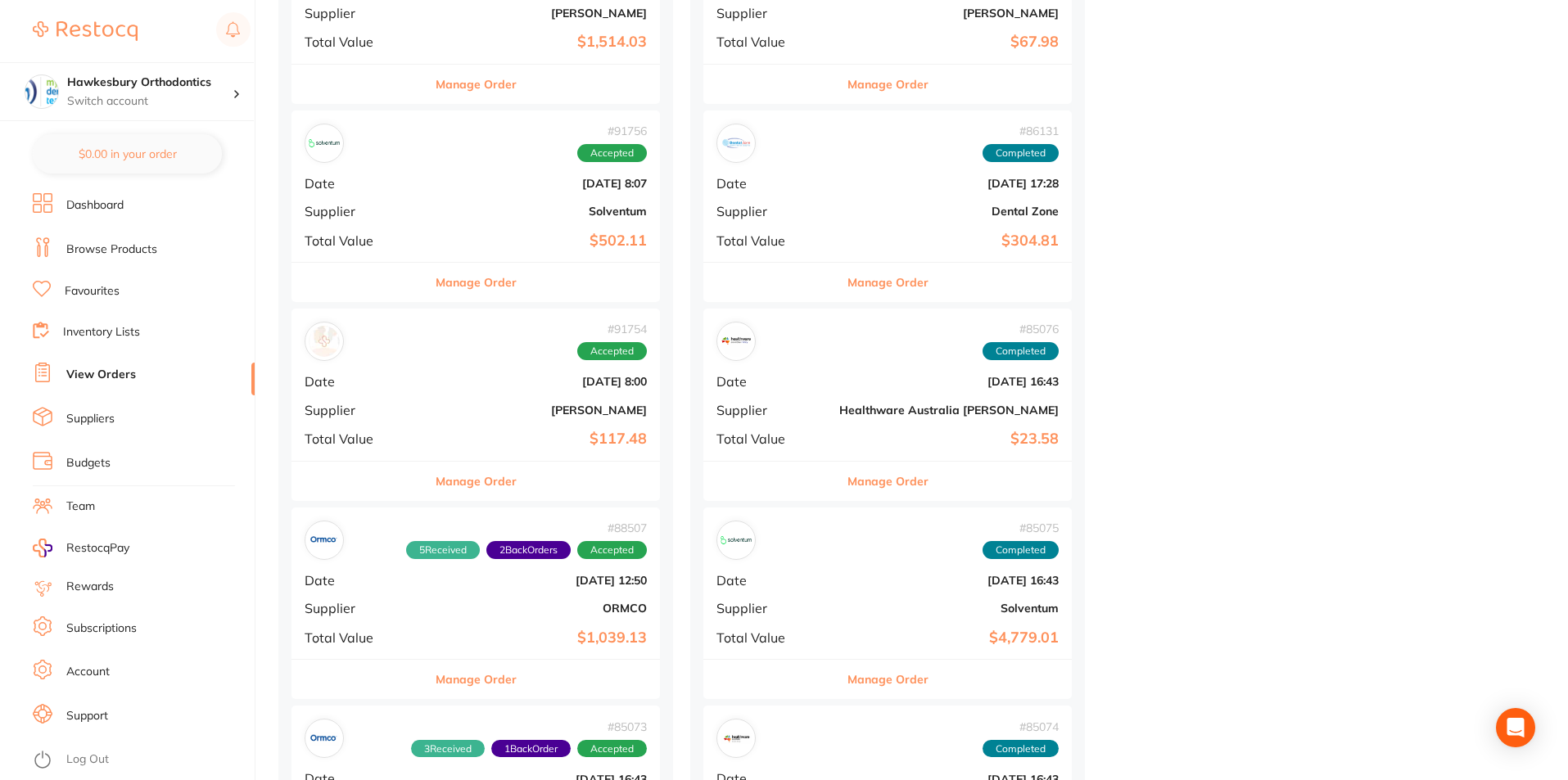
click at [445, 482] on button "Manage Order" at bounding box center [477, 481] width 81 height 39
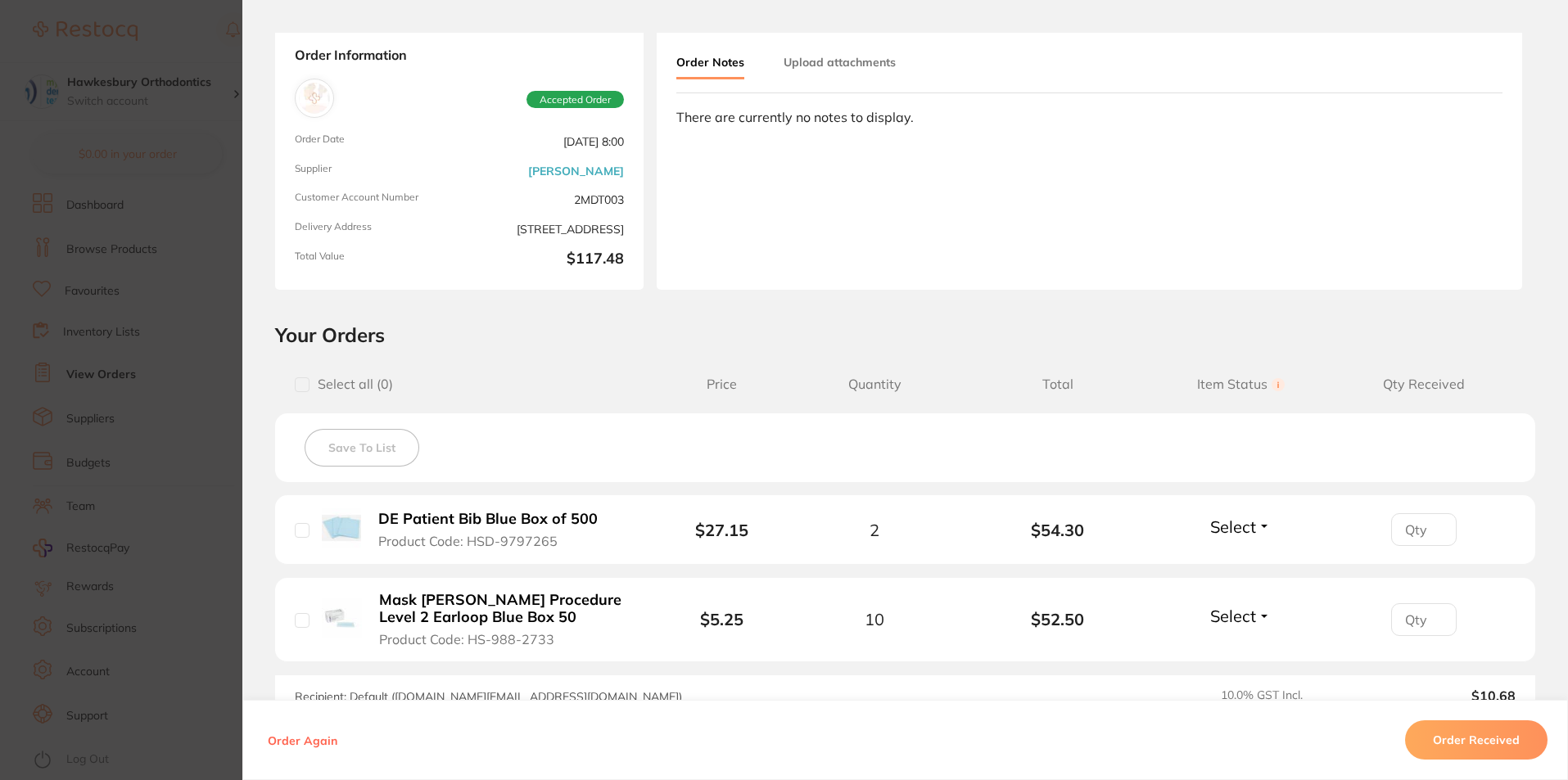
scroll to position [245, 0]
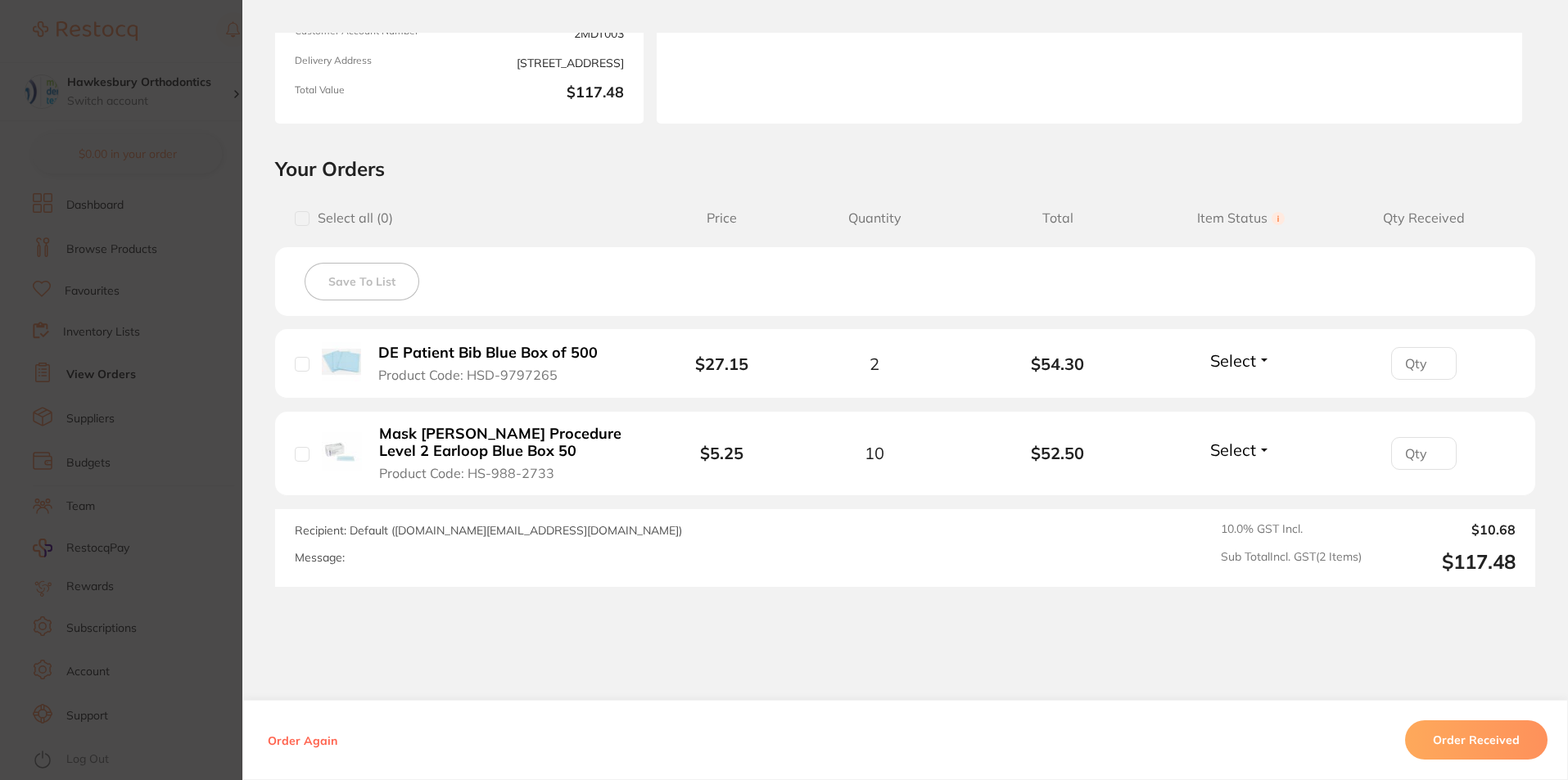
click at [298, 362] on input "checkbox" at bounding box center [302, 365] width 15 height 15
checkbox input "true"
click at [300, 456] on input "checkbox" at bounding box center [302, 454] width 15 height 15
checkbox input "true"
click at [1486, 745] on button "Order Received" at bounding box center [1476, 739] width 143 height 39
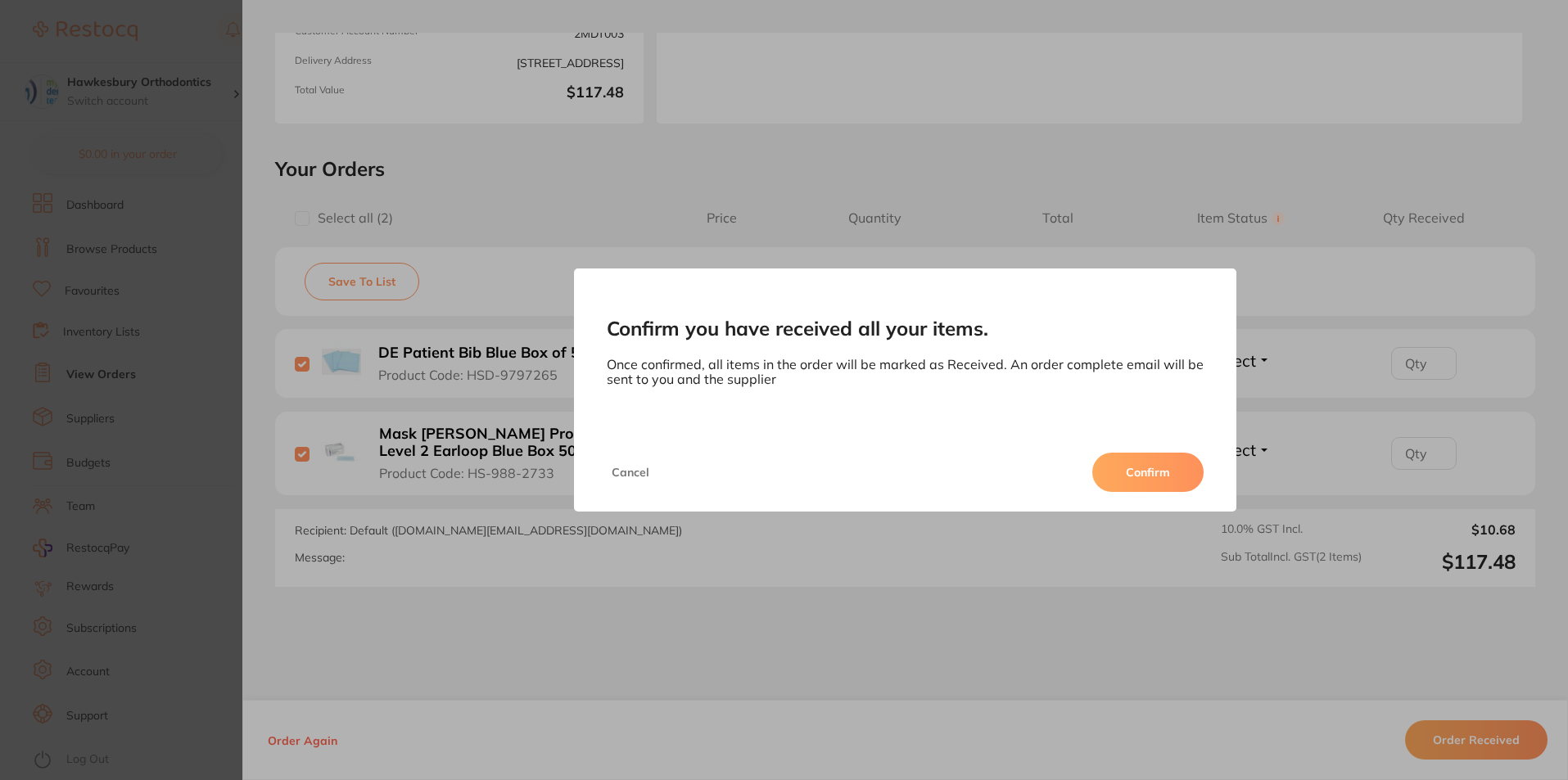
click at [1158, 475] on button "Confirm" at bounding box center [1148, 472] width 111 height 39
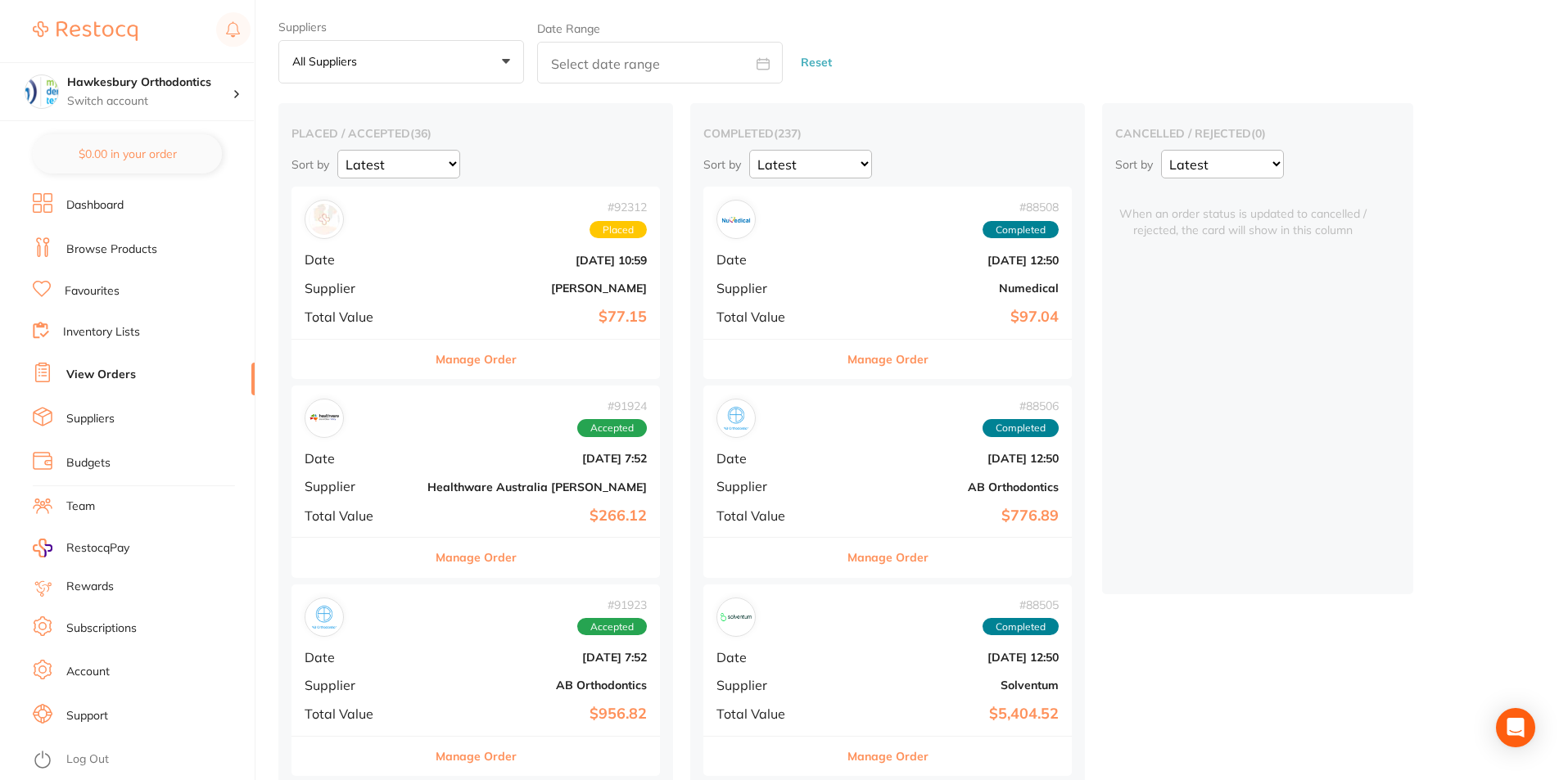
scroll to position [82, 0]
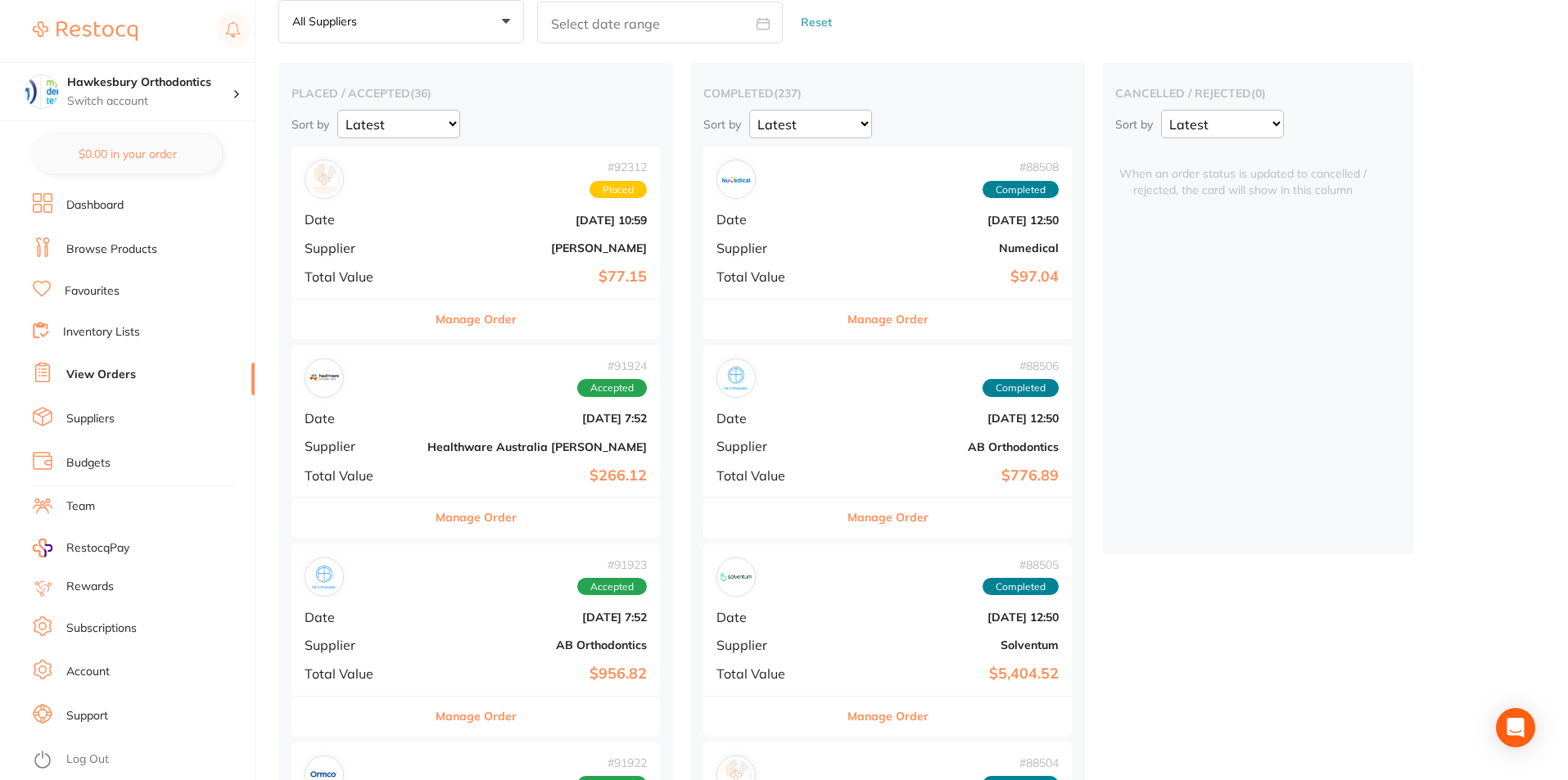
click at [88, 760] on link "Log Out" at bounding box center [87, 760] width 42 height 17
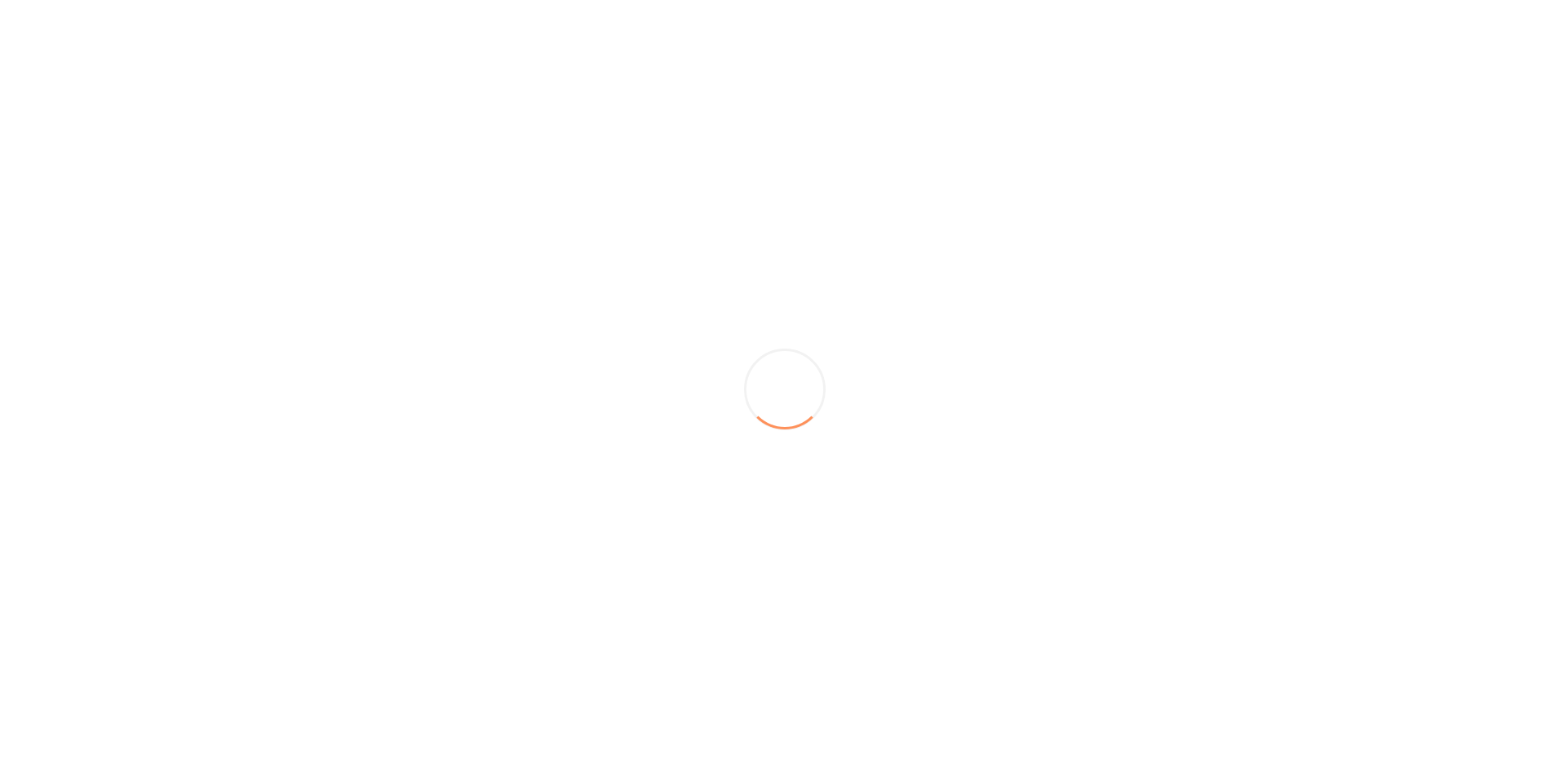
scroll to position [0, 0]
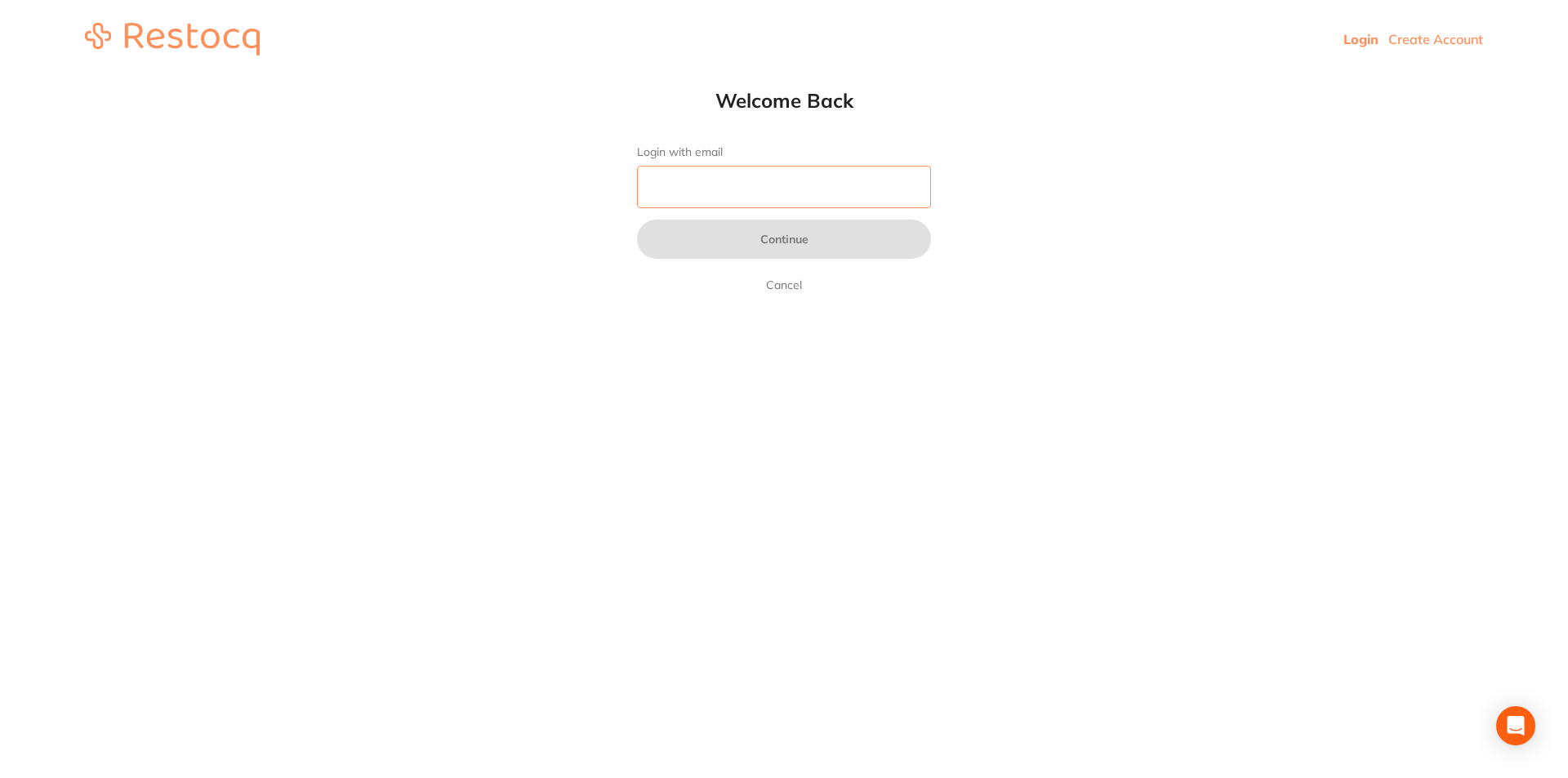
click at [684, 184] on input "Login with email" at bounding box center [784, 187] width 294 height 42
type input "[EMAIL_ADDRESS][DOMAIN_NAME]"
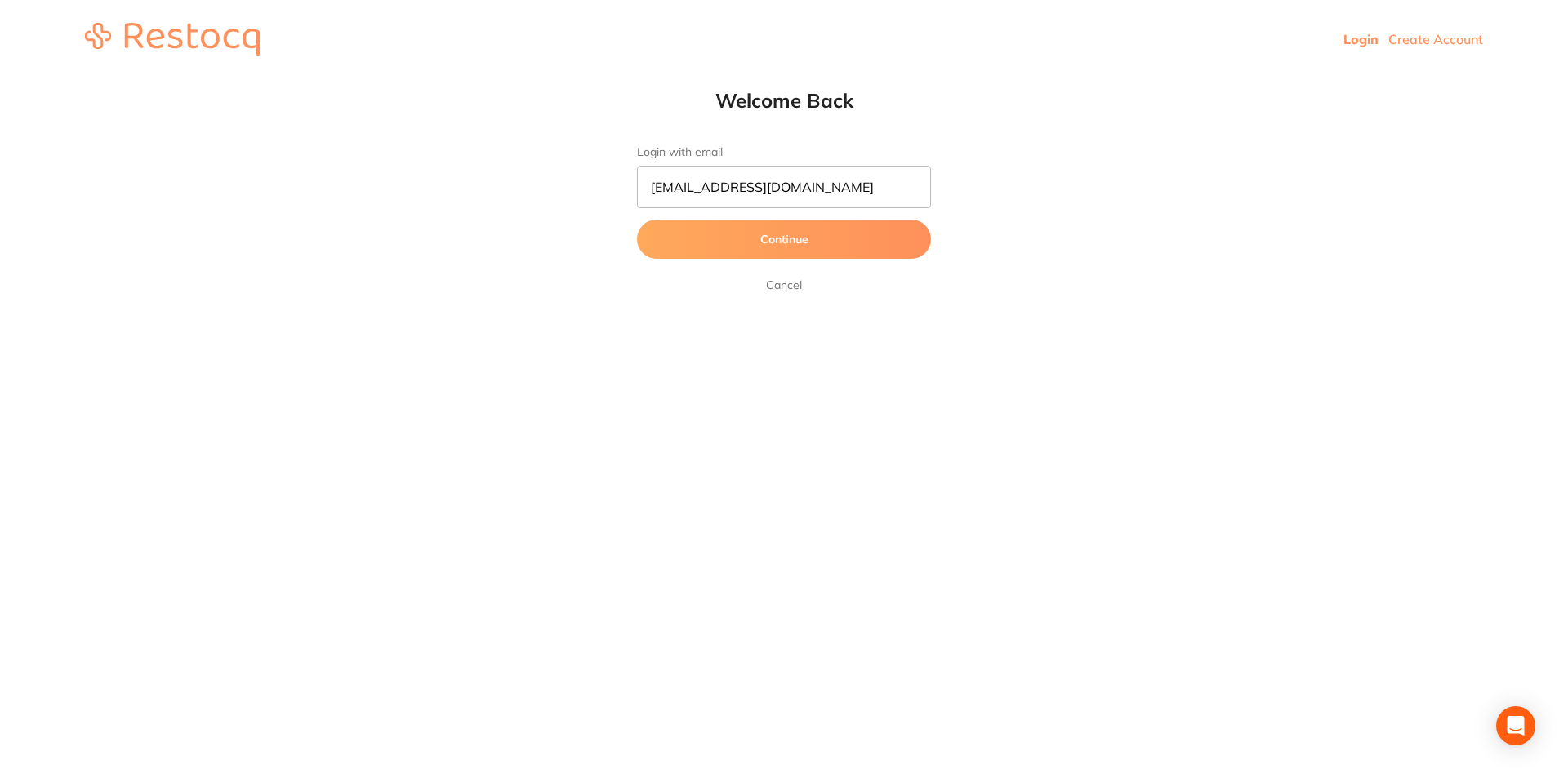
click at [813, 238] on button "Continue" at bounding box center [784, 239] width 294 height 39
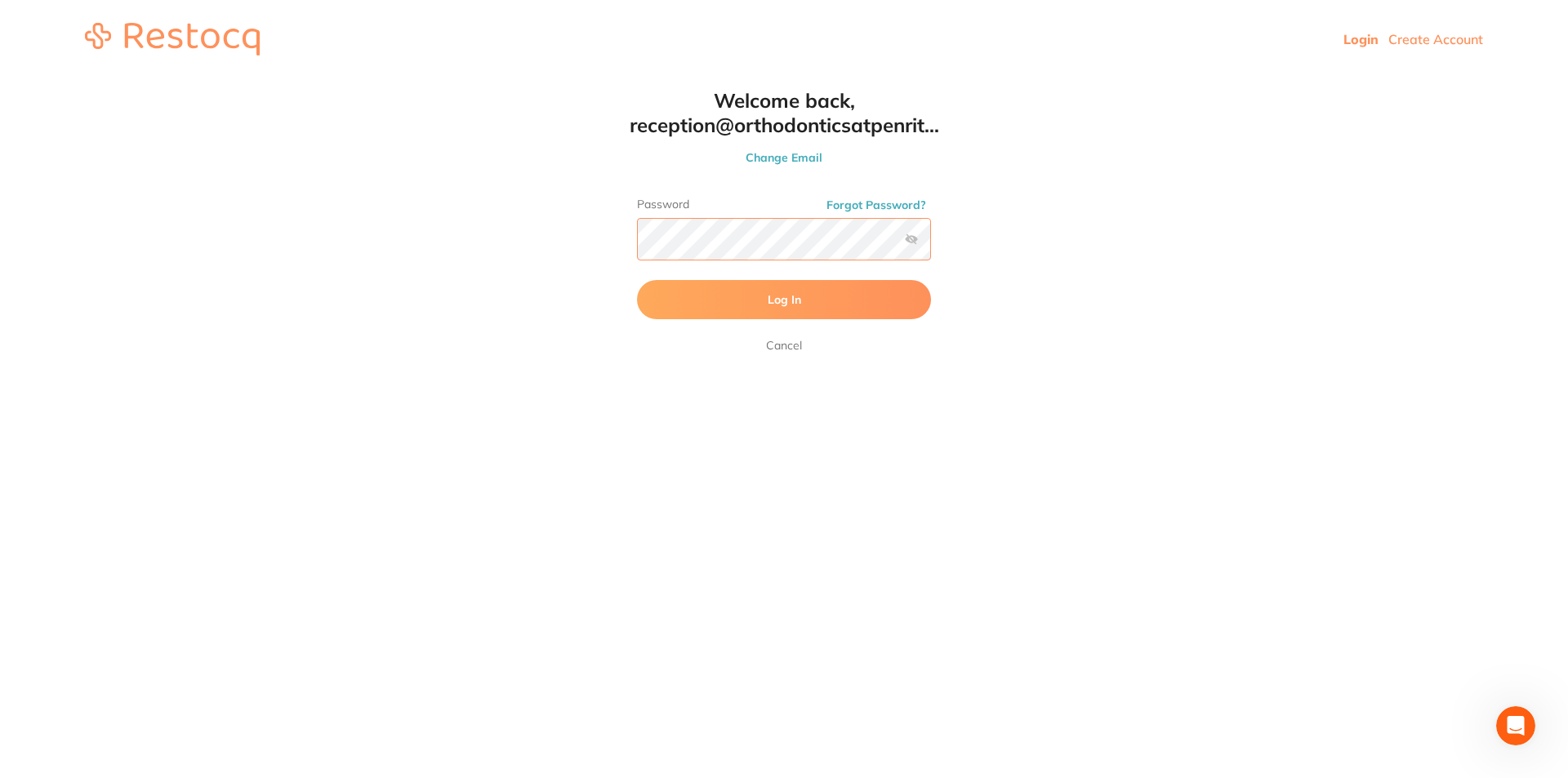
click at [637, 280] on button "Log In" at bounding box center [784, 299] width 294 height 39
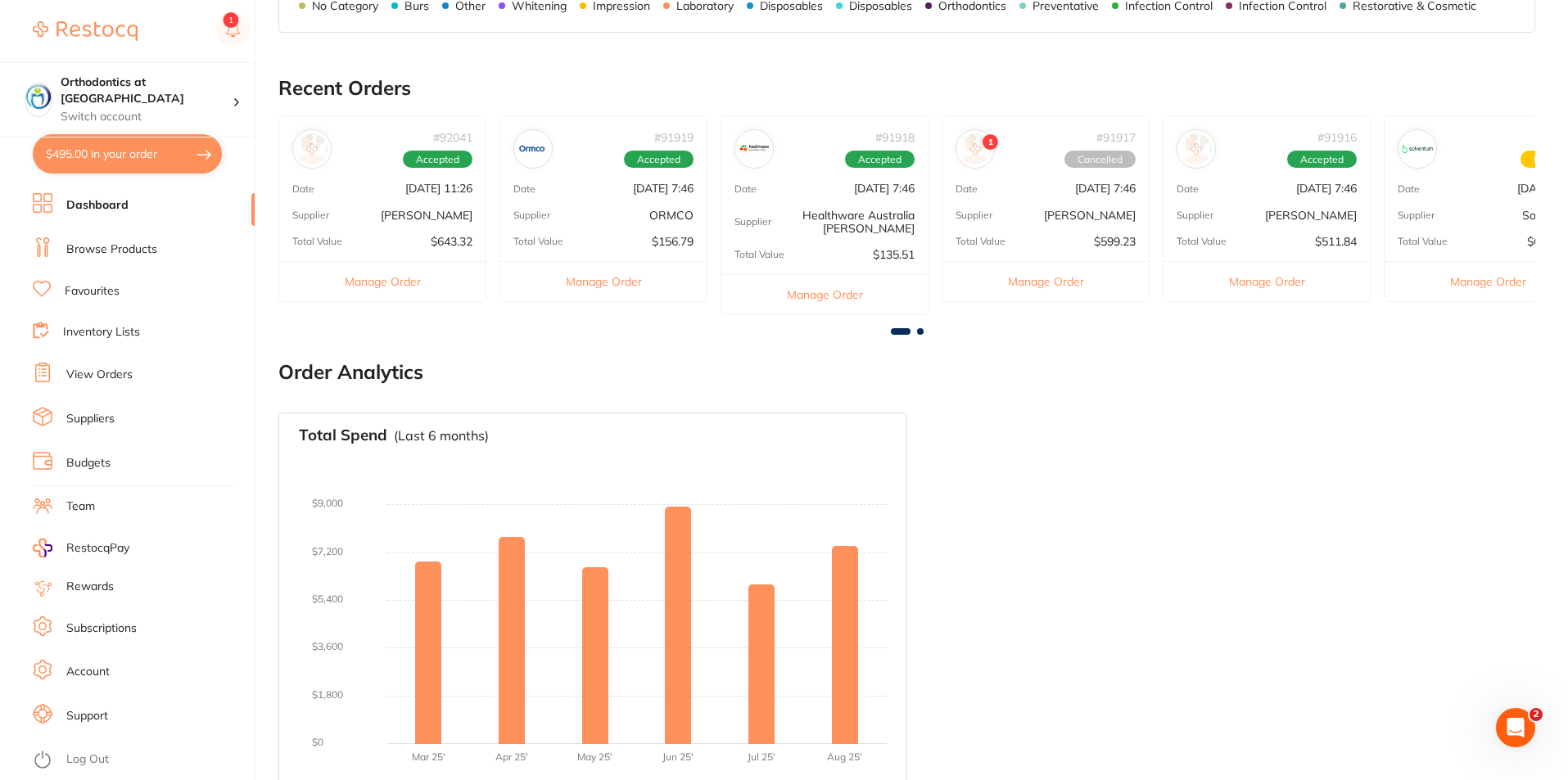
scroll to position [446, 0]
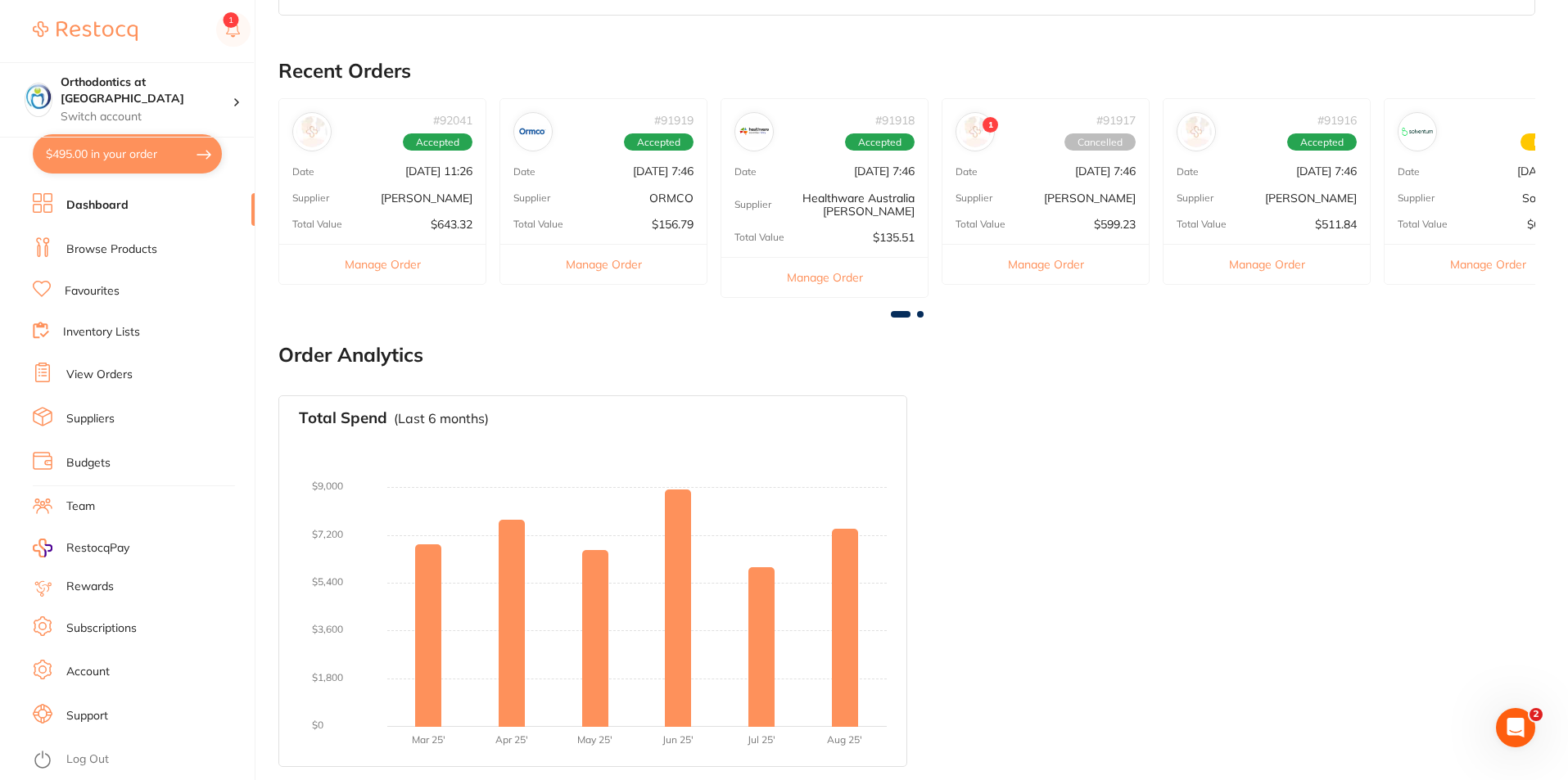
click at [122, 246] on link "Browse Products" at bounding box center [112, 250] width 91 height 17
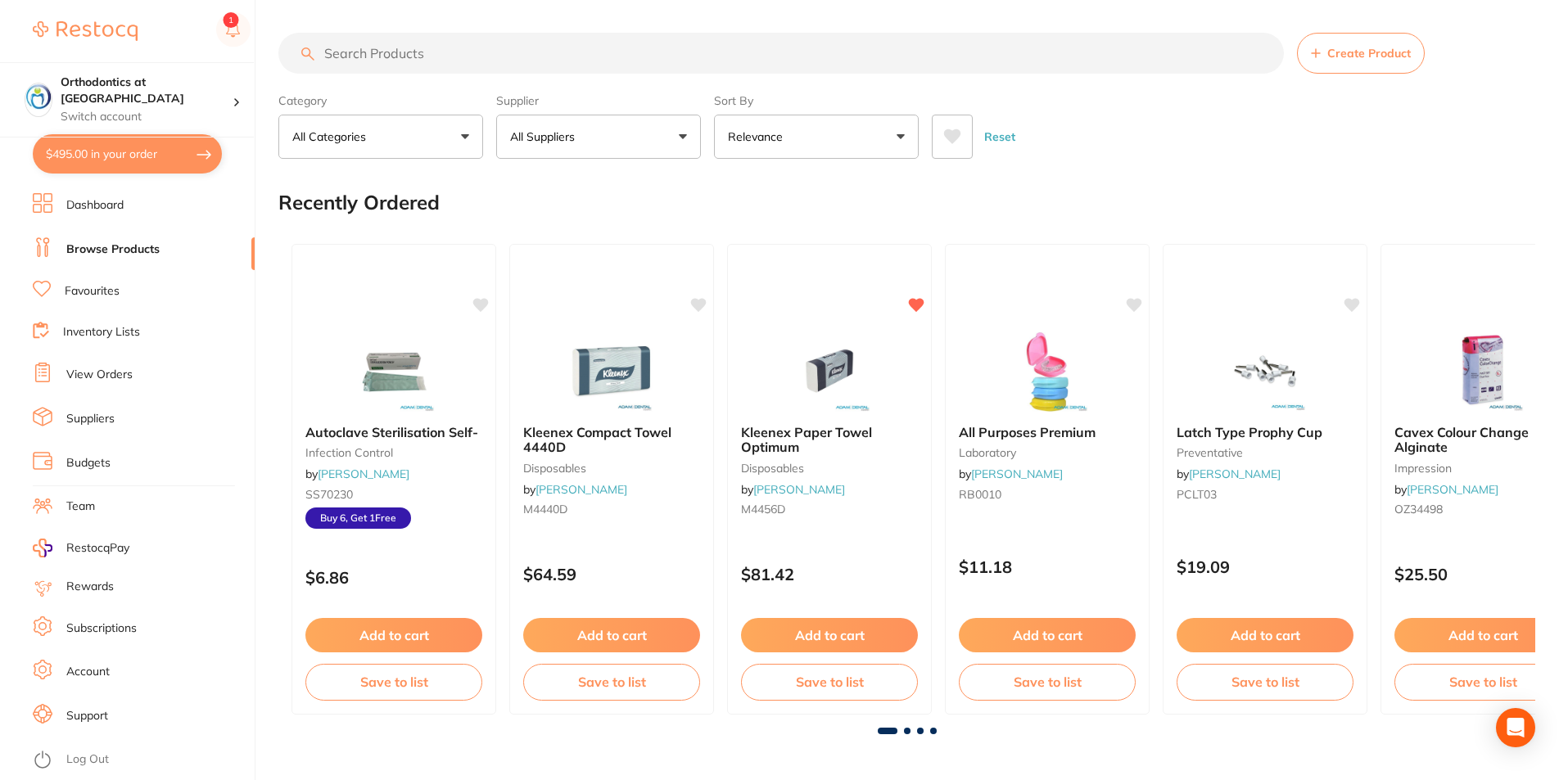
click at [361, 52] on input "search" at bounding box center [781, 53] width 1005 height 41
click at [686, 139] on button "All Suppliers" at bounding box center [598, 136] width 205 height 44
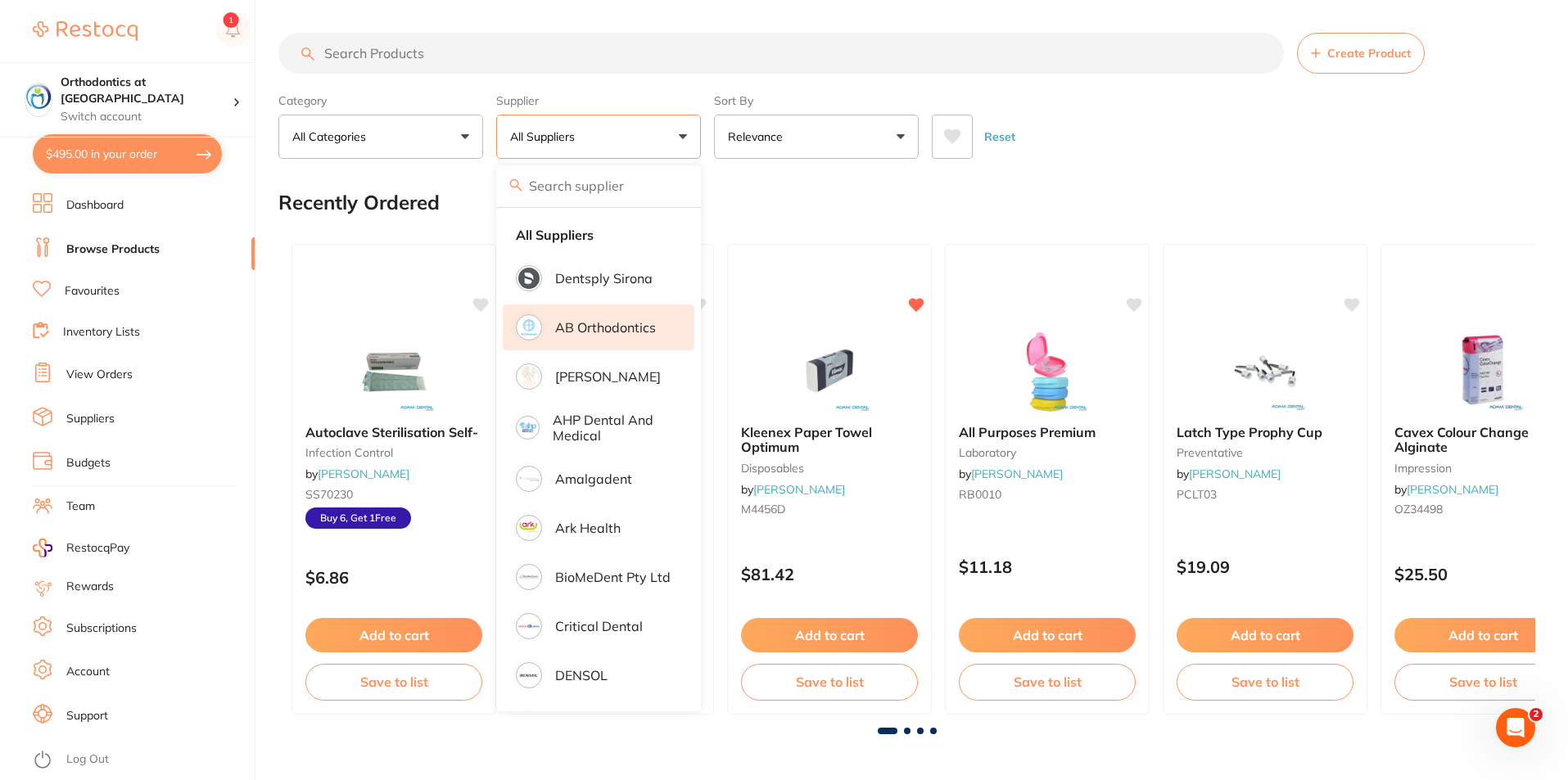
click at [596, 323] on p "AB Orthodontics" at bounding box center [606, 327] width 101 height 15
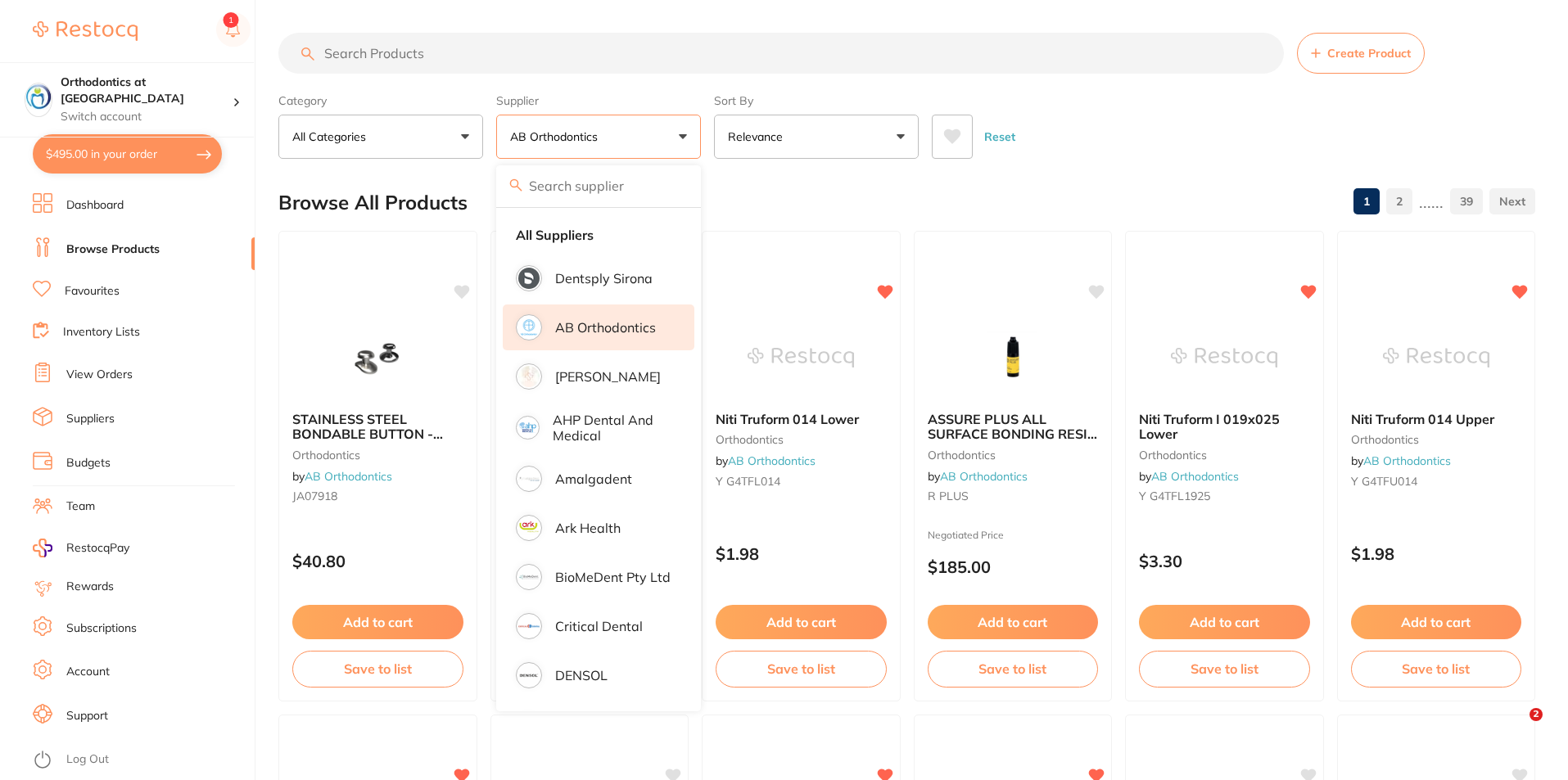
click at [1118, 130] on div "Reset" at bounding box center [1227, 129] width 590 height 57
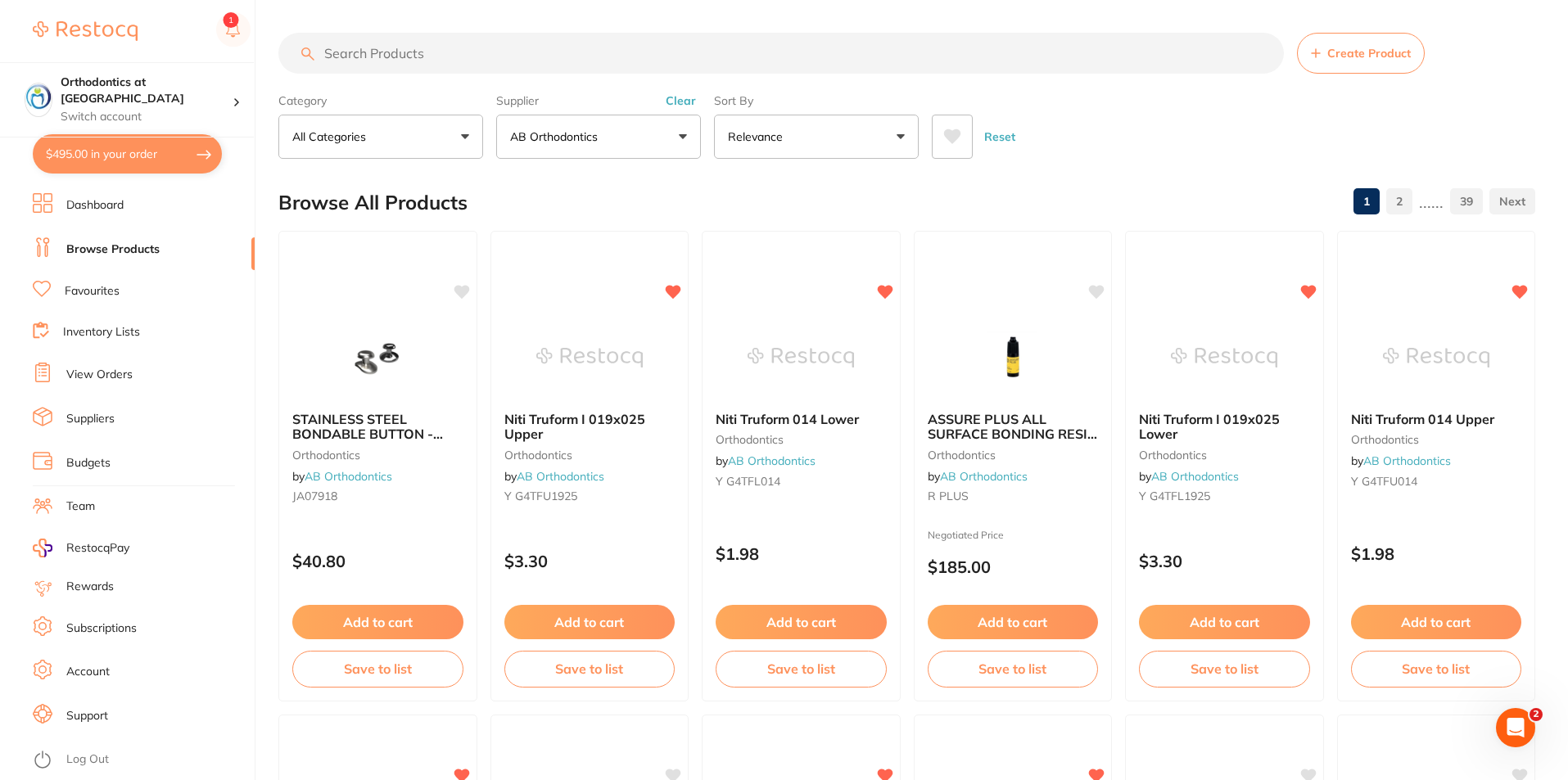
click at [365, 54] on input "search" at bounding box center [781, 53] width 1005 height 41
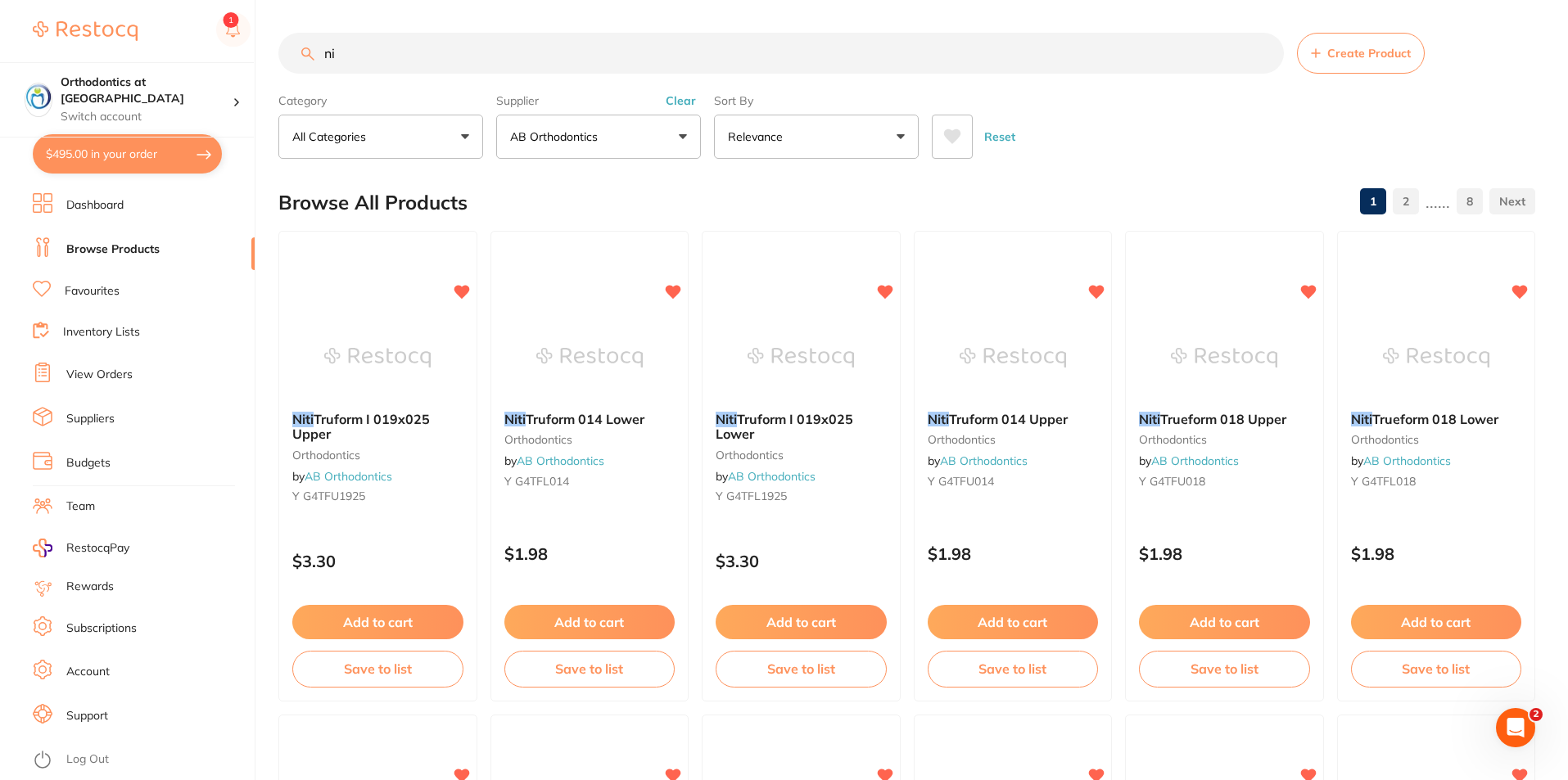
type input "n"
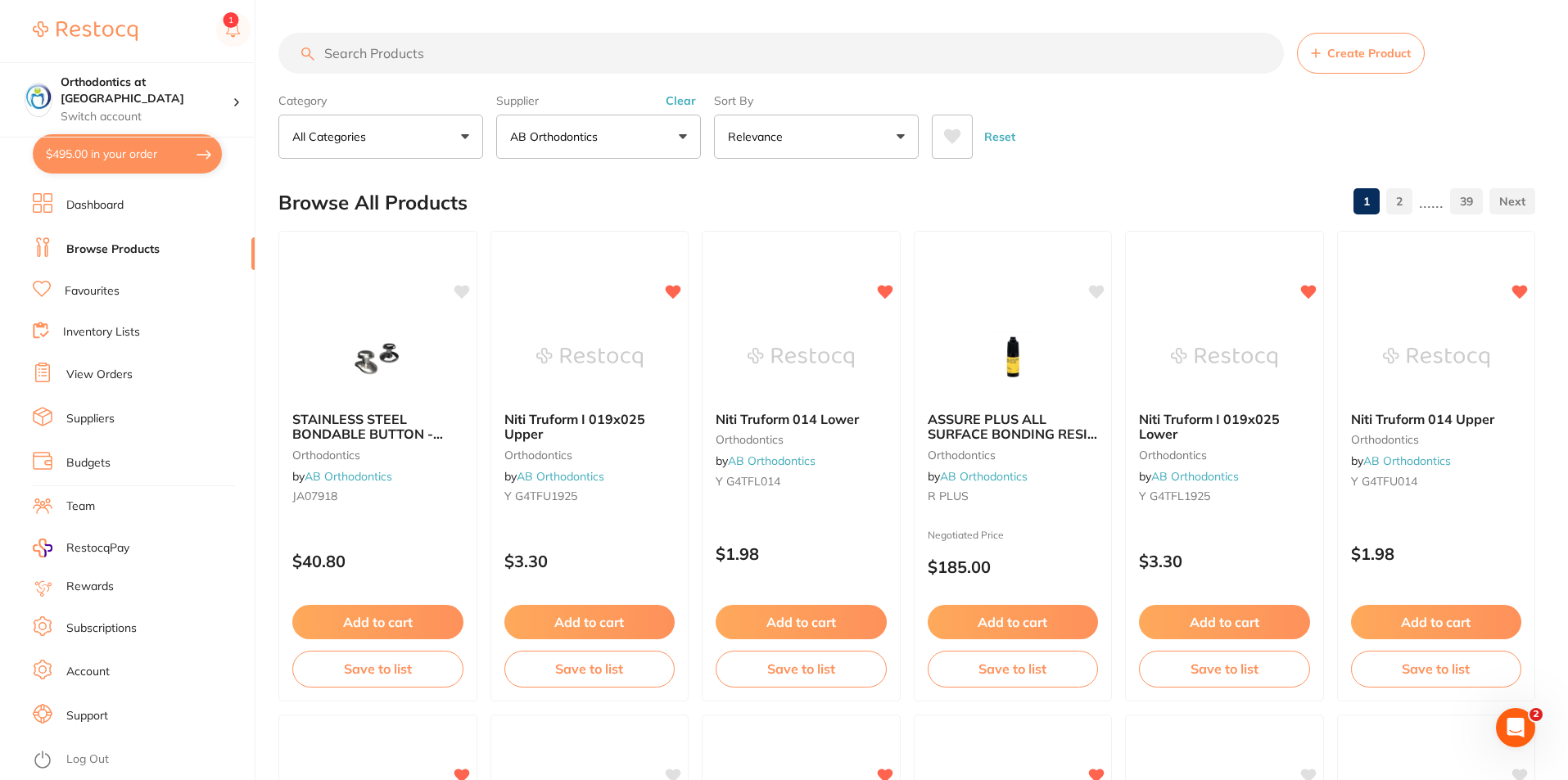
click at [136, 249] on link "Browse Products" at bounding box center [113, 250] width 94 height 17
click at [99, 375] on link "View Orders" at bounding box center [99, 375] width 66 height 17
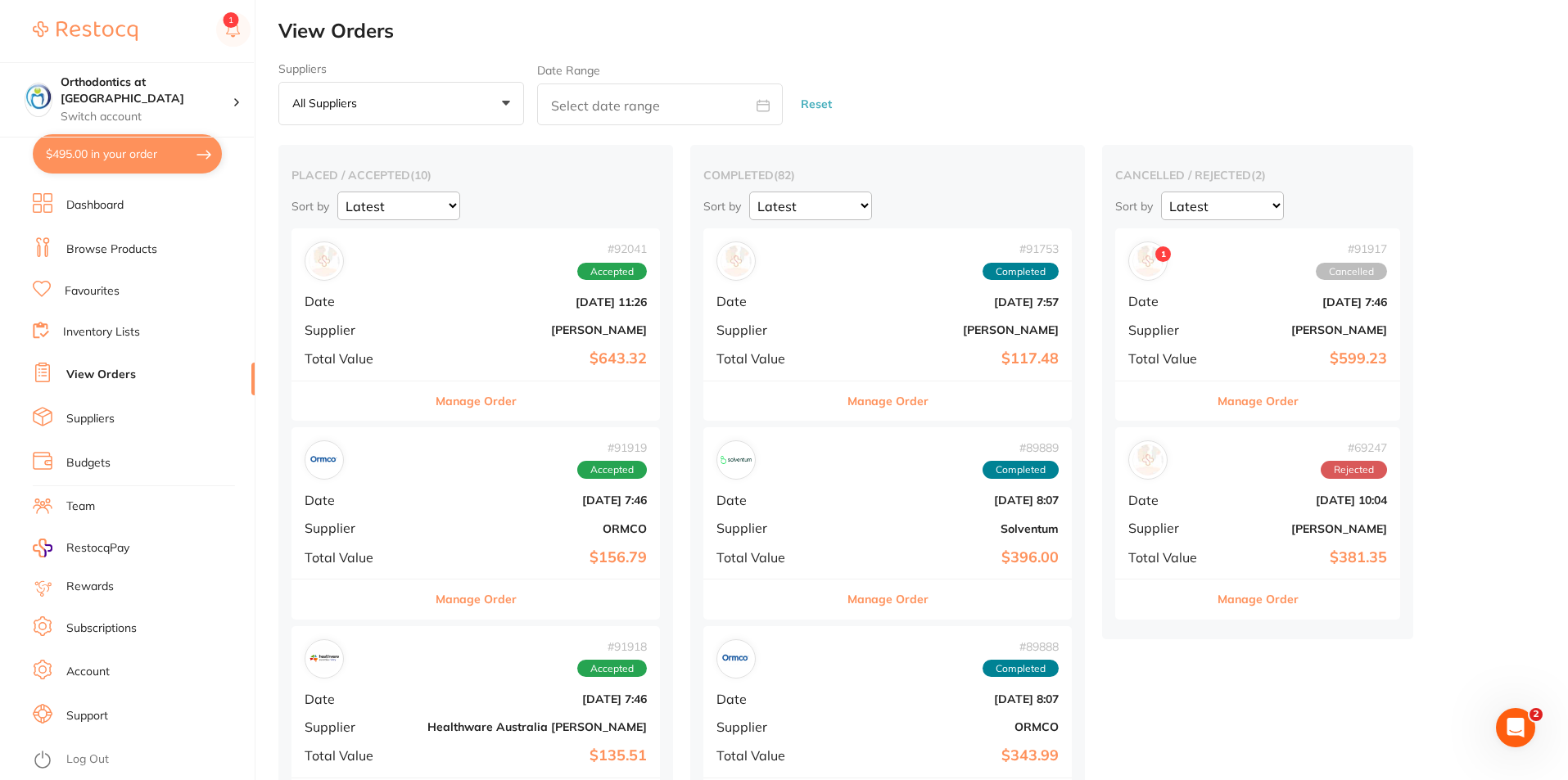
click at [436, 593] on button "Manage Order" at bounding box center [477, 598] width 81 height 39
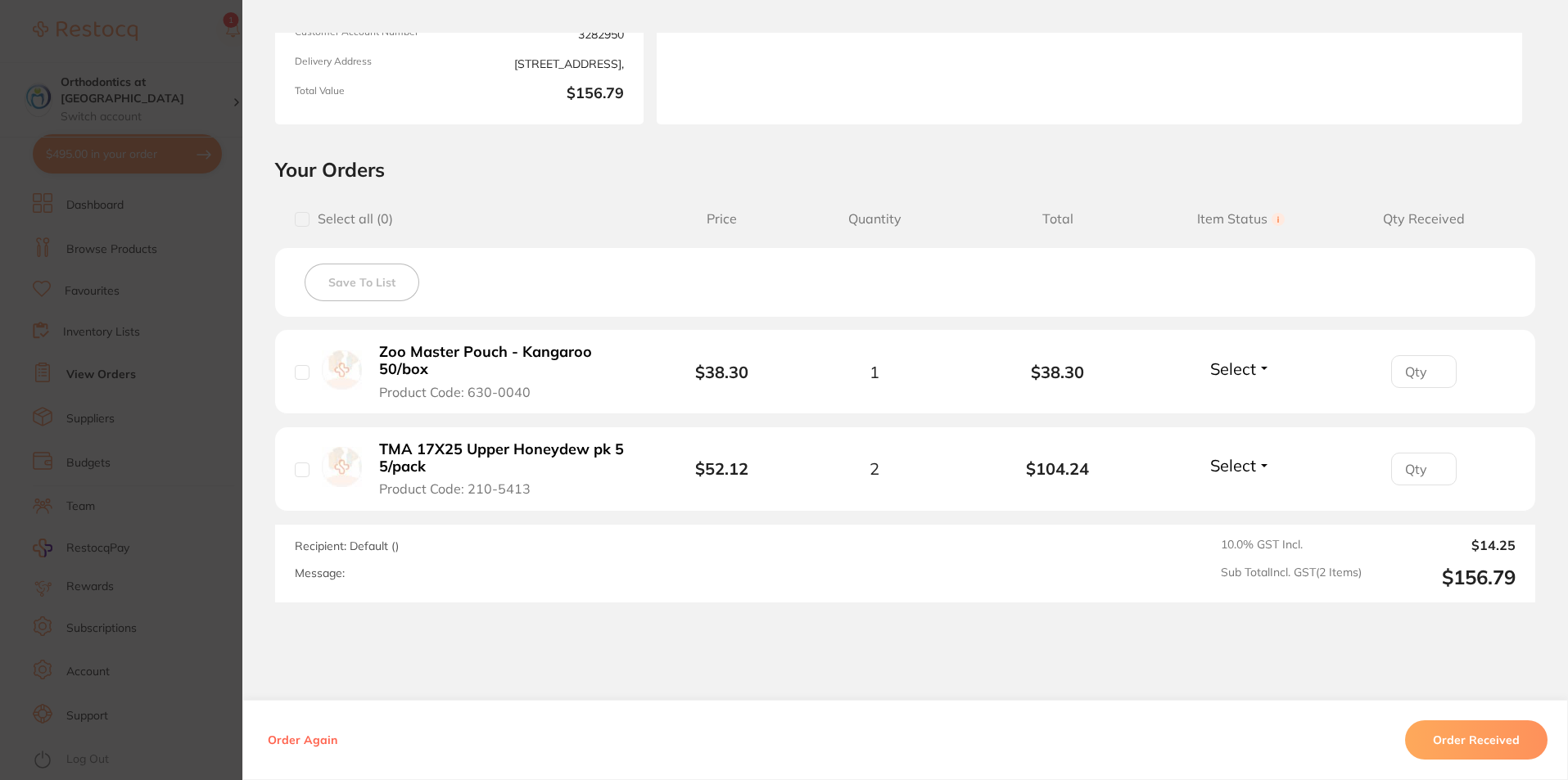
scroll to position [245, 0]
click at [296, 370] on input "checkbox" at bounding box center [302, 372] width 15 height 15
checkbox input "true"
click at [297, 468] on input "checkbox" at bounding box center [302, 469] width 15 height 15
checkbox input "true"
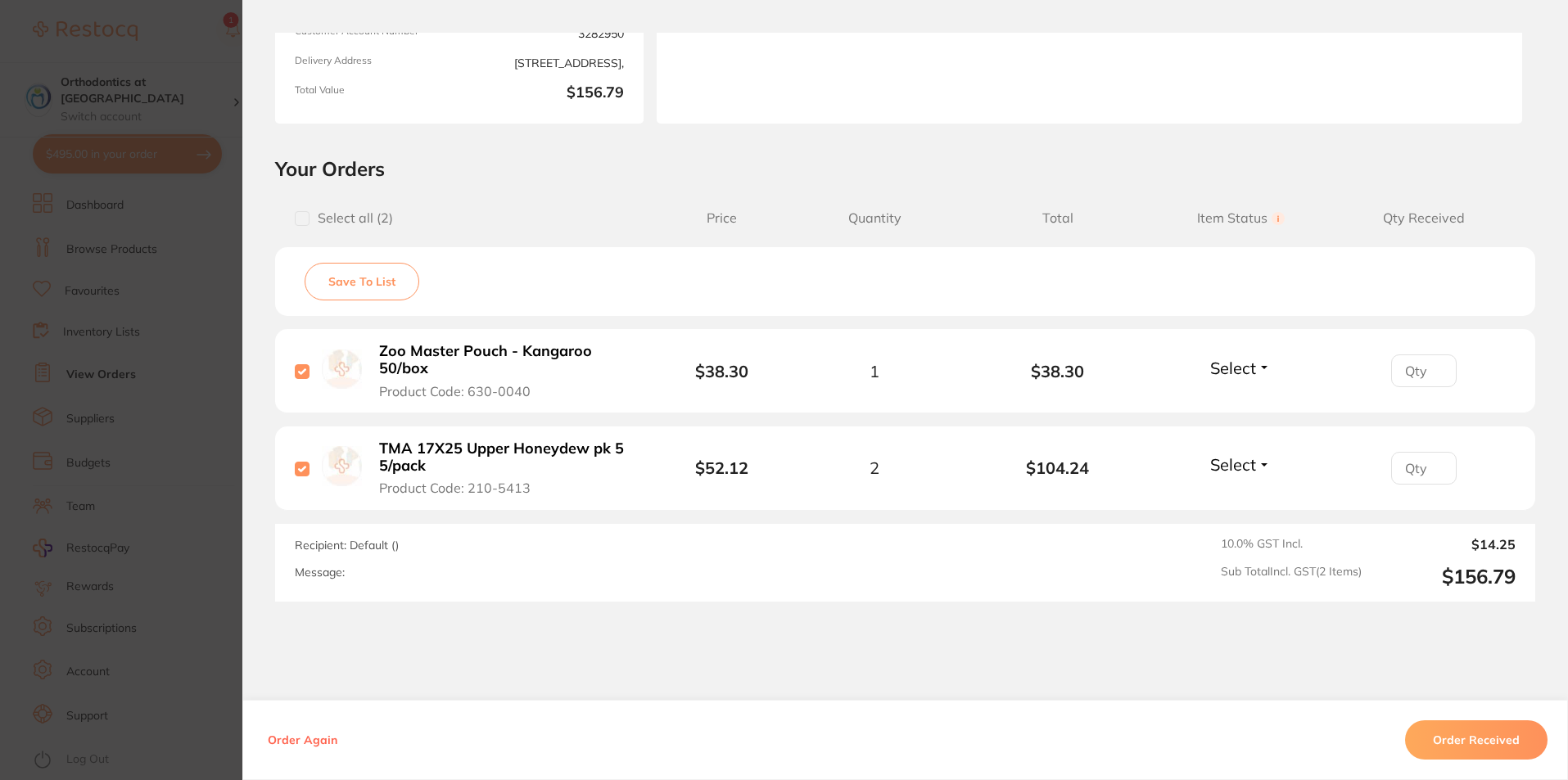
click at [1472, 742] on button "Order Received" at bounding box center [1476, 739] width 143 height 39
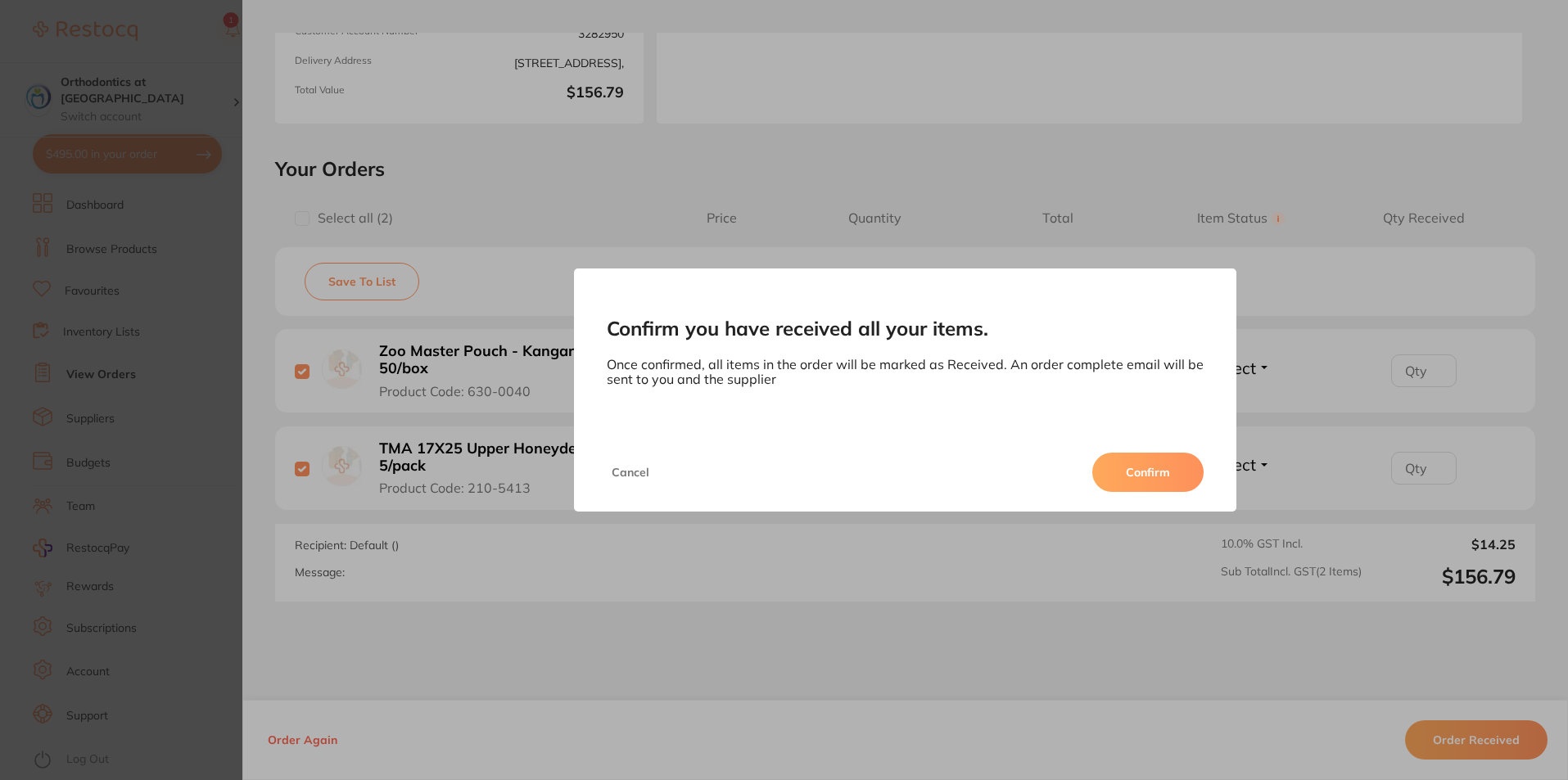
click at [1154, 473] on button "Confirm" at bounding box center [1148, 472] width 111 height 39
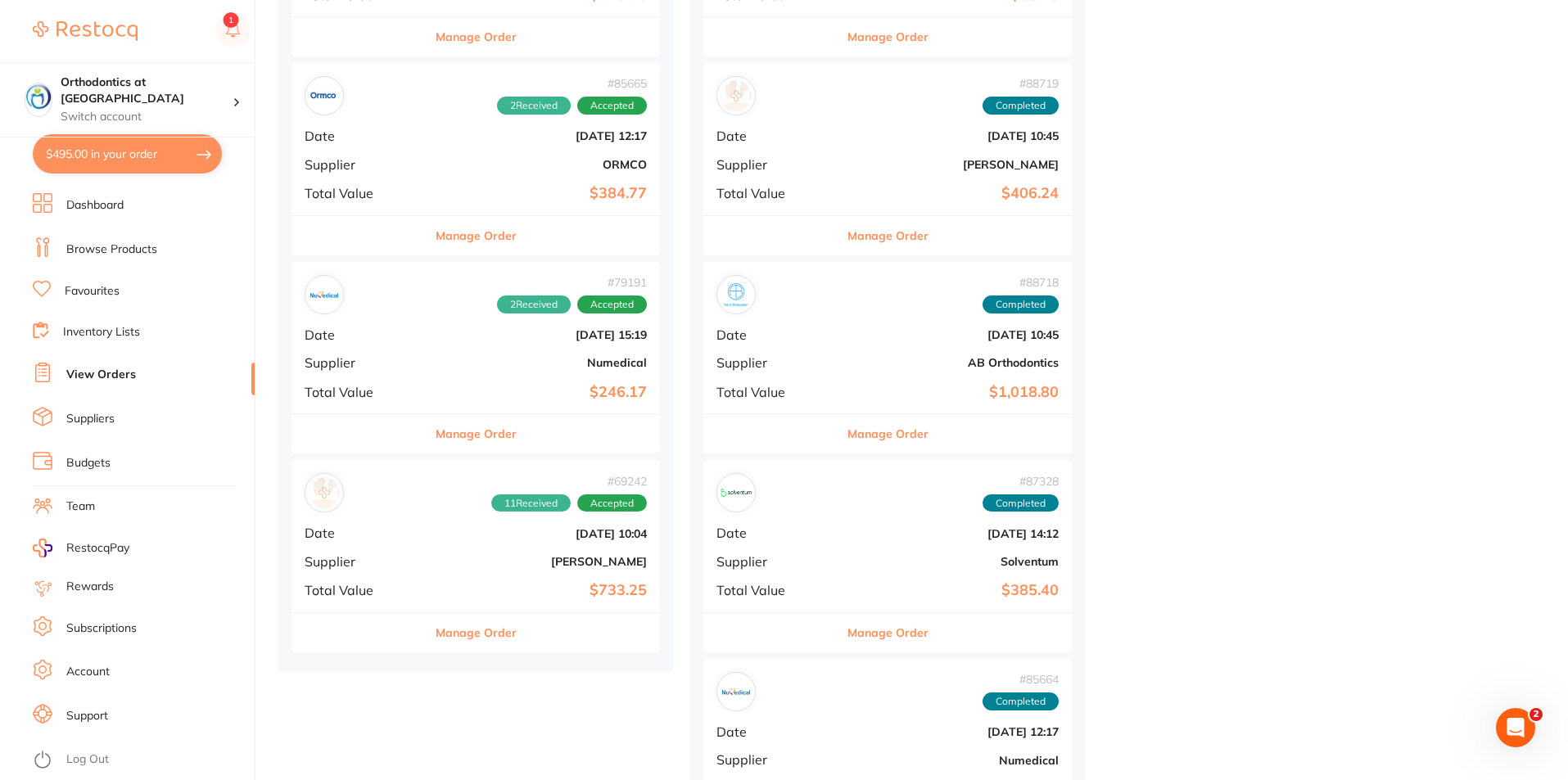
scroll to position [1228, 0]
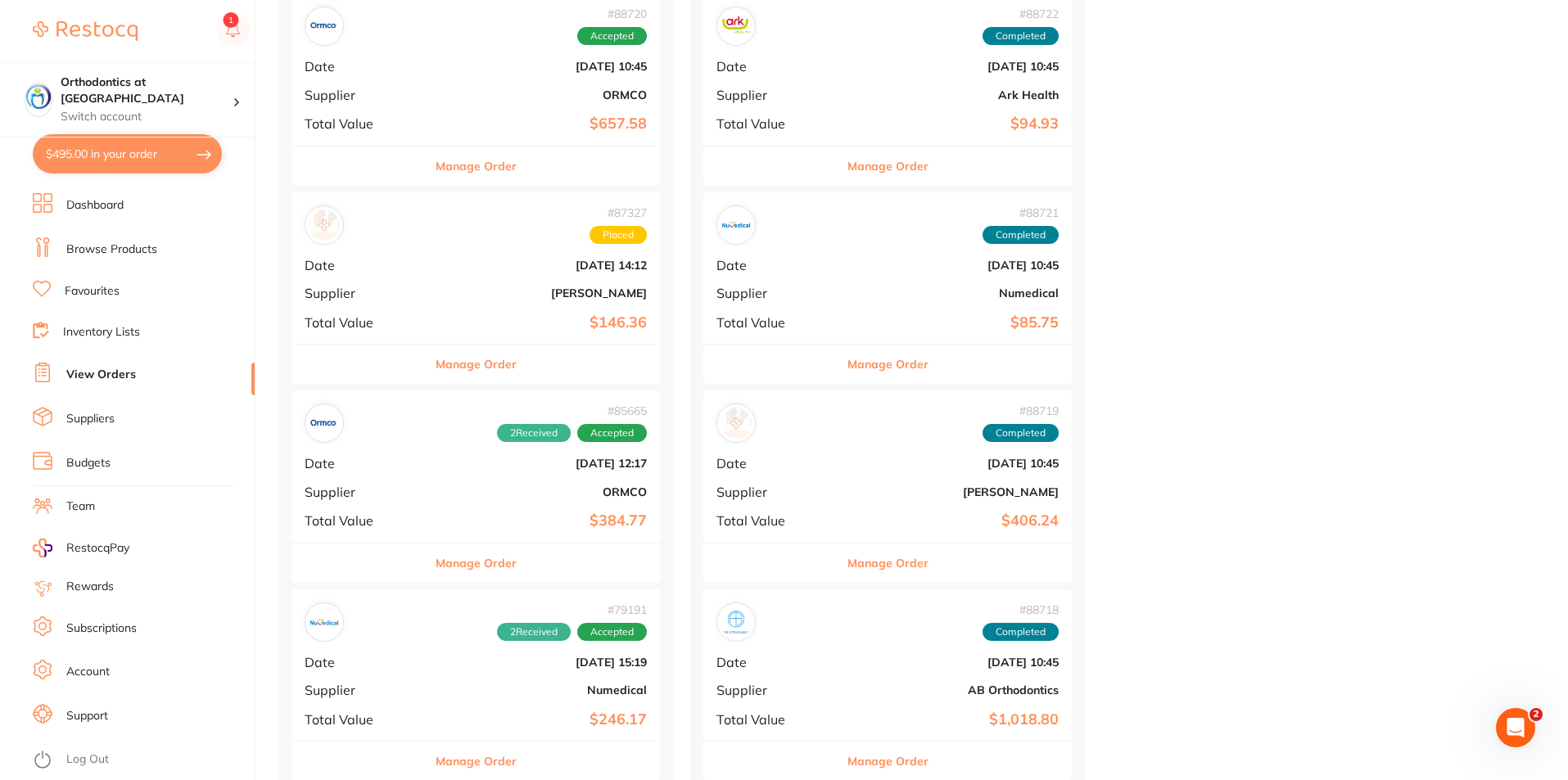
click at [118, 375] on link "View Orders" at bounding box center [101, 375] width 70 height 17
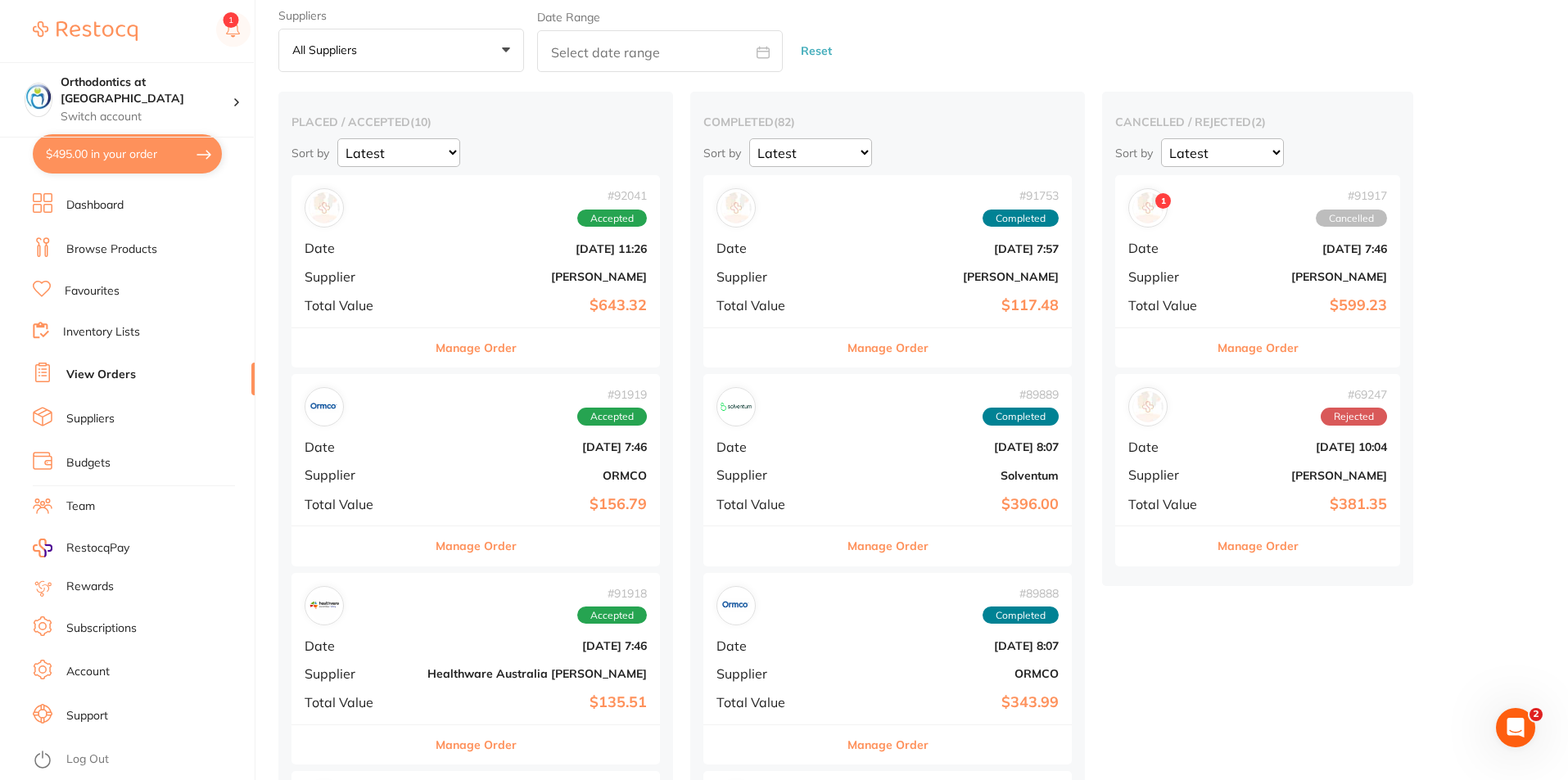
scroll to position [82, 0]
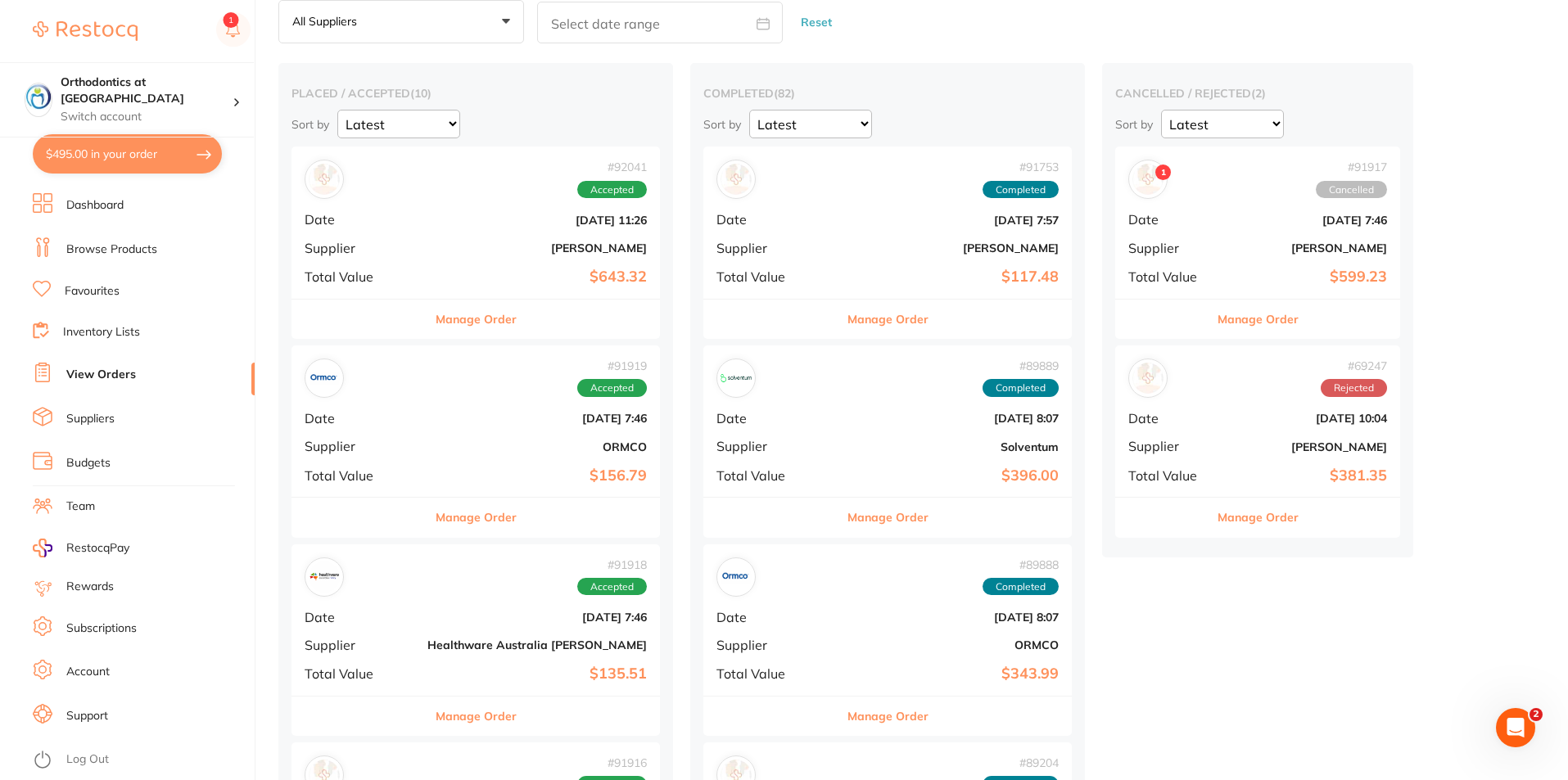
click at [436, 516] on button "Manage Order" at bounding box center [477, 517] width 81 height 39
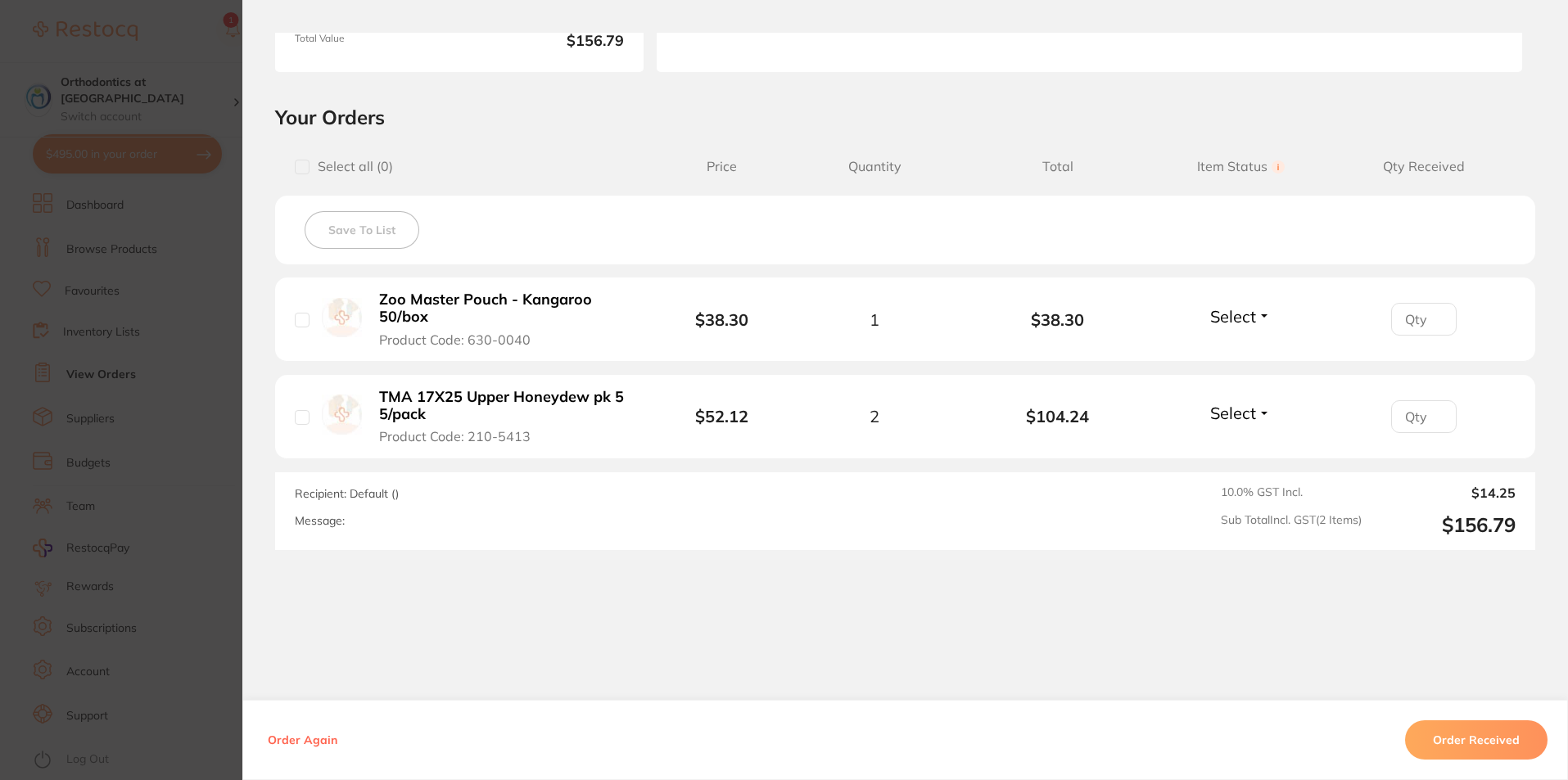
scroll to position [311, 0]
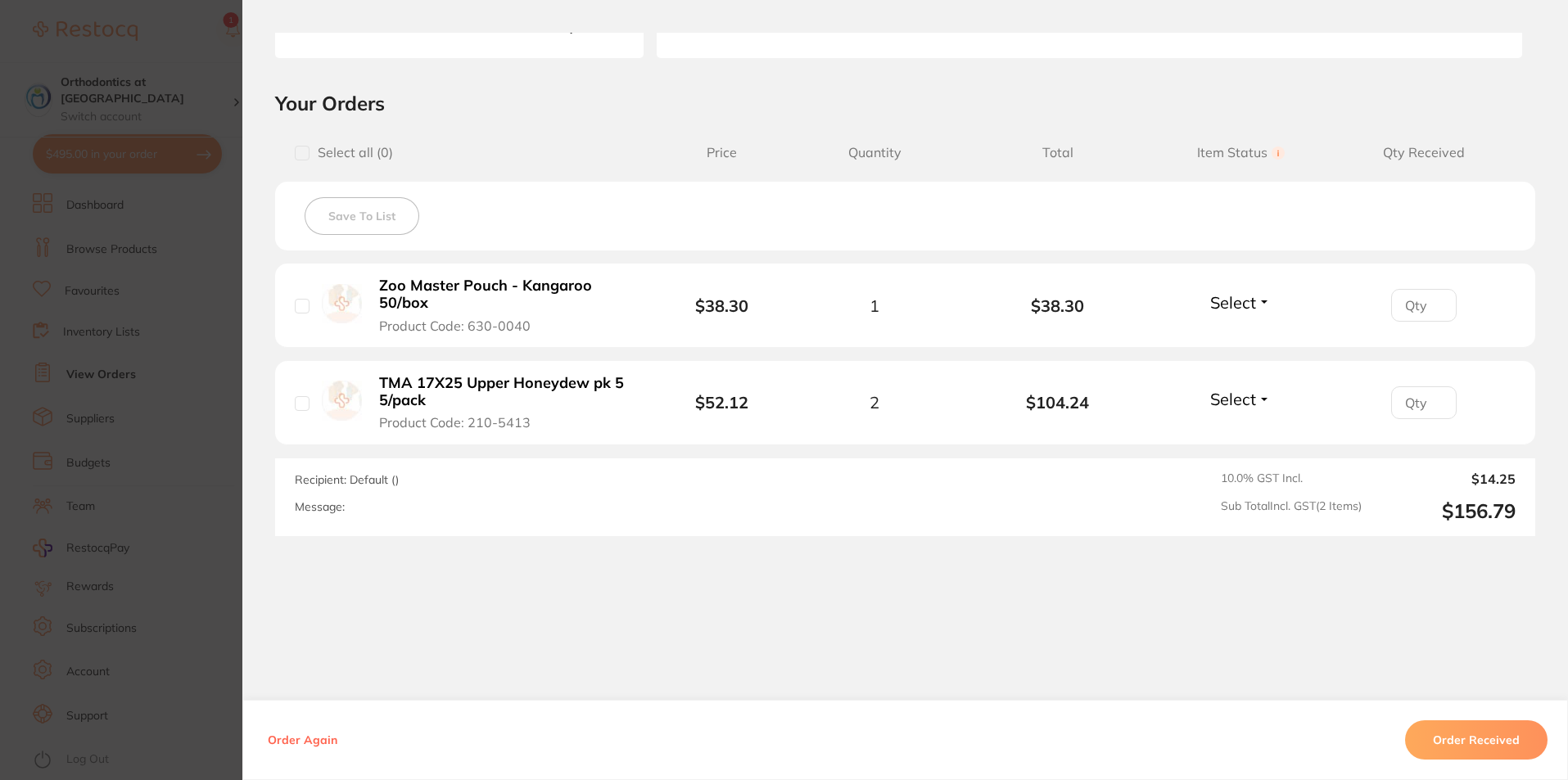
click at [297, 308] on input "checkbox" at bounding box center [302, 307] width 15 height 15
checkbox input "true"
click at [298, 405] on input "checkbox" at bounding box center [302, 404] width 15 height 15
checkbox input "true"
click at [1471, 739] on button "Order Received" at bounding box center [1476, 739] width 143 height 39
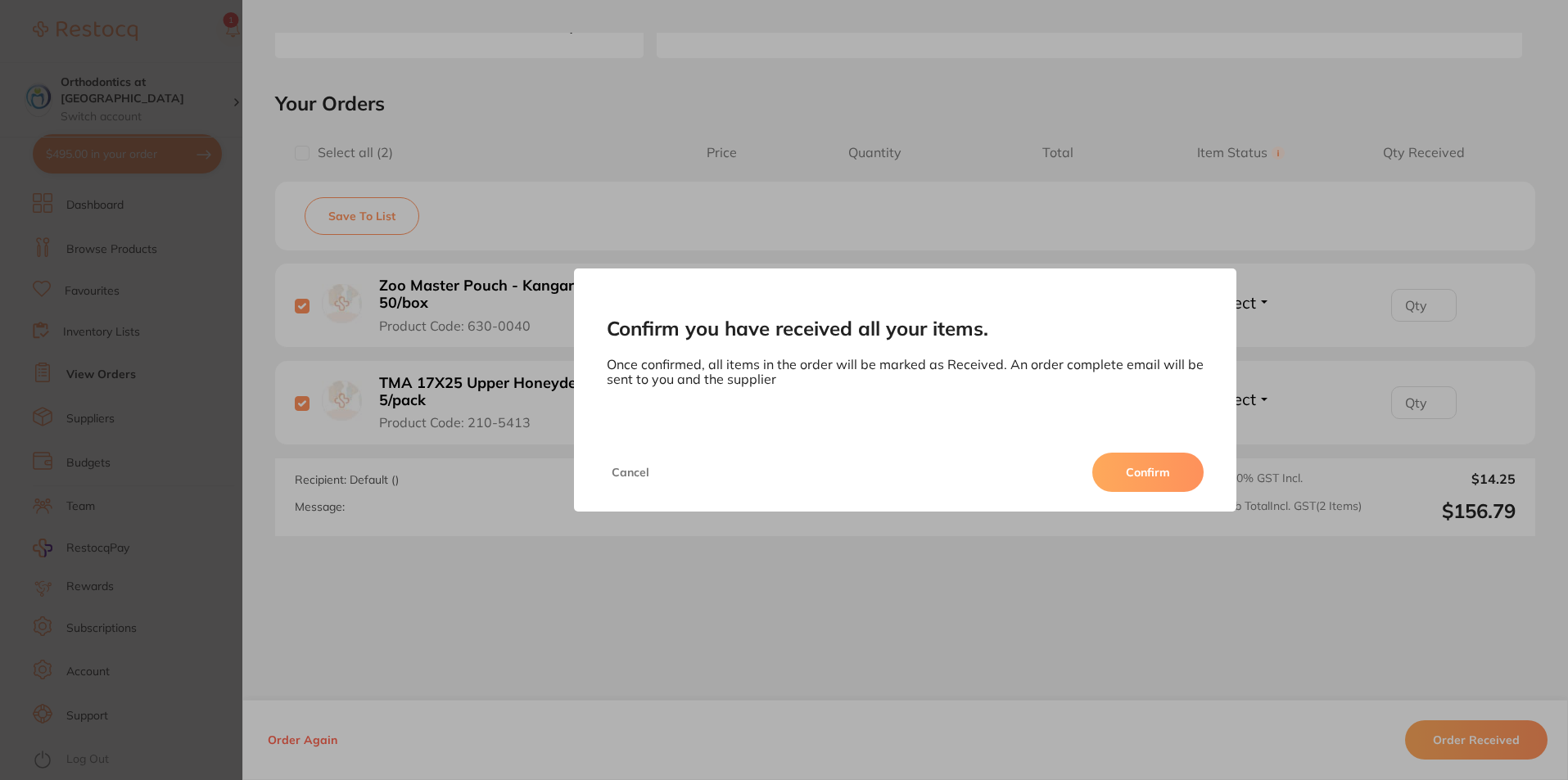
click at [1152, 469] on button "Confirm" at bounding box center [1148, 472] width 111 height 39
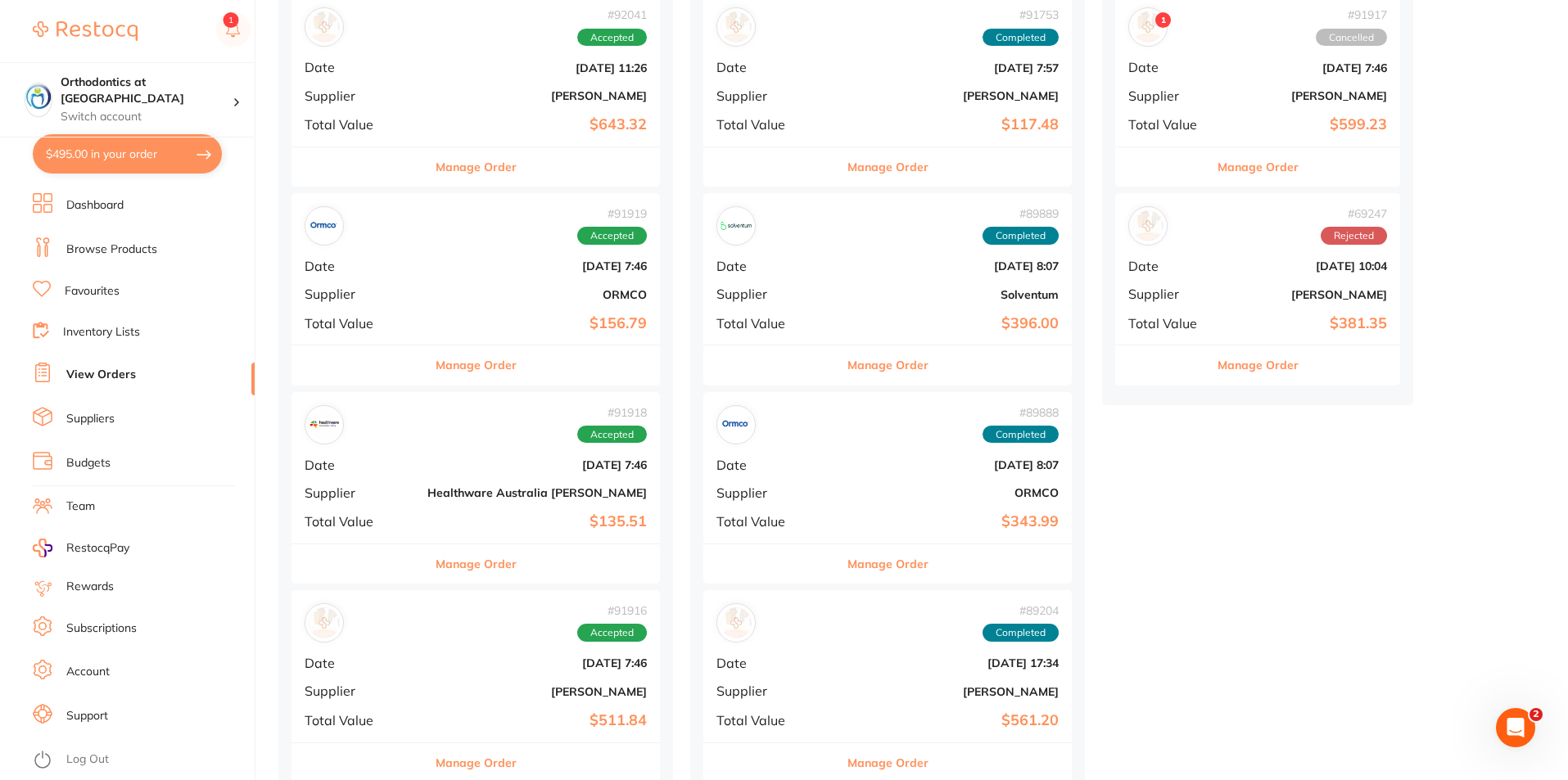
scroll to position [245, 0]
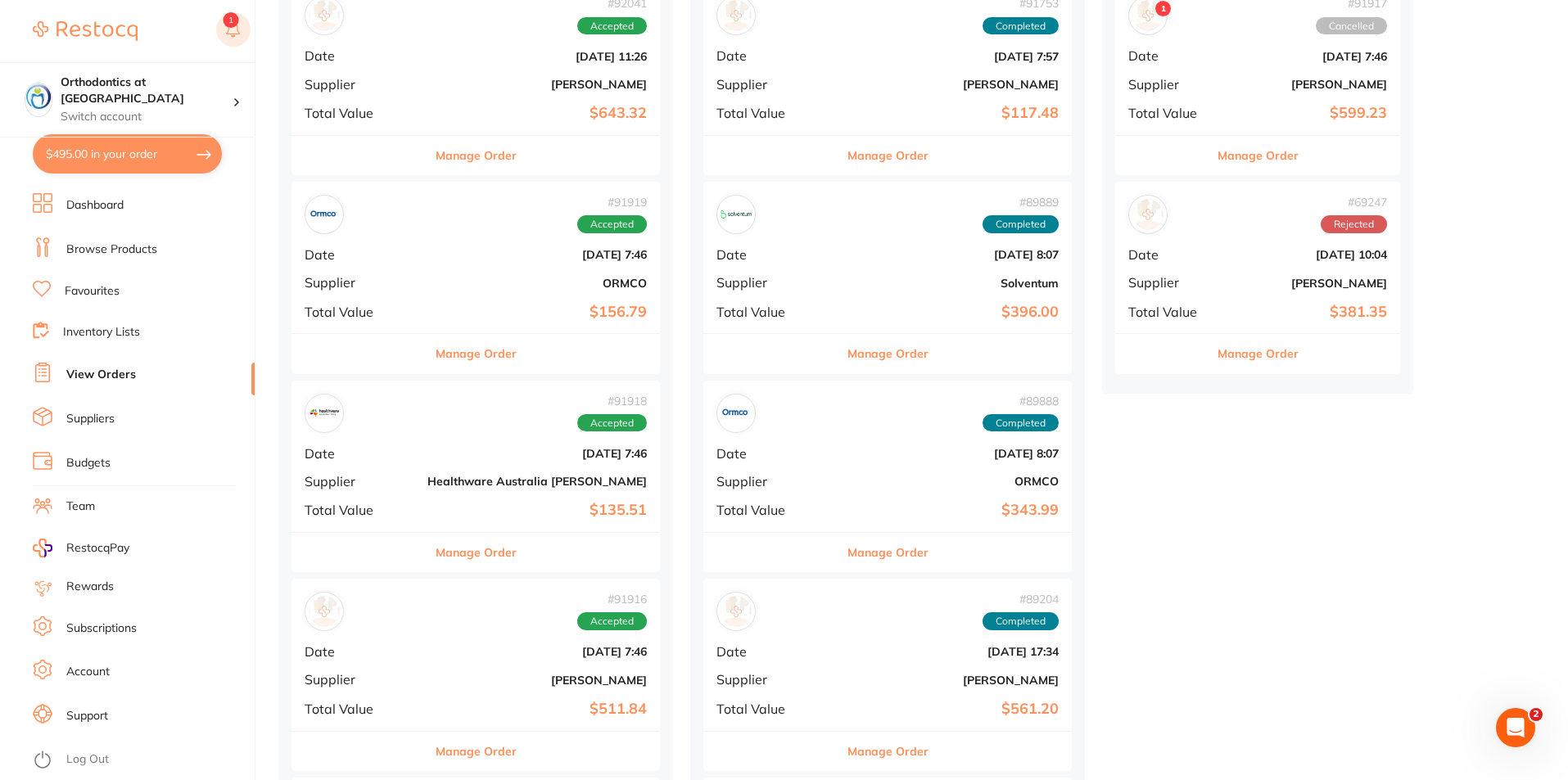
click at [231, 27] on button at bounding box center [233, 31] width 34 height 37
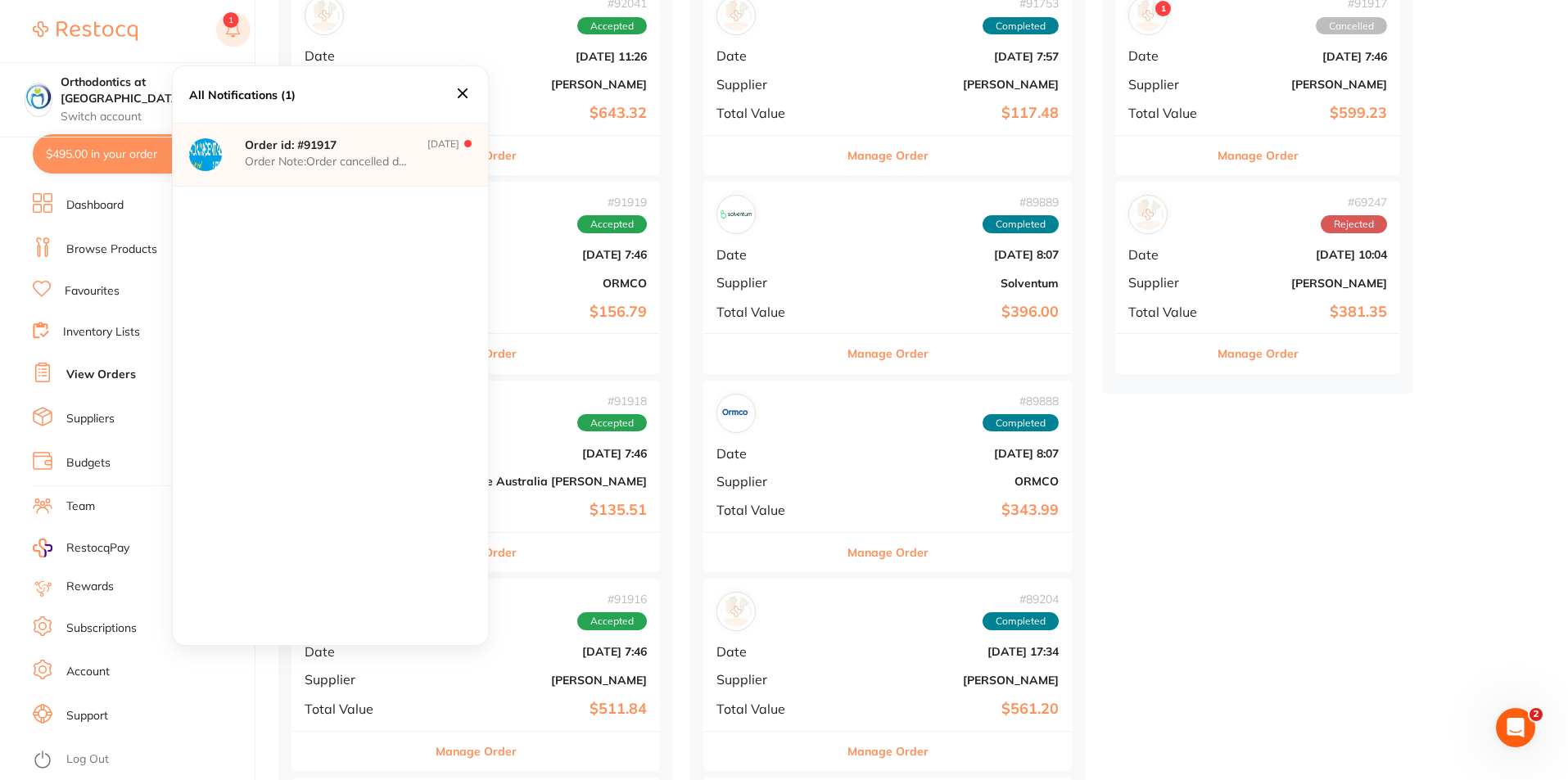
scroll to position [0, 0]
click at [354, 157] on p "Order Note: Order cancelled due to price" at bounding box center [327, 162] width 164 height 13
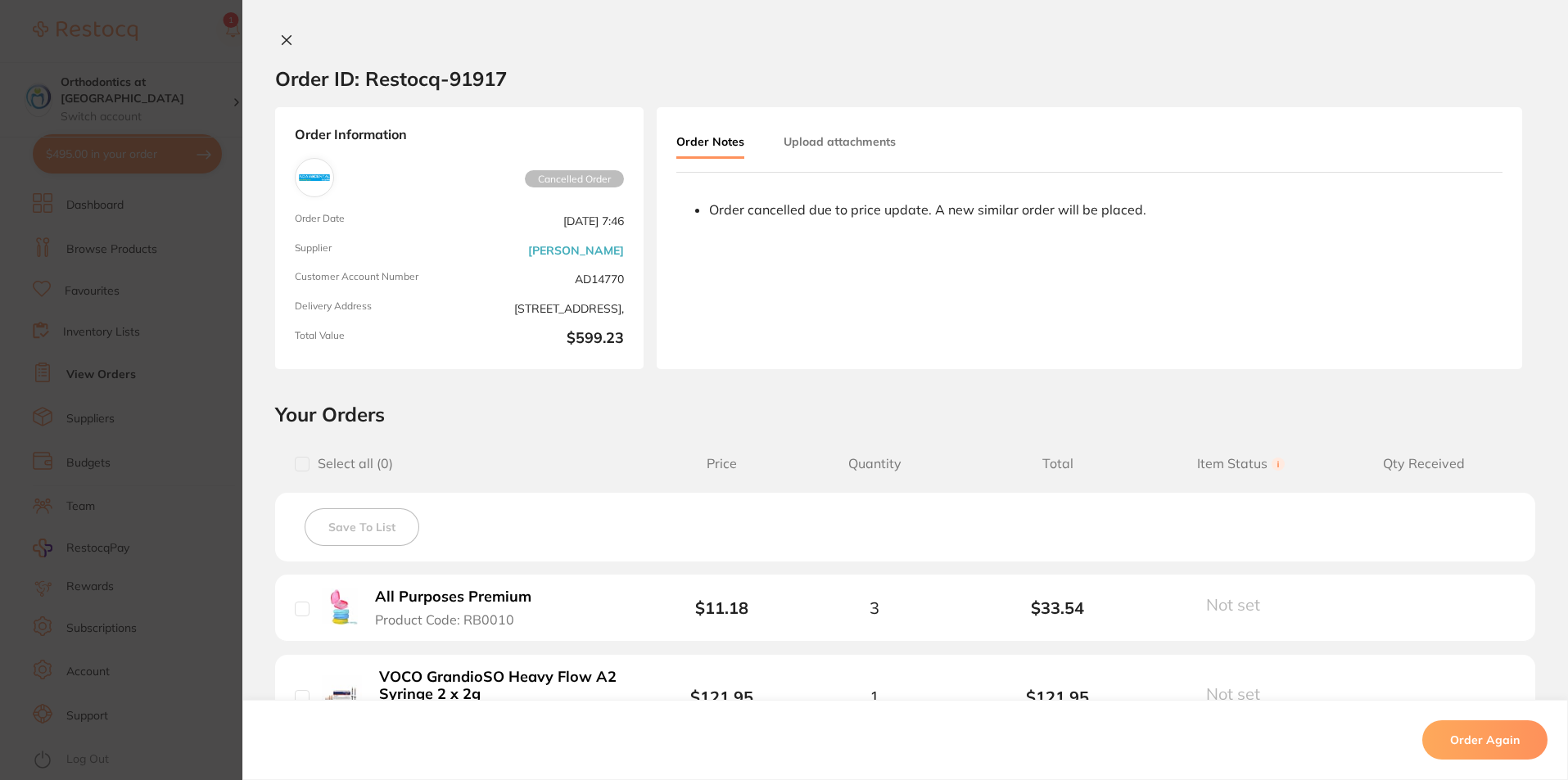
click at [280, 34] on icon at bounding box center [287, 41] width 13 height 13
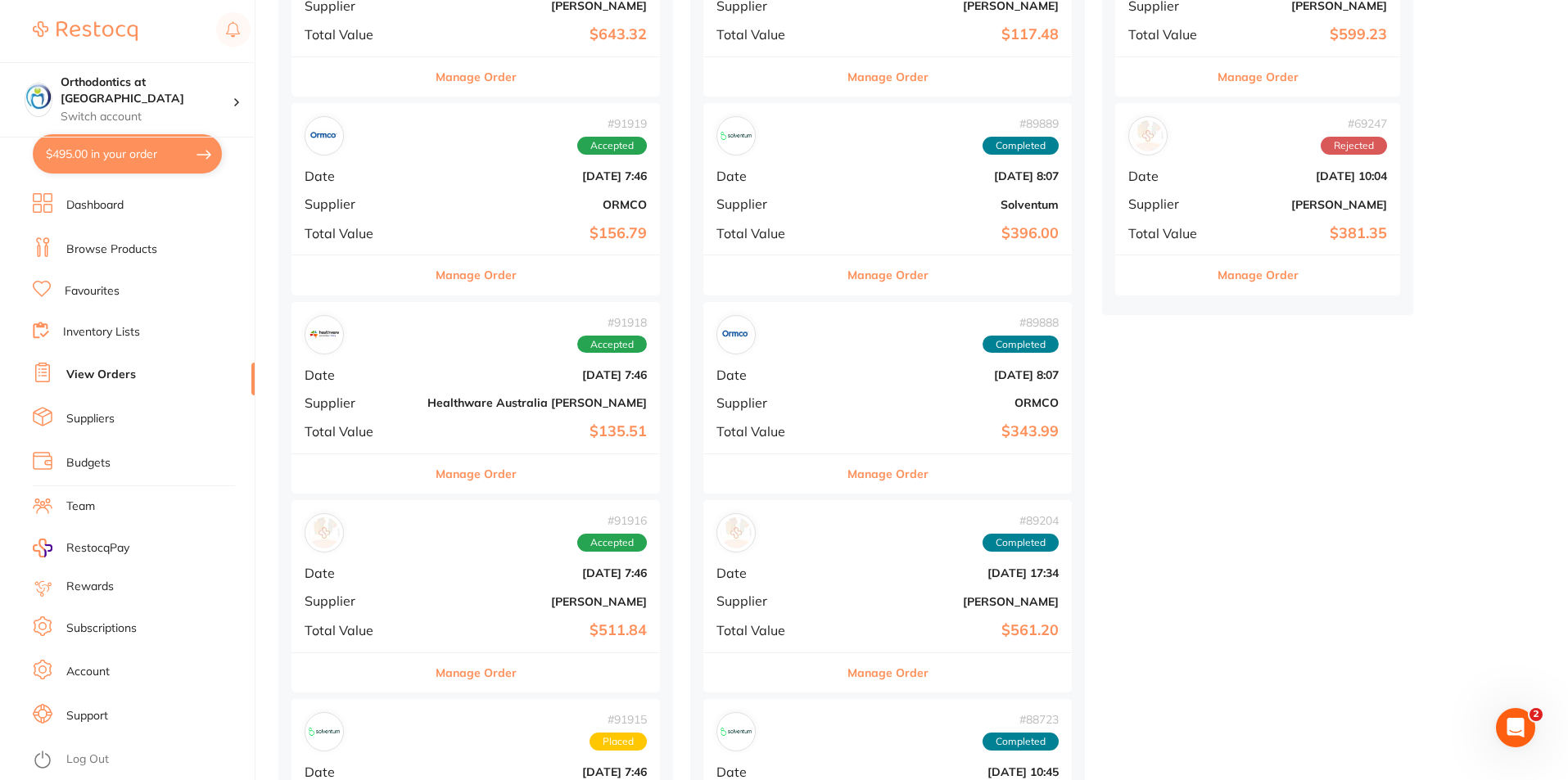
scroll to position [409, 0]
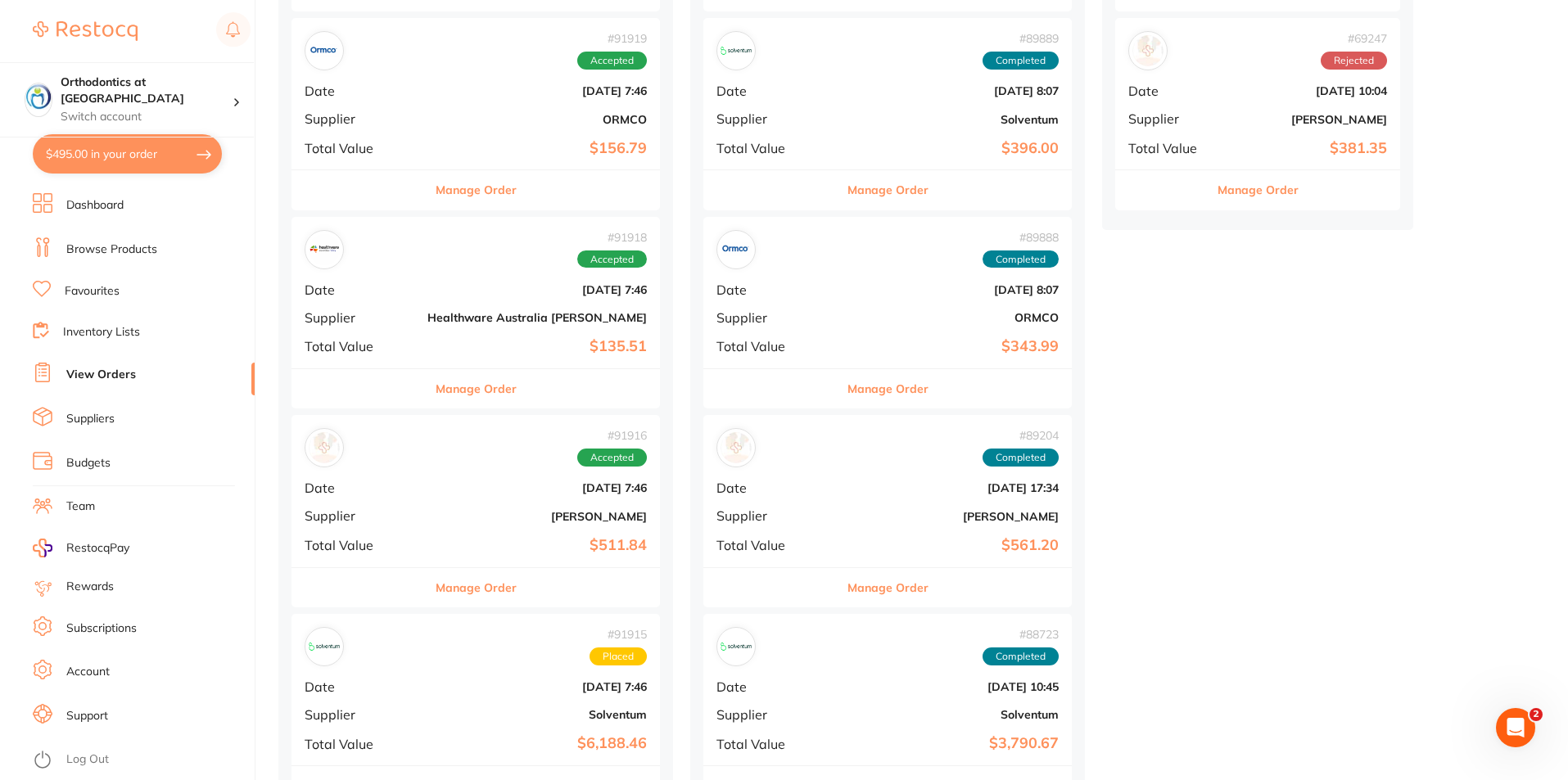
click at [436, 192] on button "Manage Order" at bounding box center [477, 189] width 81 height 39
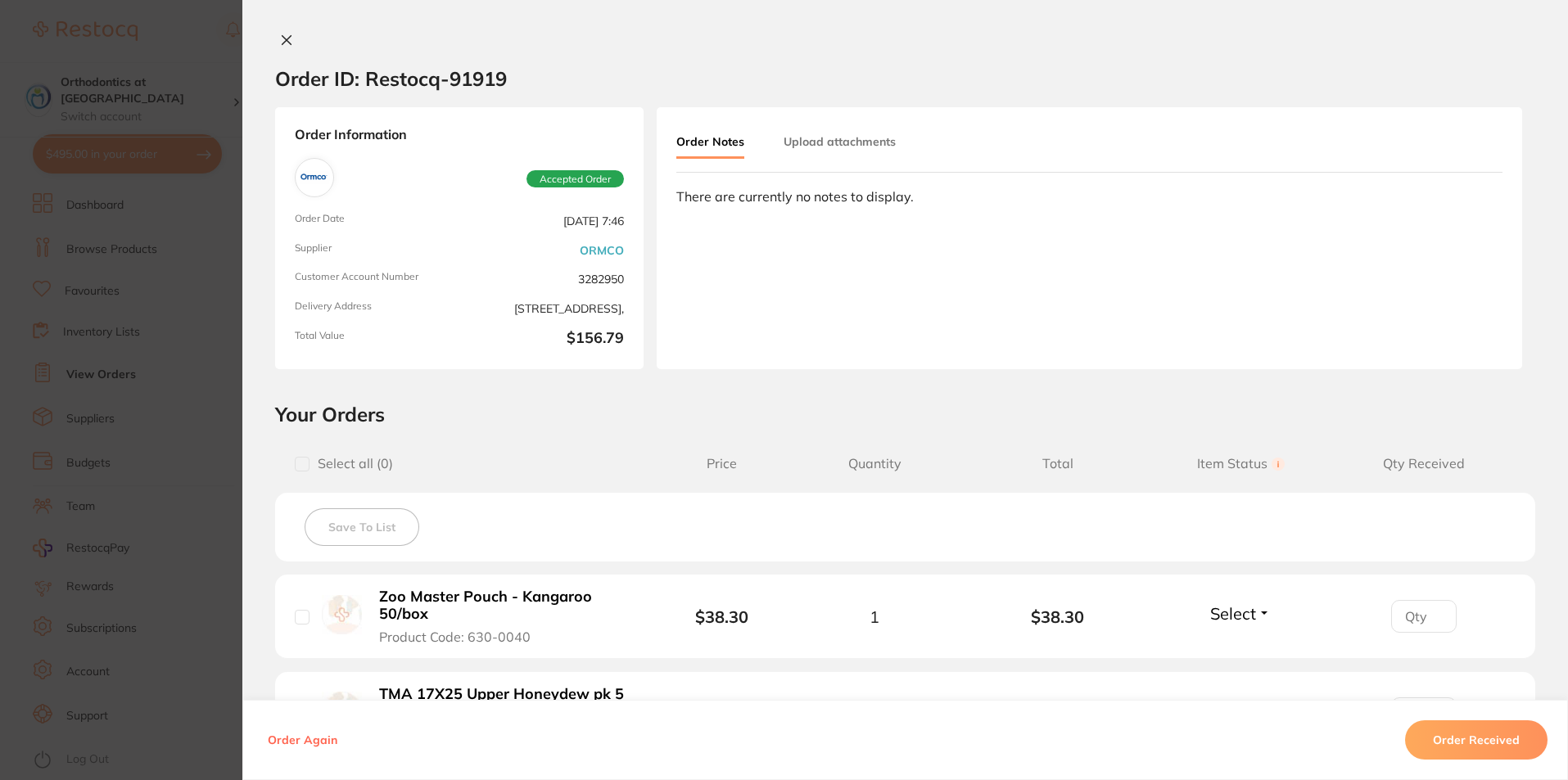
click at [1454, 733] on button "Order Received" at bounding box center [1476, 739] width 143 height 39
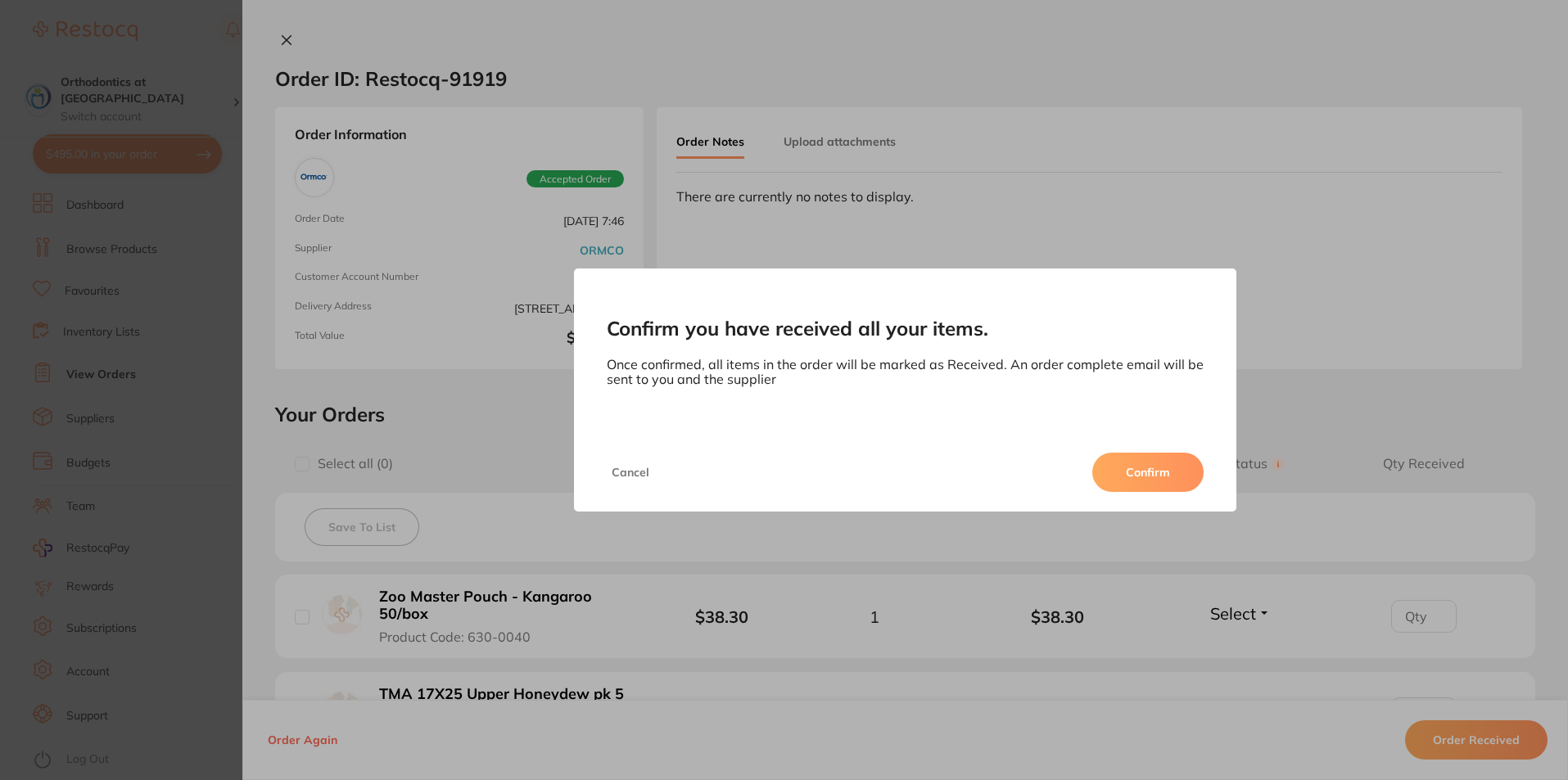
click at [1156, 463] on button "Confirm" at bounding box center [1148, 472] width 111 height 39
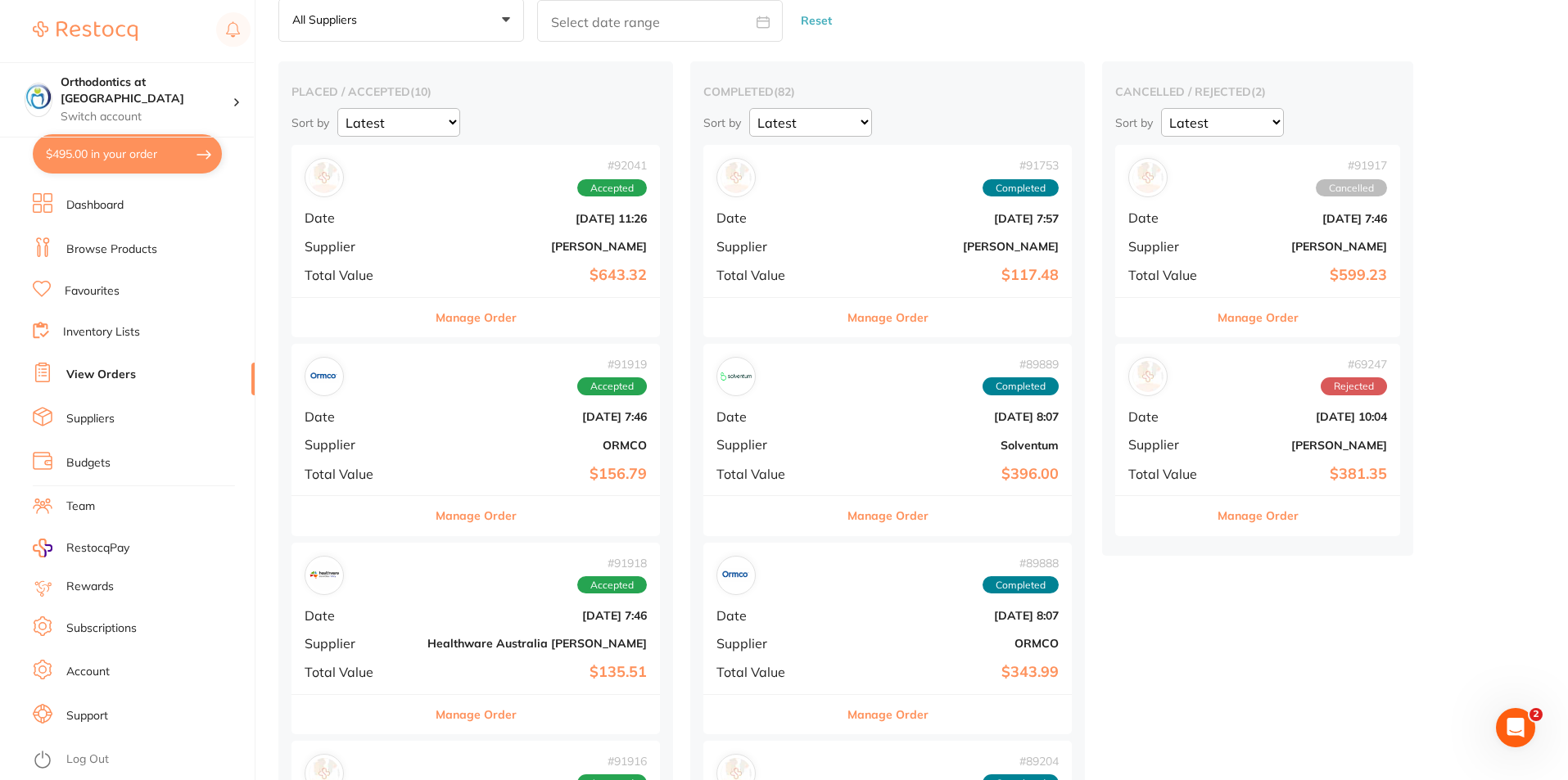
scroll to position [82, 0]
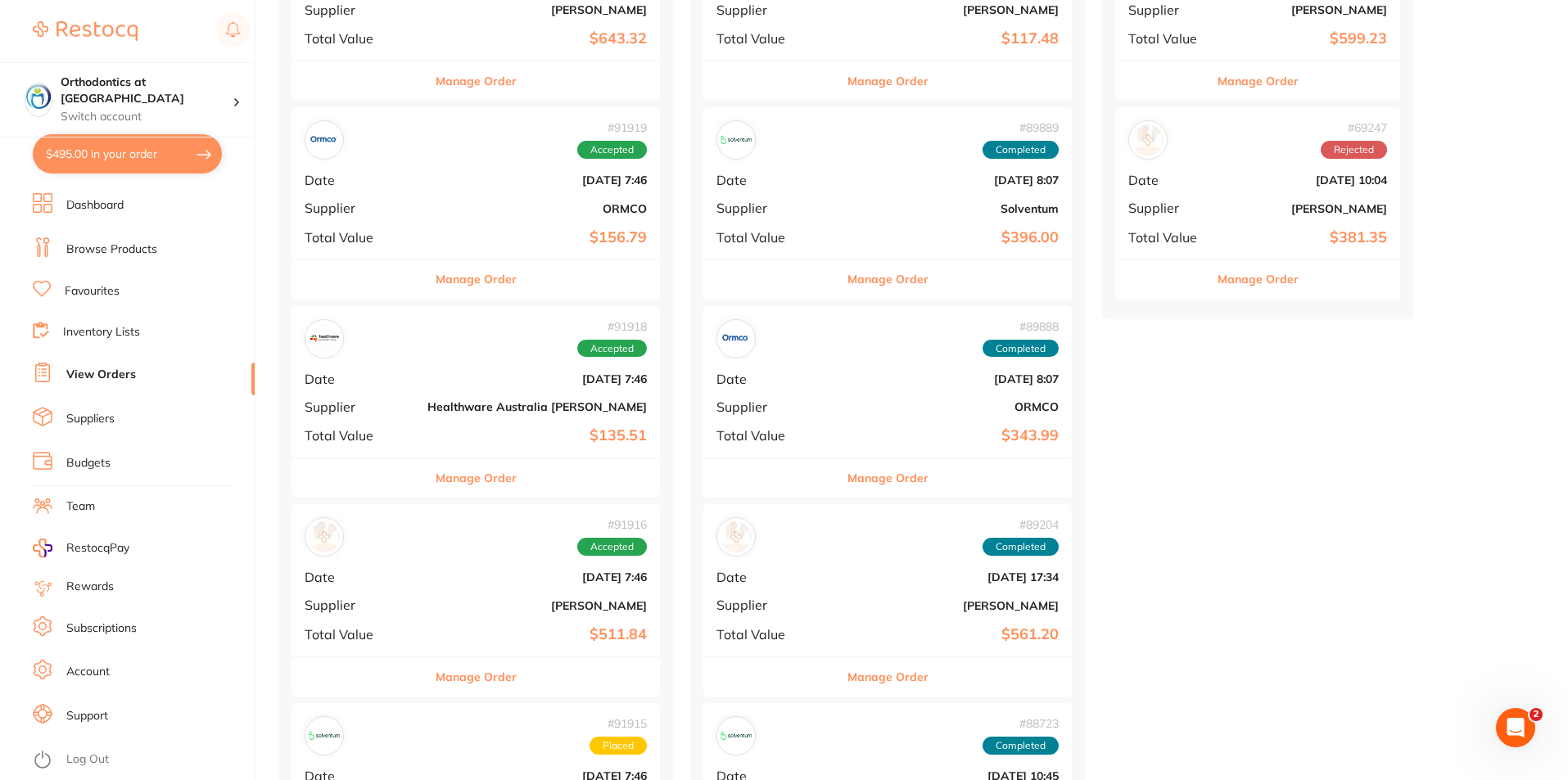
scroll to position [409, 0]
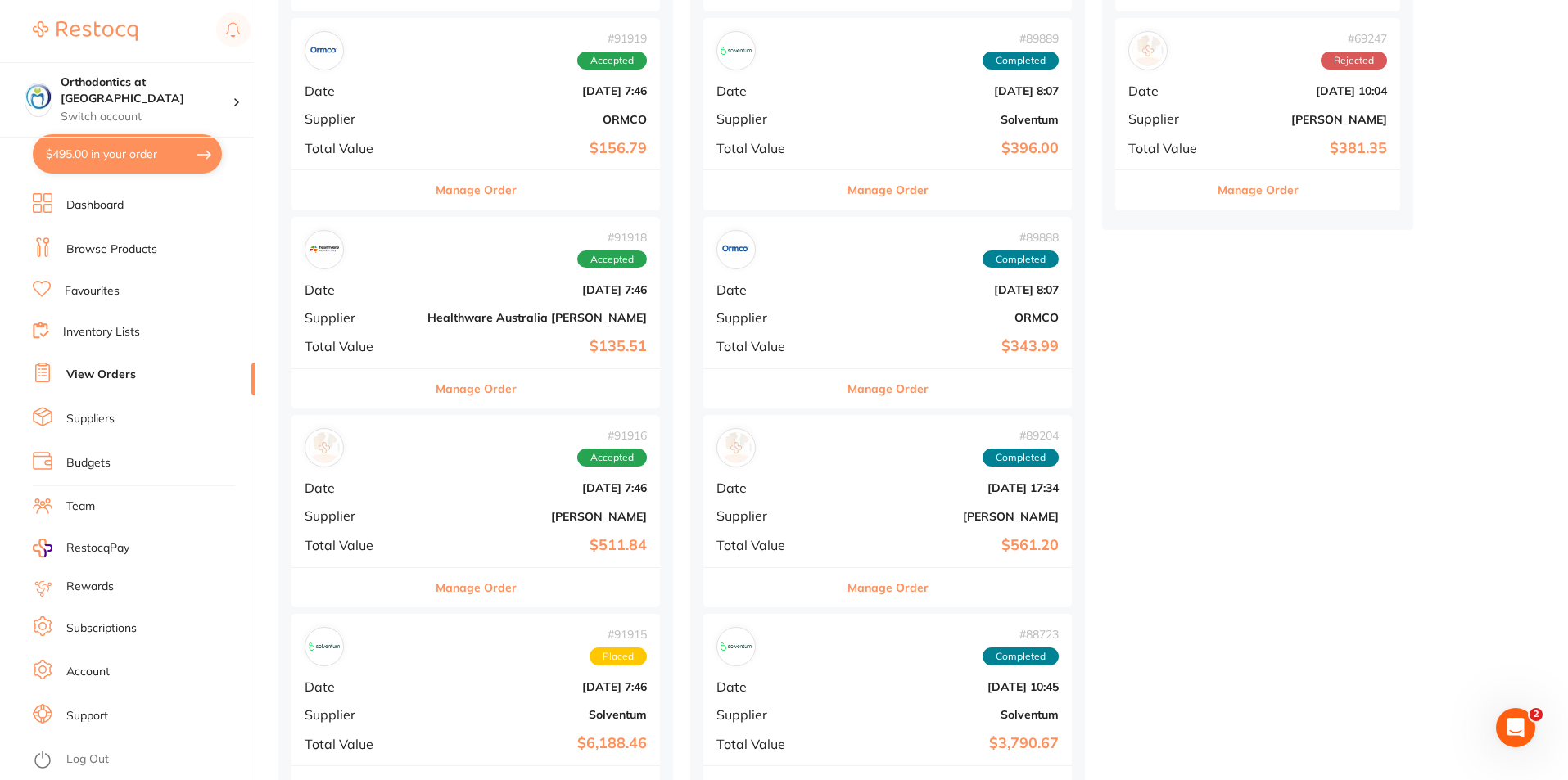
click at [457, 394] on button "Manage Order" at bounding box center [477, 389] width 81 height 39
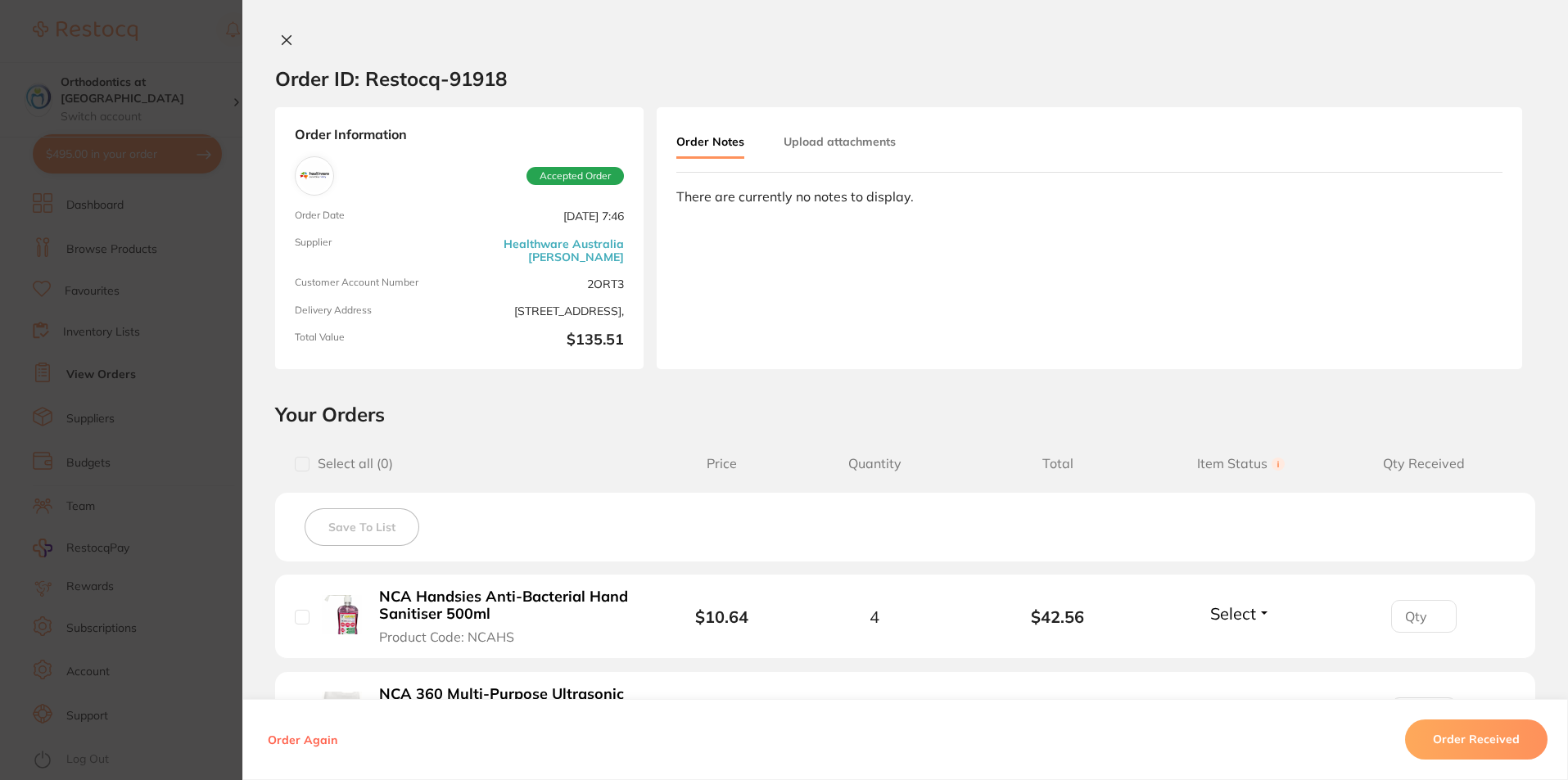
click at [283, 37] on icon at bounding box center [287, 41] width 13 height 13
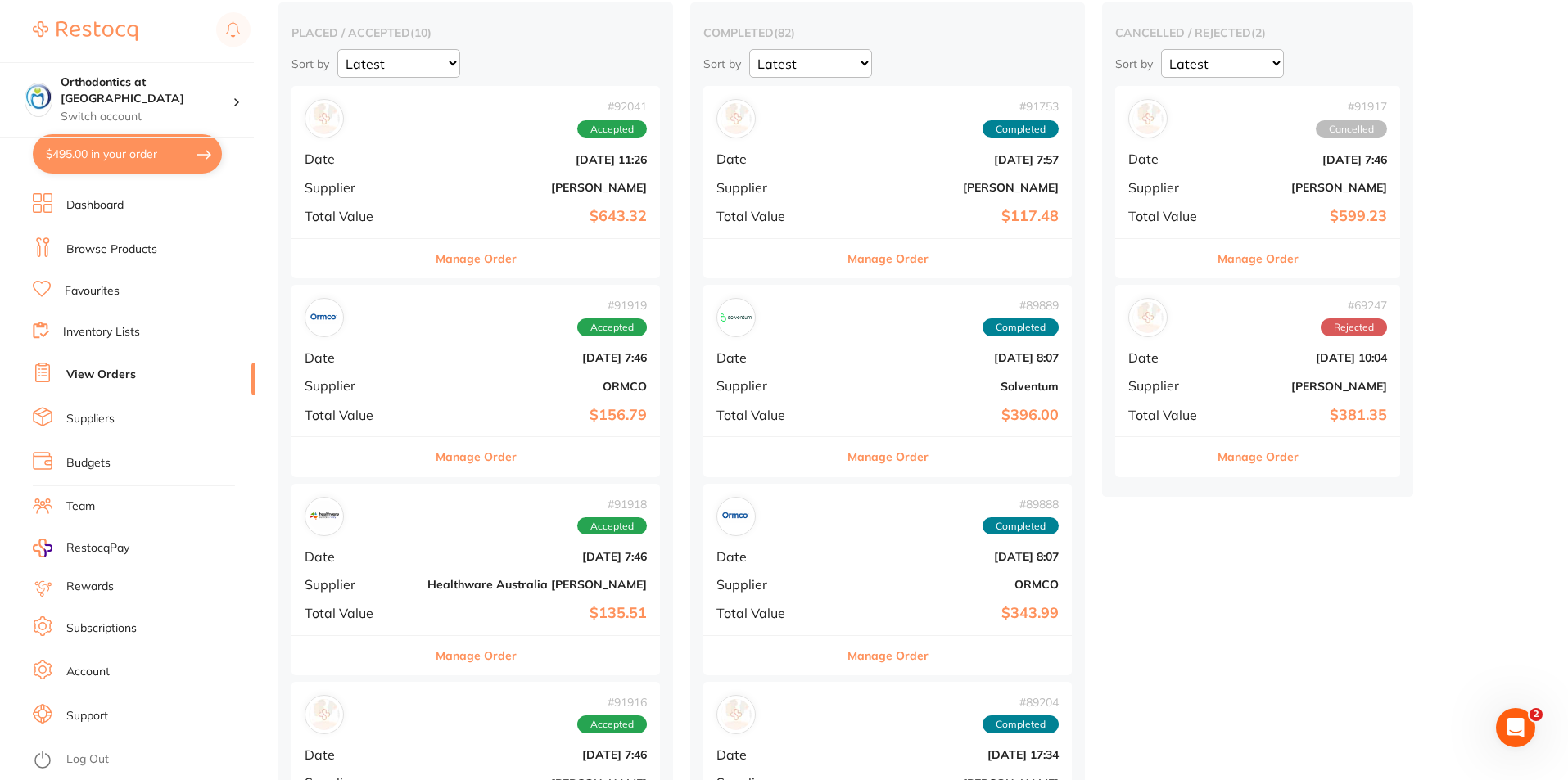
scroll to position [245, 0]
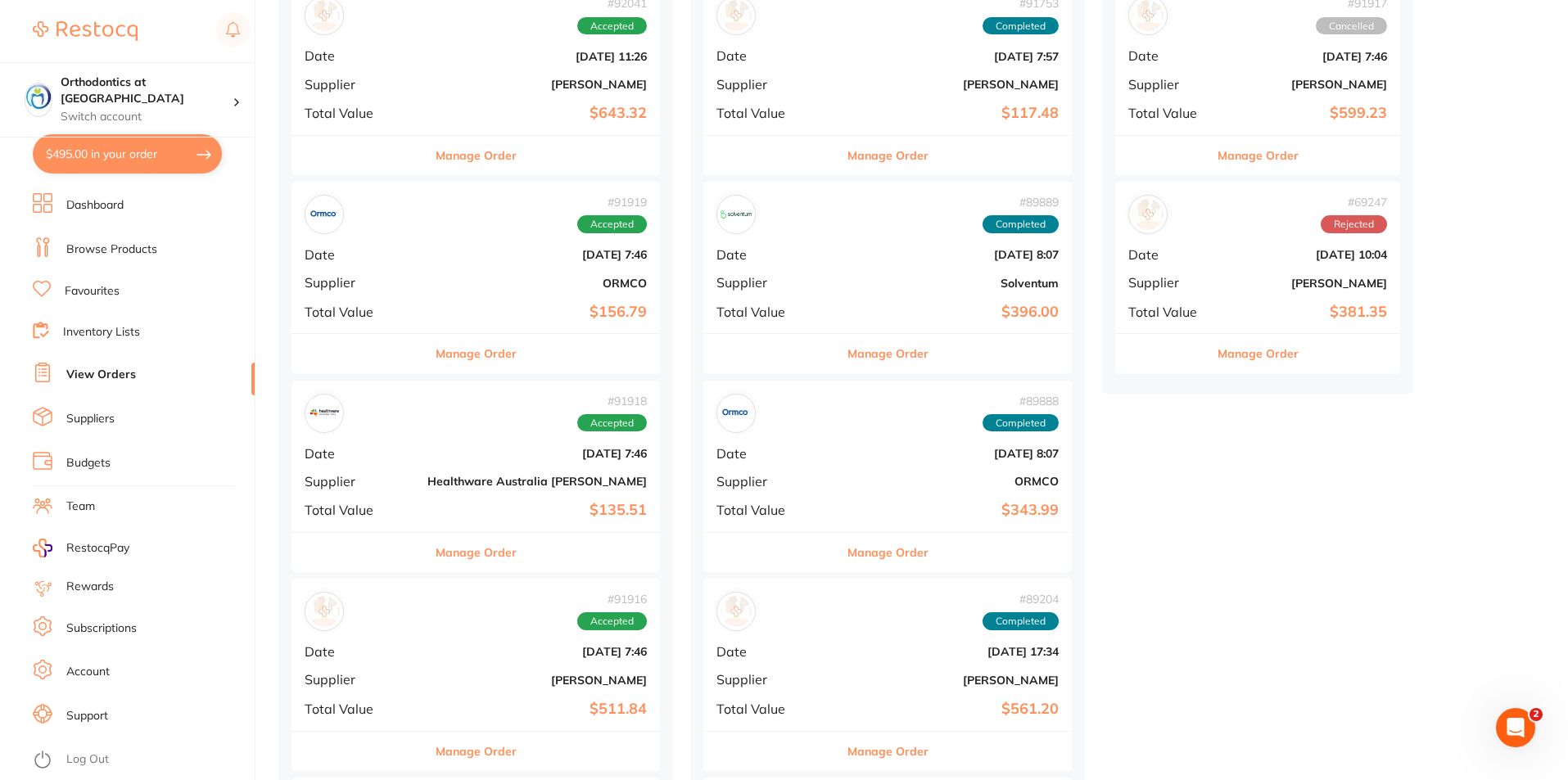
click at [454, 356] on button "Manage Order" at bounding box center [477, 353] width 81 height 39
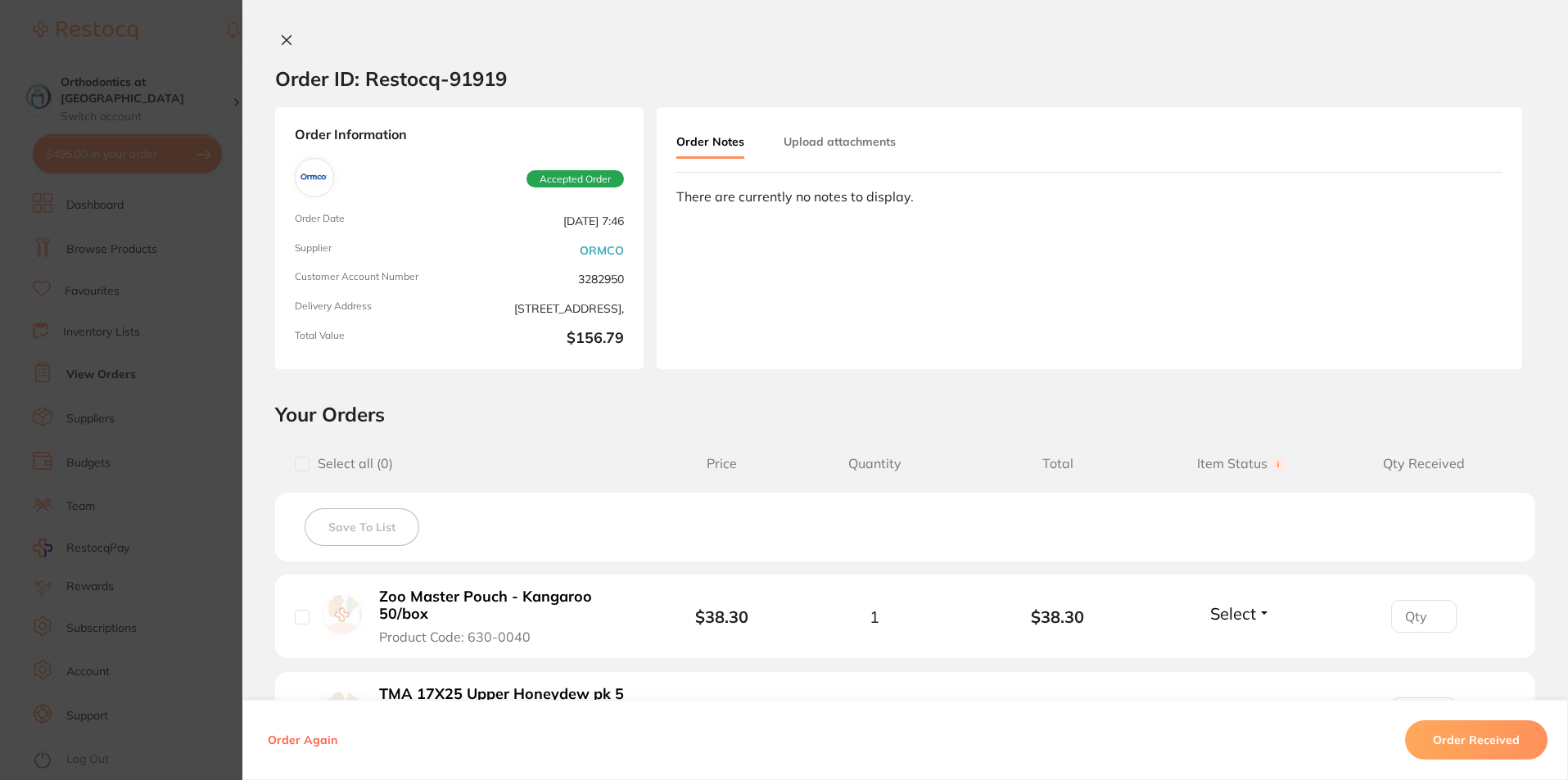
click at [283, 35] on icon at bounding box center [287, 41] width 13 height 13
